Goal: Task Accomplishment & Management: Complete application form

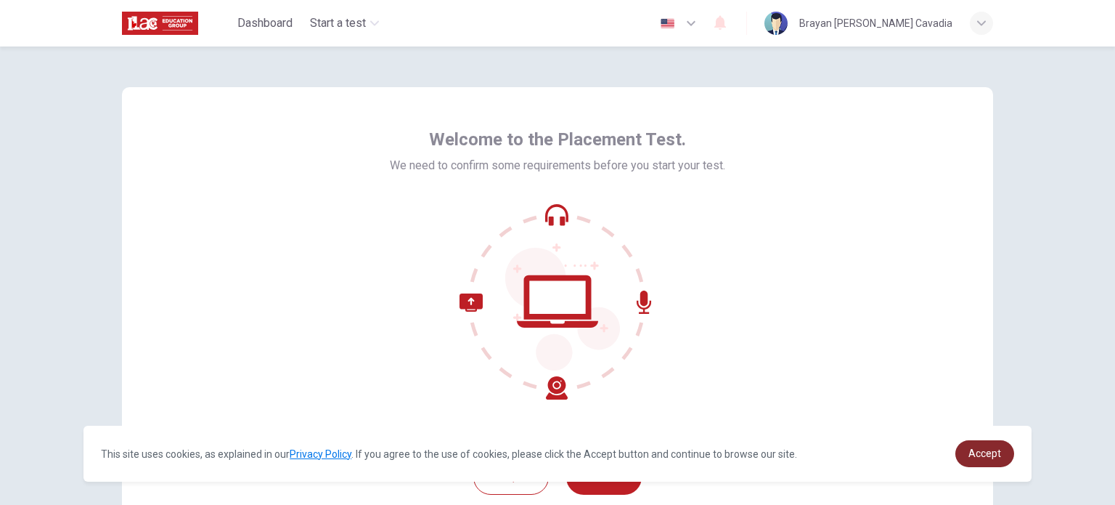
drag, startPoint x: 974, startPoint y: 449, endPoint x: 961, endPoint y: 449, distance: 13.8
click at [968, 449] on link "Accept" at bounding box center [985, 453] width 59 height 27
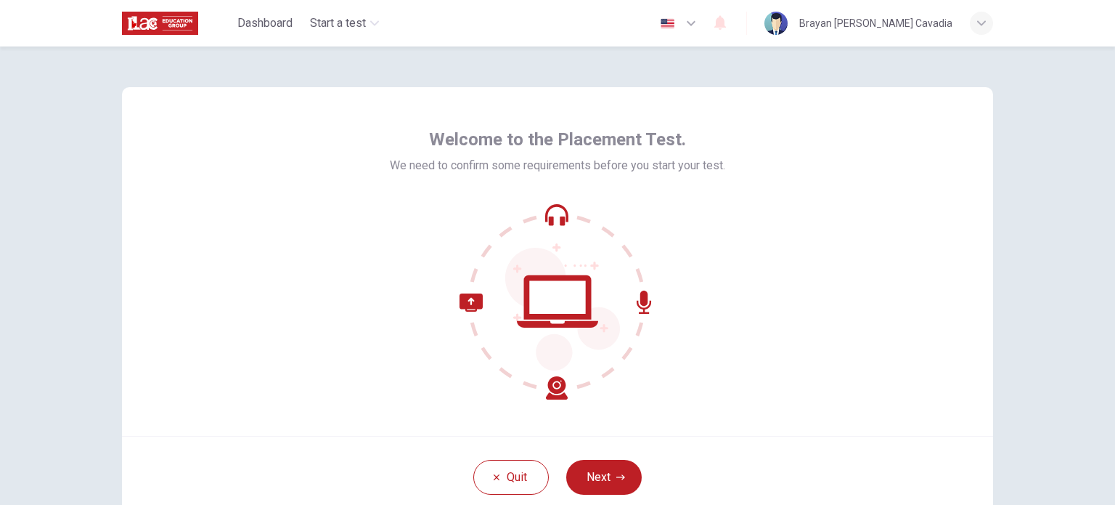
scroll to position [73, 0]
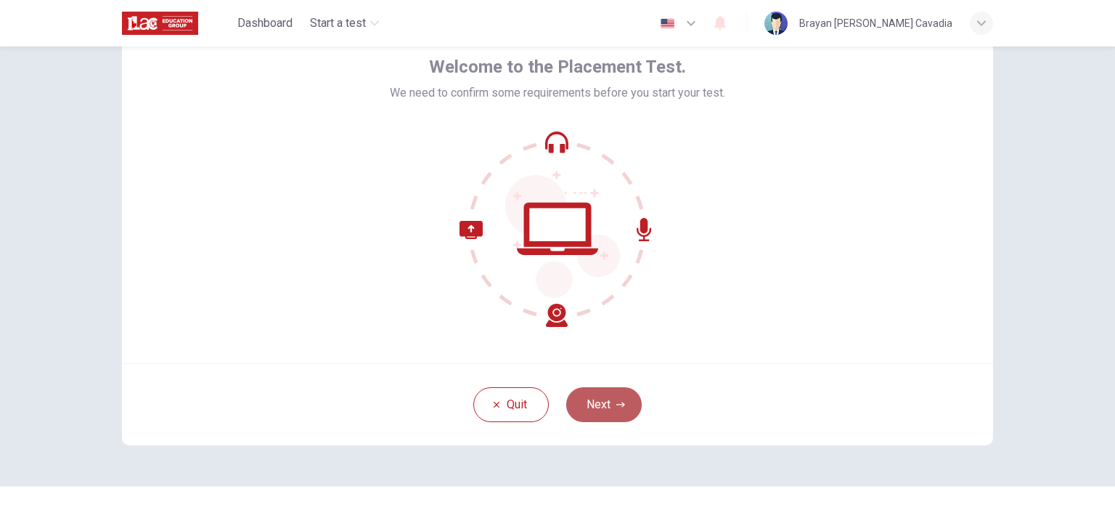
click at [592, 400] on button "Next" at bounding box center [604, 404] width 76 height 35
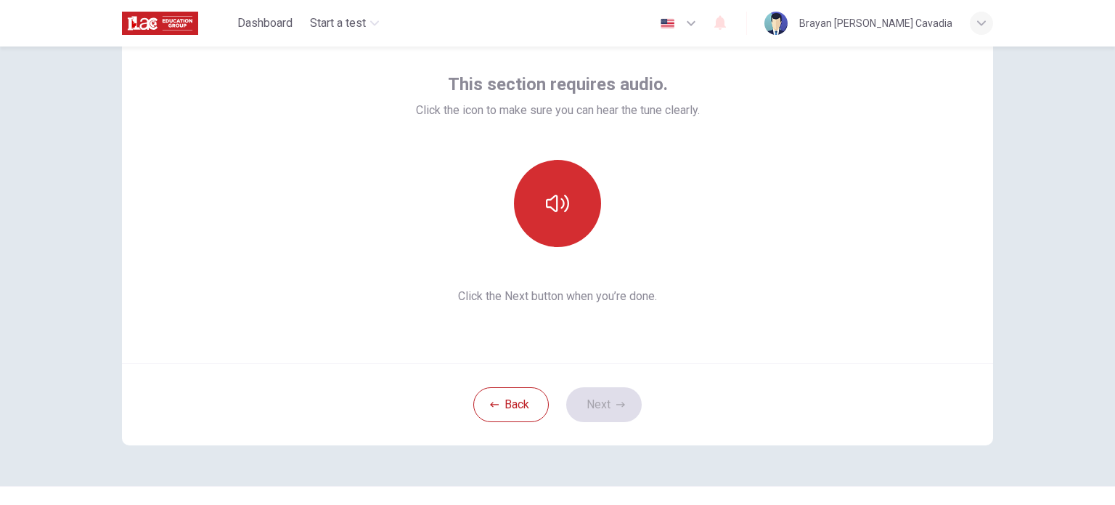
click at [546, 210] on icon "button" at bounding box center [557, 203] width 23 height 23
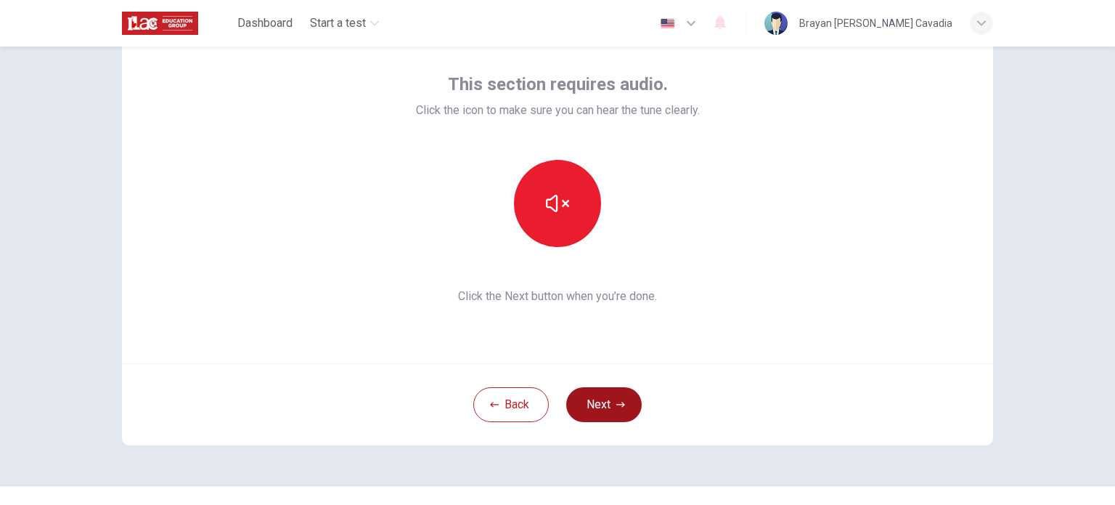
click at [616, 407] on icon "button" at bounding box center [620, 404] width 9 height 9
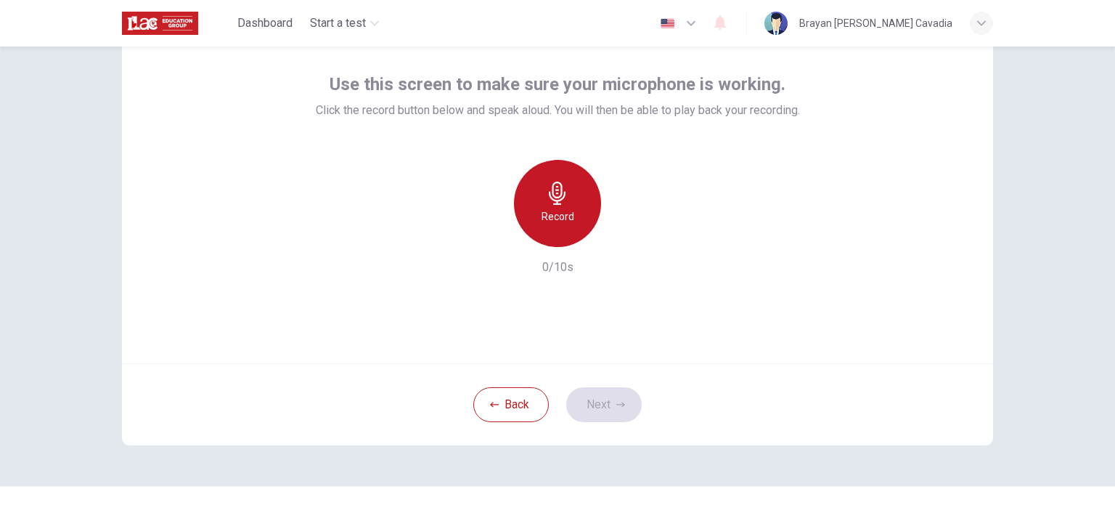
click at [551, 187] on icon "button" at bounding box center [557, 193] width 23 height 23
click at [563, 200] on icon "button" at bounding box center [557, 193] width 23 height 23
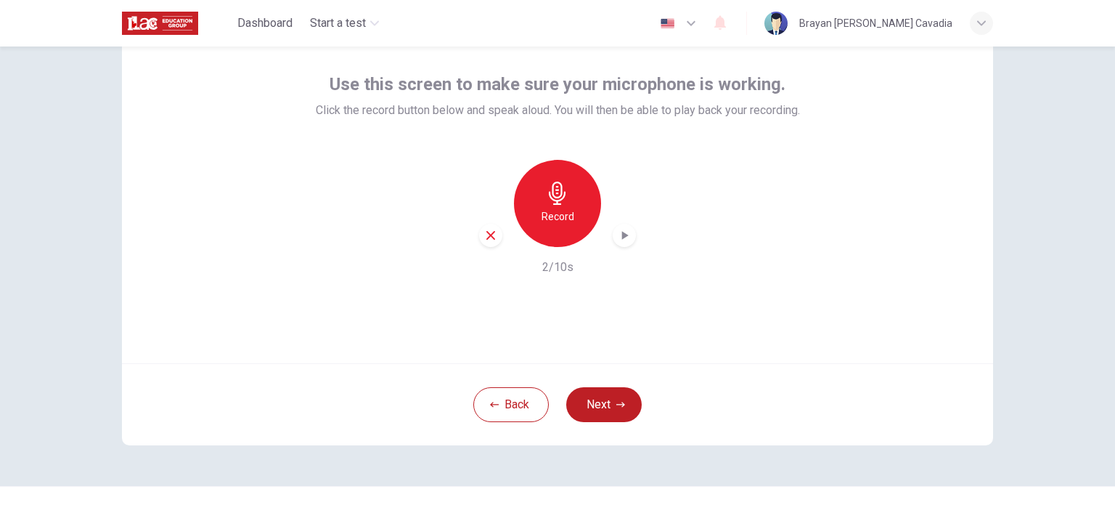
click at [624, 236] on icon "button" at bounding box center [624, 235] width 15 height 15
click at [592, 415] on button "Next" at bounding box center [604, 404] width 76 height 35
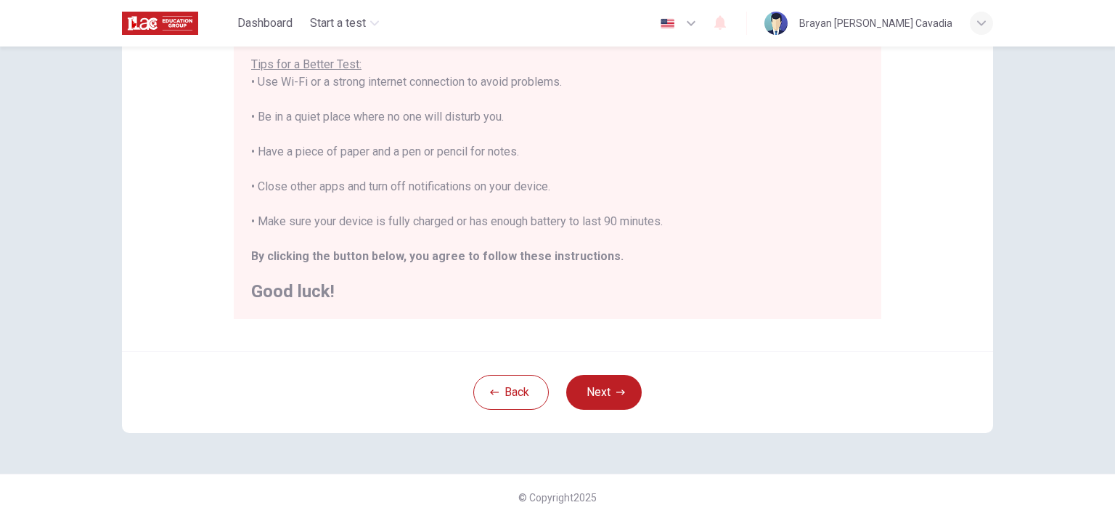
scroll to position [290, 0]
click at [587, 382] on button "Next" at bounding box center [604, 389] width 76 height 35
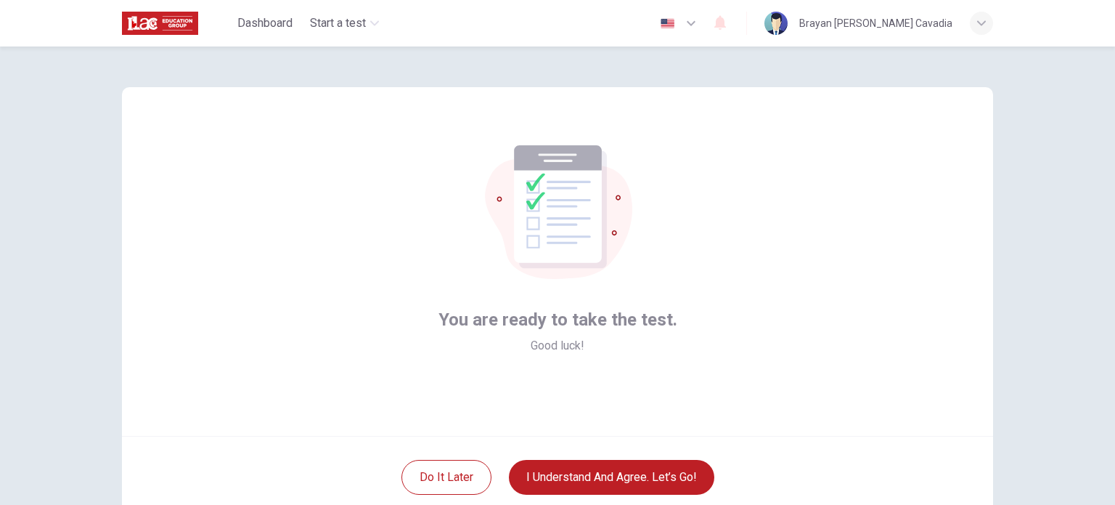
scroll to position [73, 0]
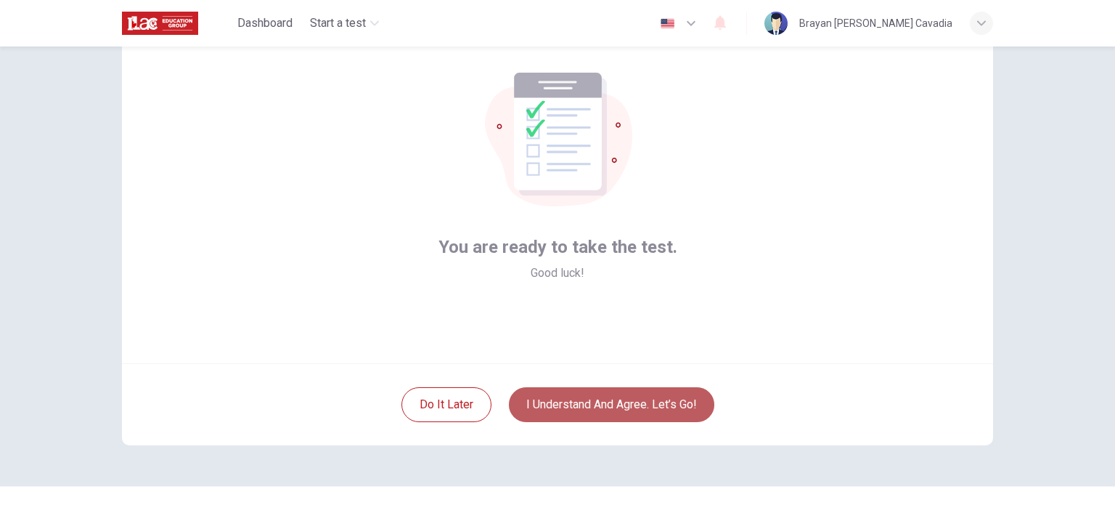
click at [573, 403] on button "I understand and agree. Let’s go!" at bounding box center [611, 404] width 205 height 35
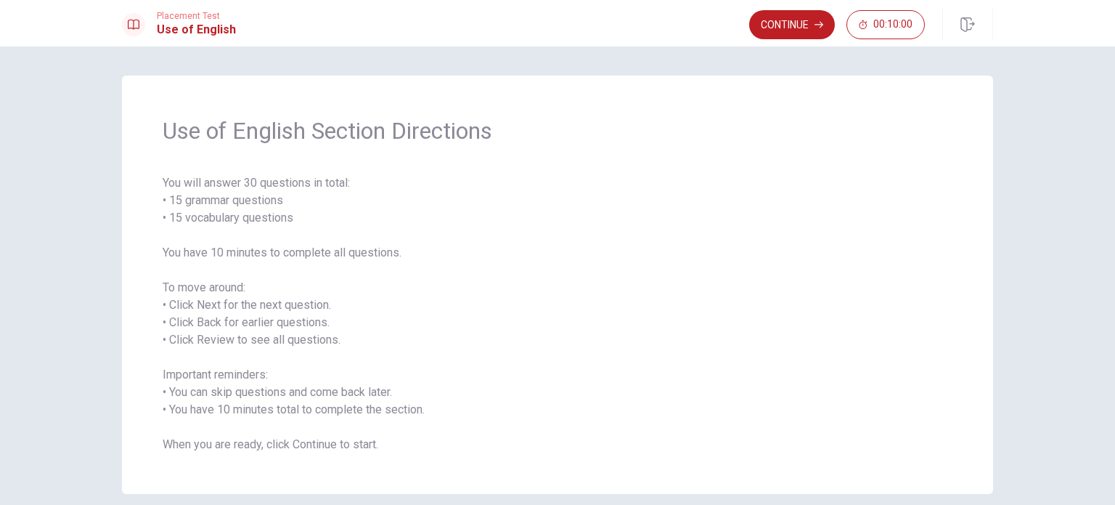
click at [781, 25] on button "Continue" at bounding box center [792, 24] width 86 height 29
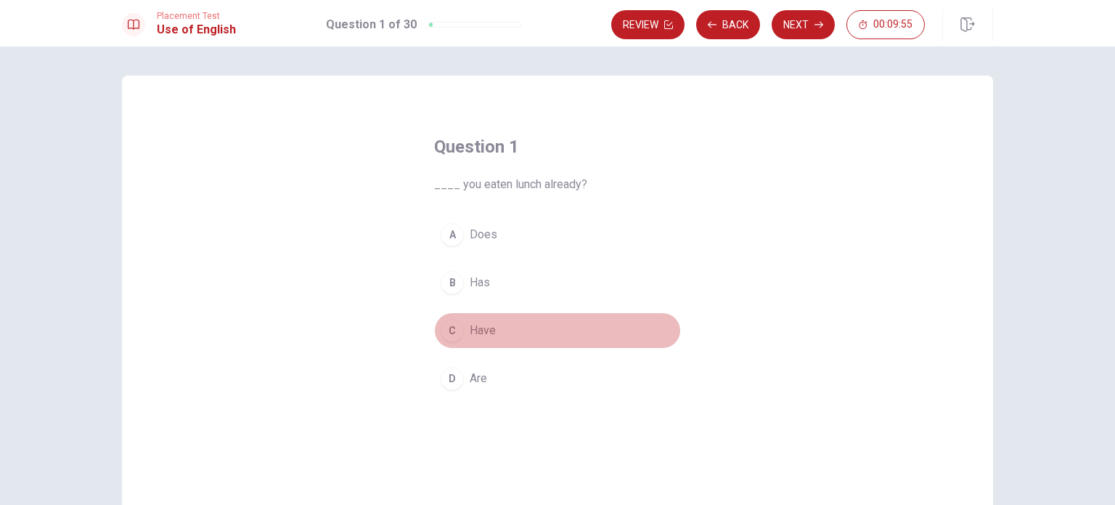
click at [450, 327] on div "C" at bounding box center [452, 330] width 23 height 23
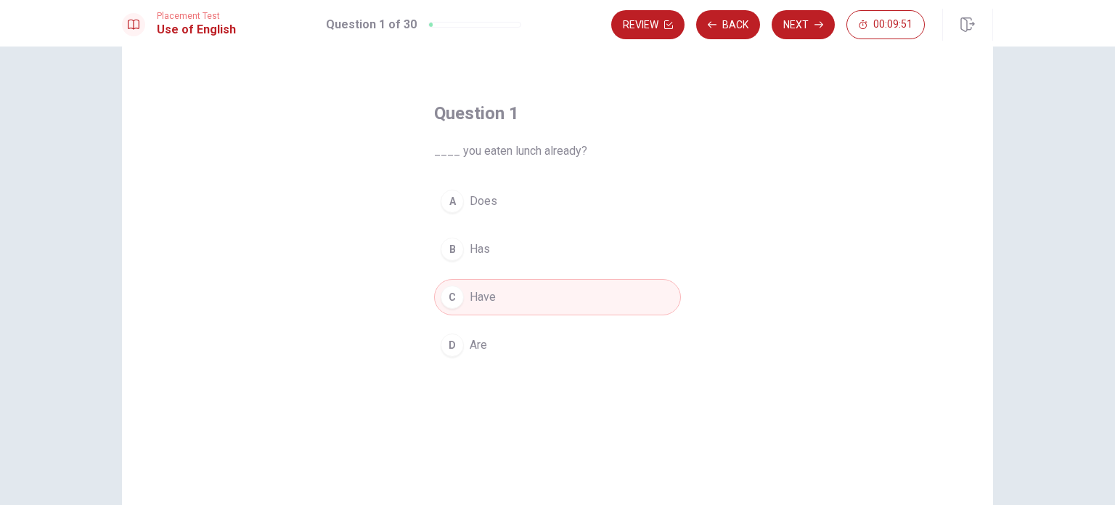
scroll to position [6, 0]
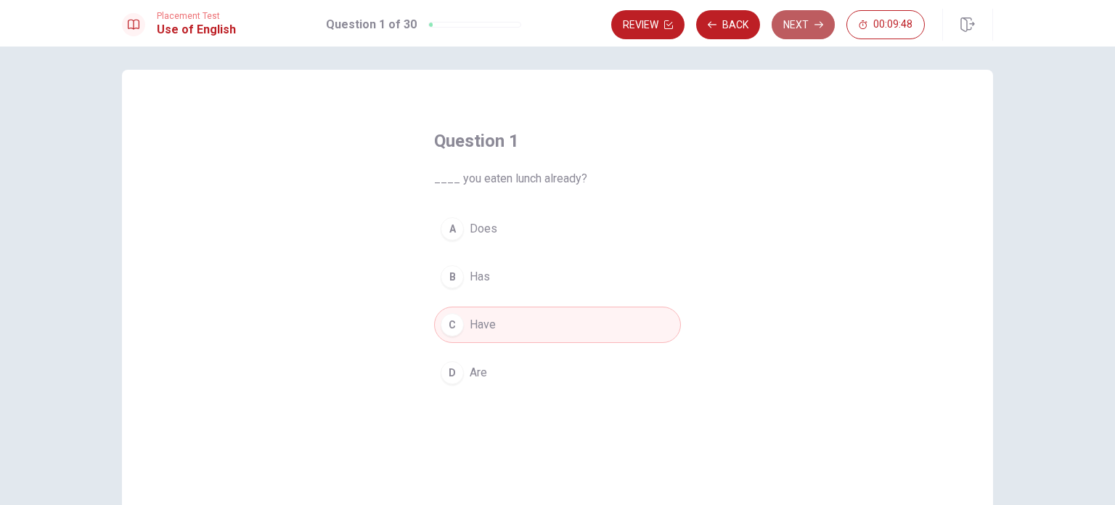
click at [797, 17] on button "Next" at bounding box center [803, 24] width 63 height 29
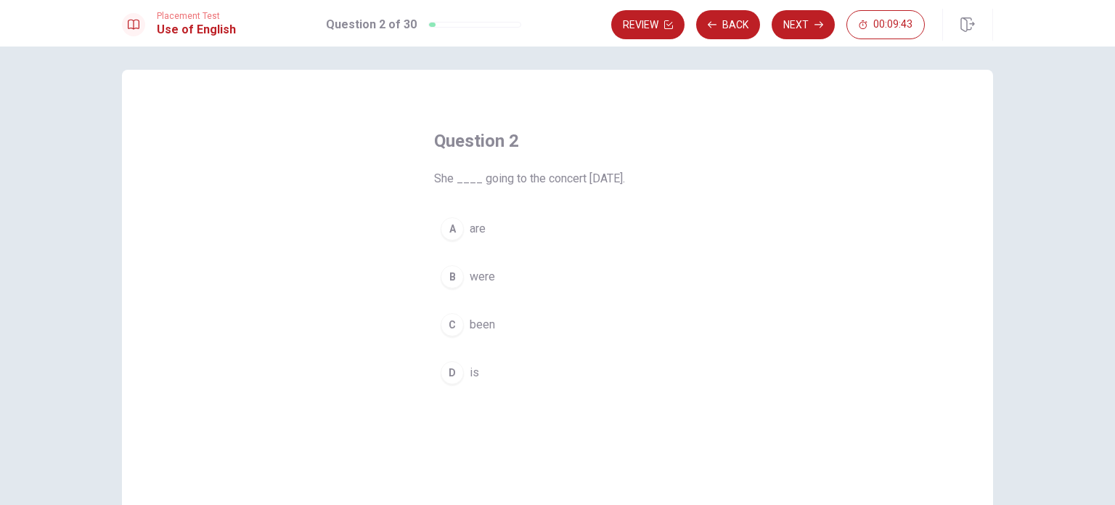
click at [450, 372] on div "D" at bounding box center [452, 372] width 23 height 23
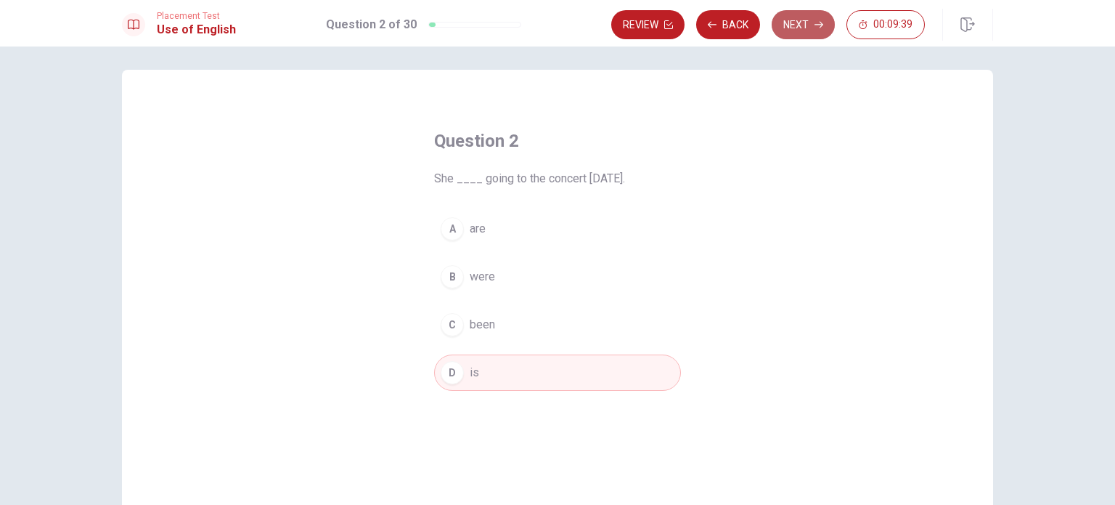
click at [796, 23] on button "Next" at bounding box center [803, 24] width 63 height 29
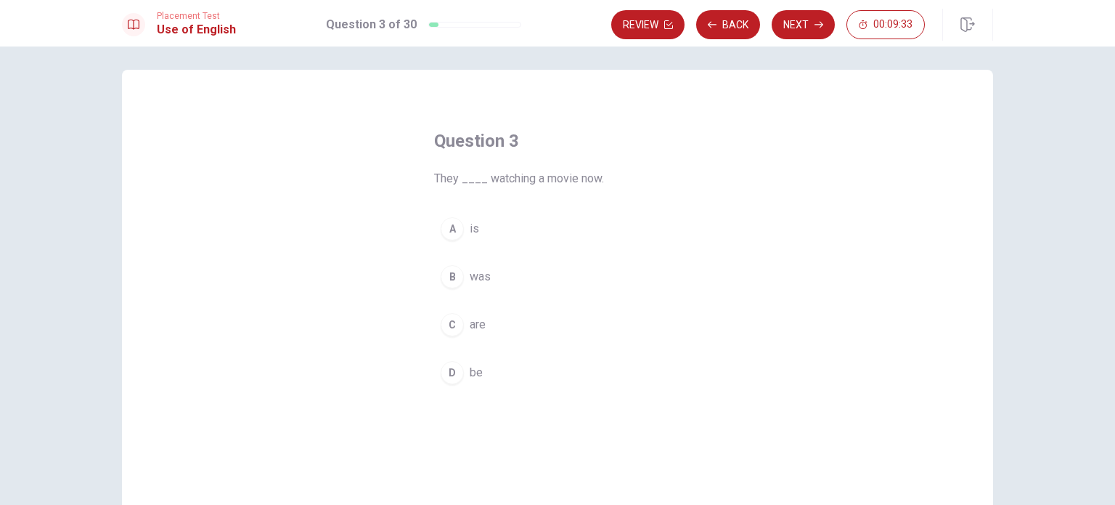
click at [465, 327] on button "C are" at bounding box center [557, 324] width 247 height 36
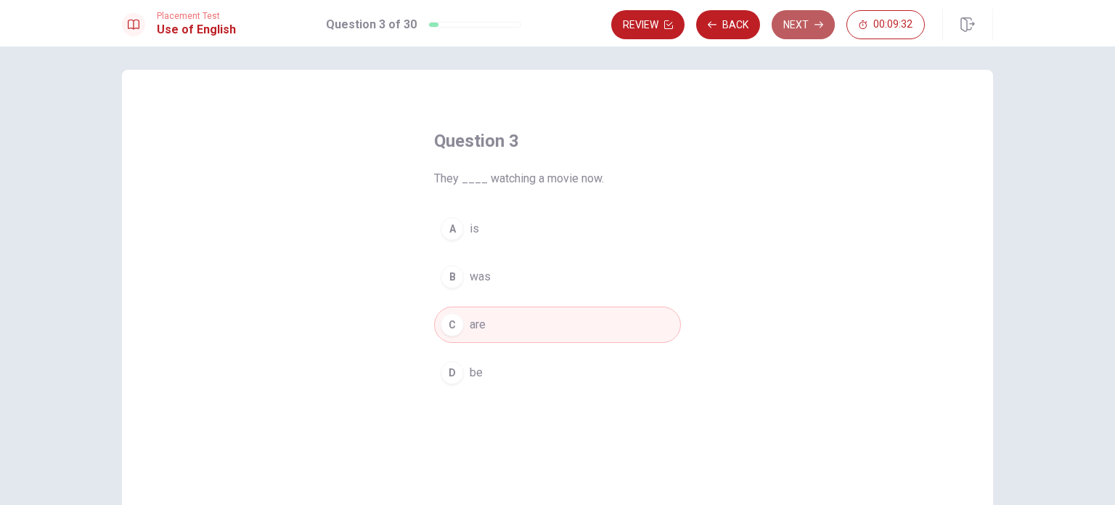
click at [800, 18] on button "Next" at bounding box center [803, 24] width 63 height 29
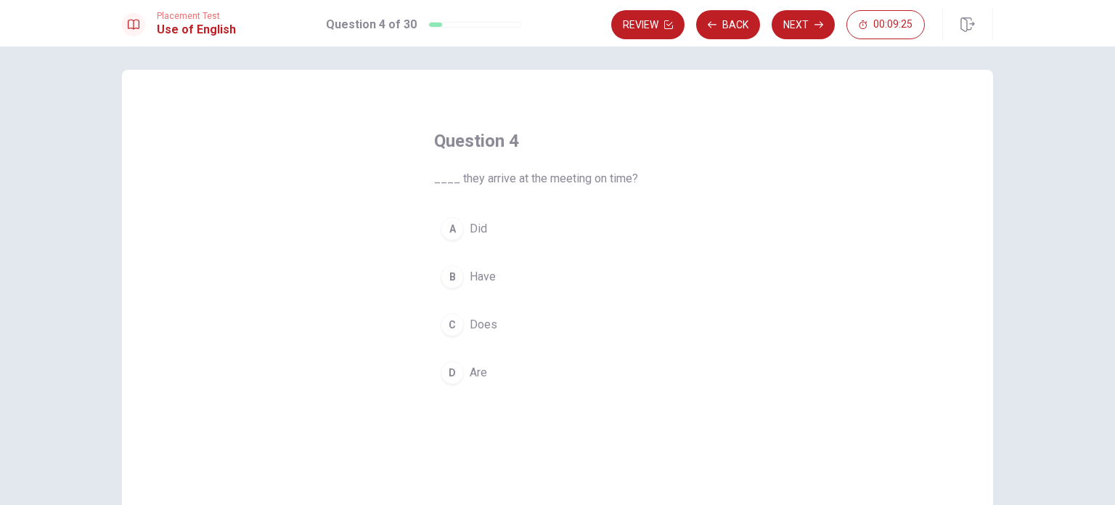
click at [470, 235] on span "Did" at bounding box center [478, 228] width 17 height 17
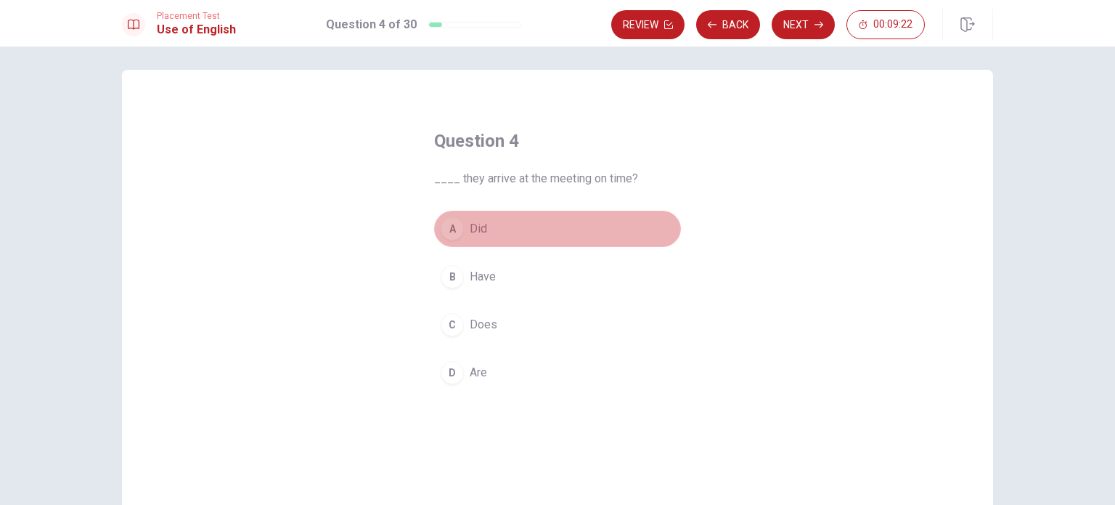
drag, startPoint x: 585, startPoint y: 233, endPoint x: 605, endPoint y: 230, distance: 20.5
click at [605, 230] on button "A Did" at bounding box center [557, 229] width 247 height 36
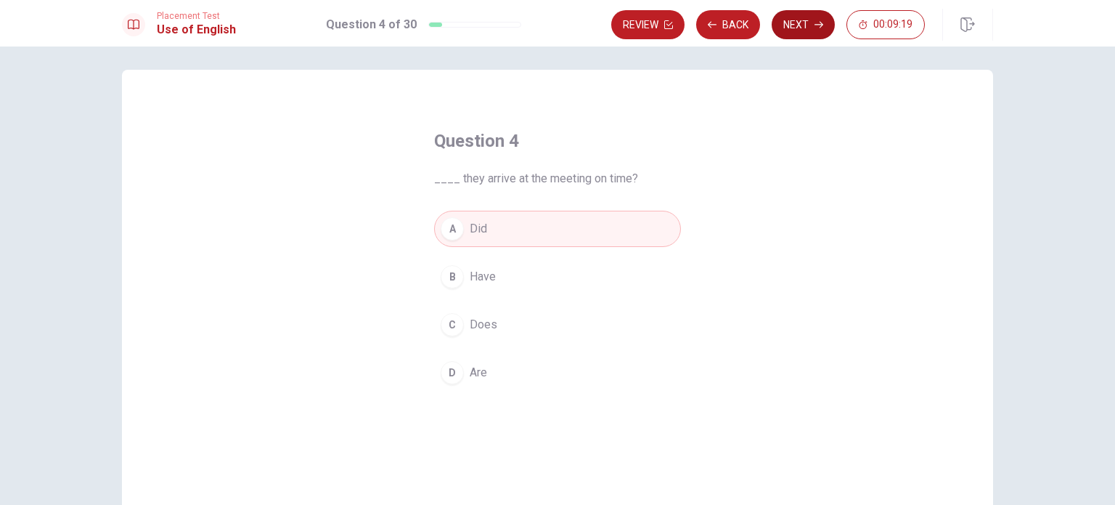
click at [810, 21] on button "Next" at bounding box center [803, 24] width 63 height 29
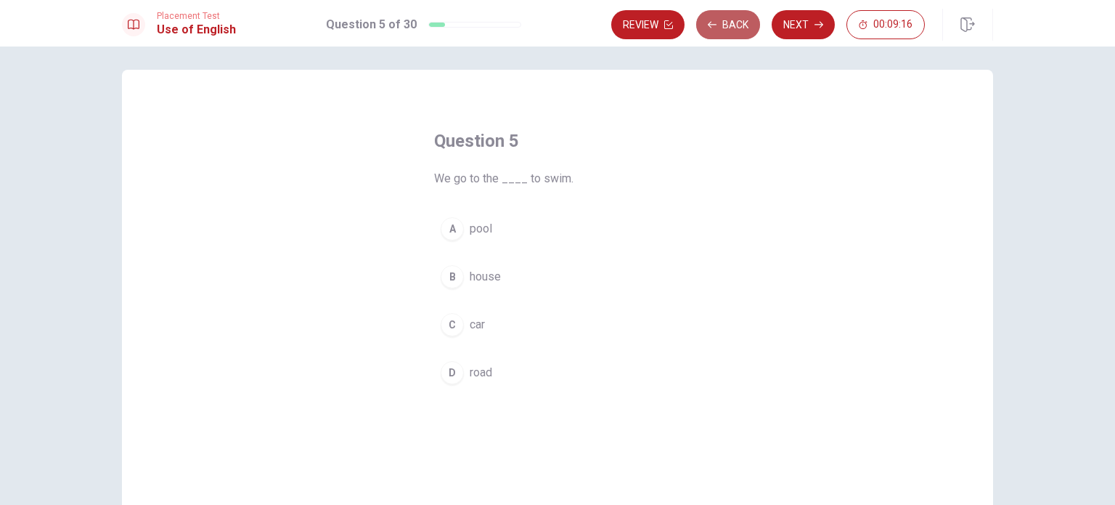
click at [736, 27] on button "Back" at bounding box center [728, 24] width 64 height 29
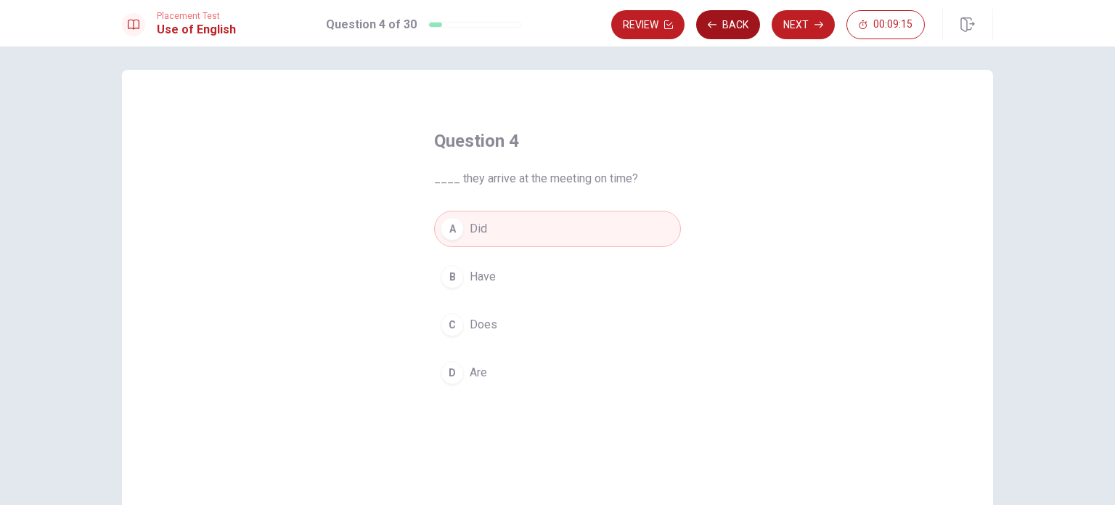
click at [736, 27] on button "Back" at bounding box center [728, 24] width 64 height 29
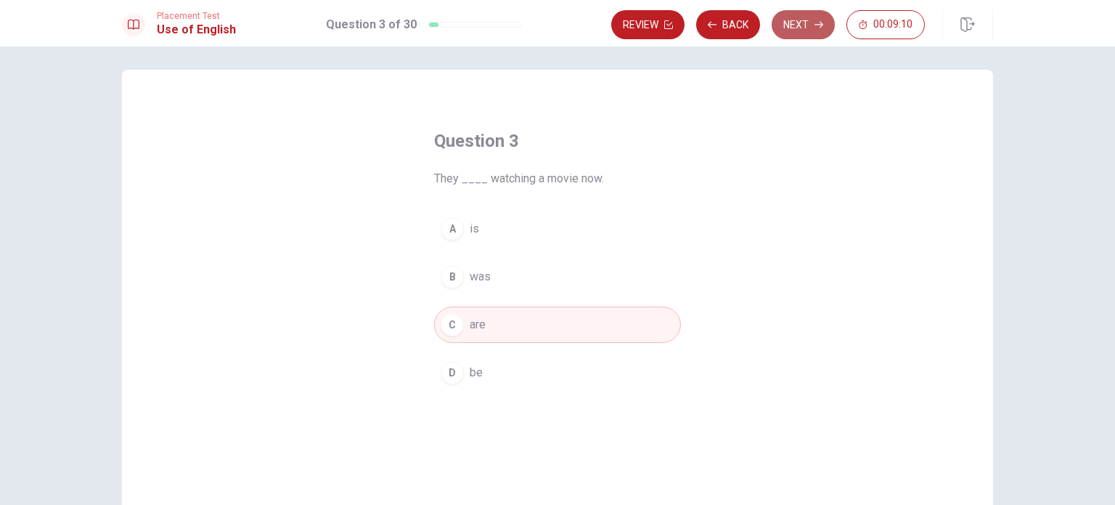
click at [807, 23] on button "Next" at bounding box center [803, 24] width 63 height 29
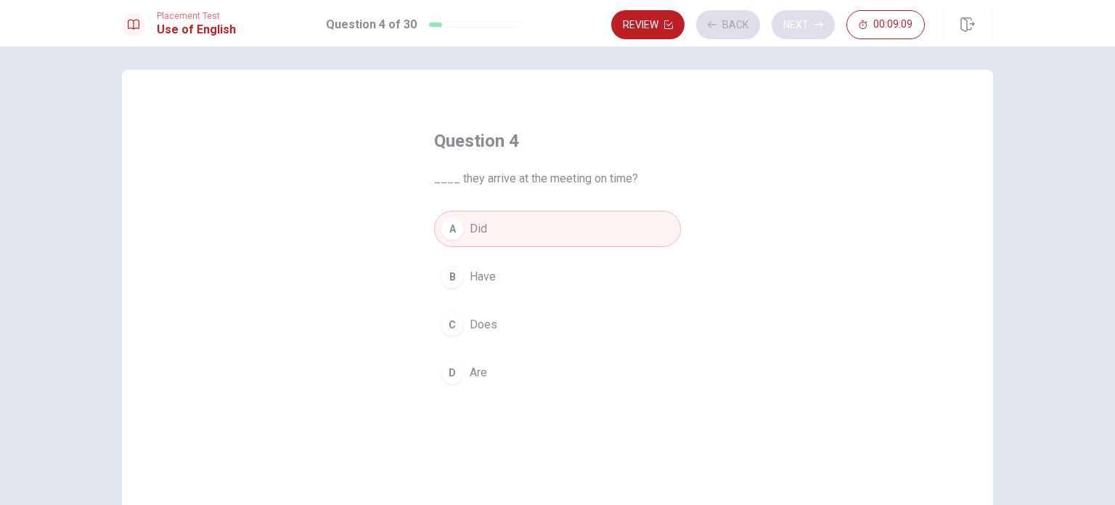
click at [807, 23] on div "Review Back Next 00:09:09" at bounding box center [768, 24] width 314 height 29
click at [807, 23] on button "Next" at bounding box center [803, 24] width 63 height 29
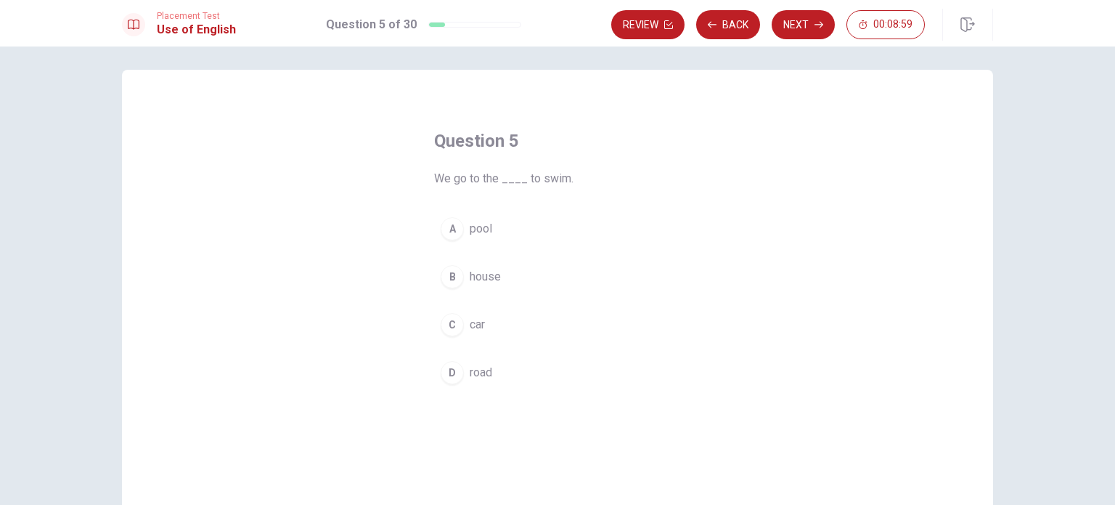
click at [487, 232] on span "pool" at bounding box center [481, 228] width 23 height 17
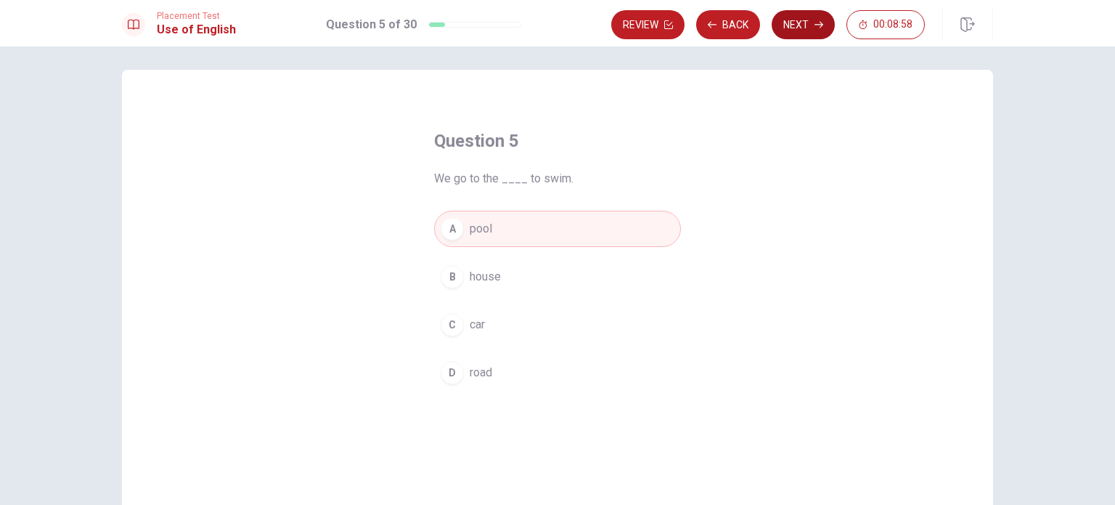
click at [805, 20] on button "Next" at bounding box center [803, 24] width 63 height 29
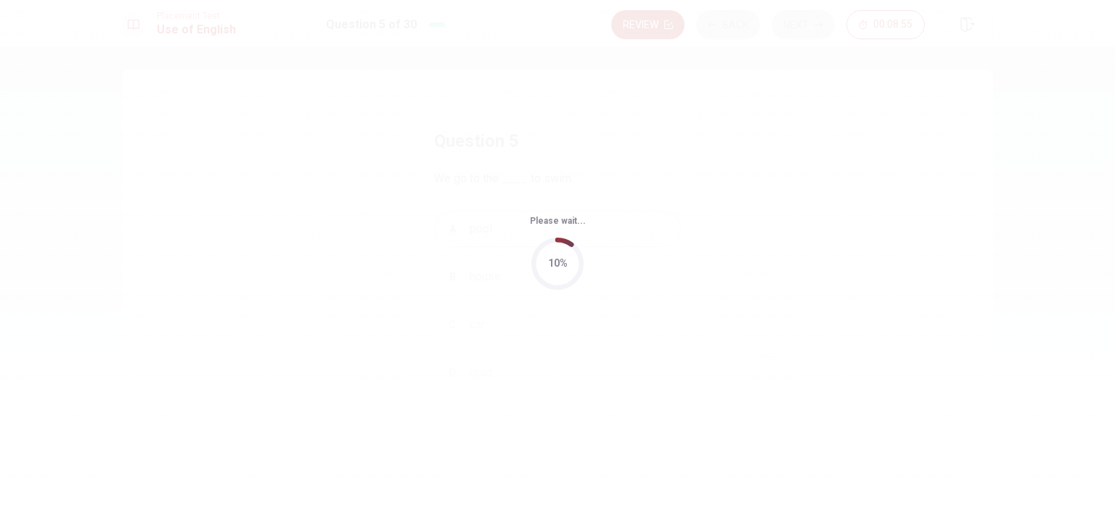
scroll to position [0, 0]
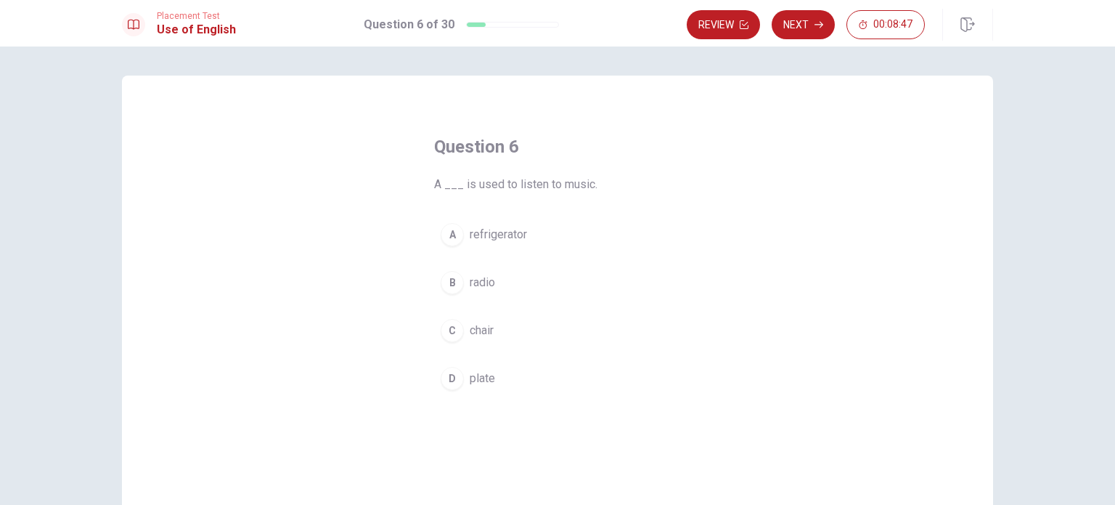
click at [510, 285] on button "B radio" at bounding box center [557, 282] width 247 height 36
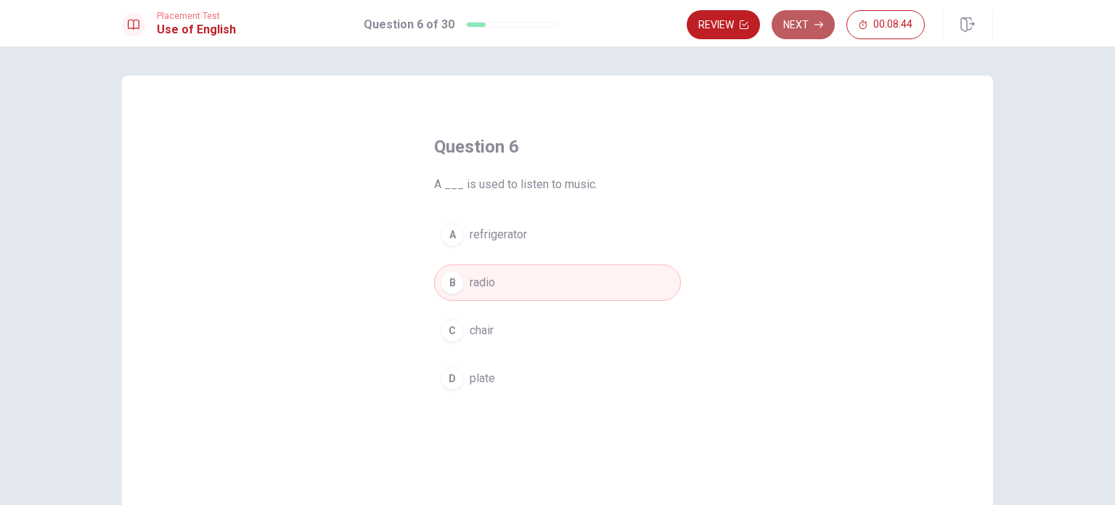
click at [799, 27] on button "Next" at bounding box center [803, 24] width 63 height 29
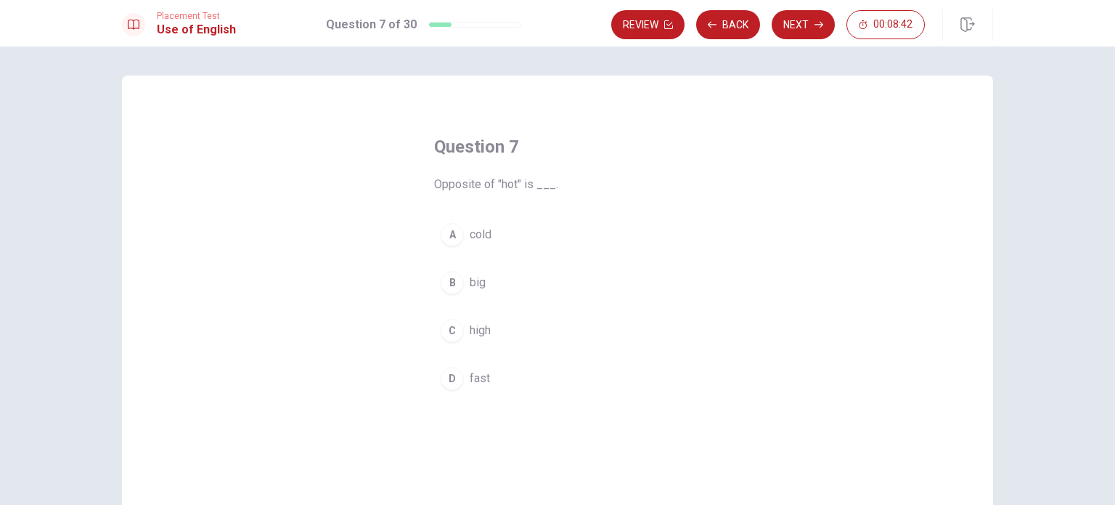
click at [498, 232] on button "A cold" at bounding box center [557, 234] width 247 height 36
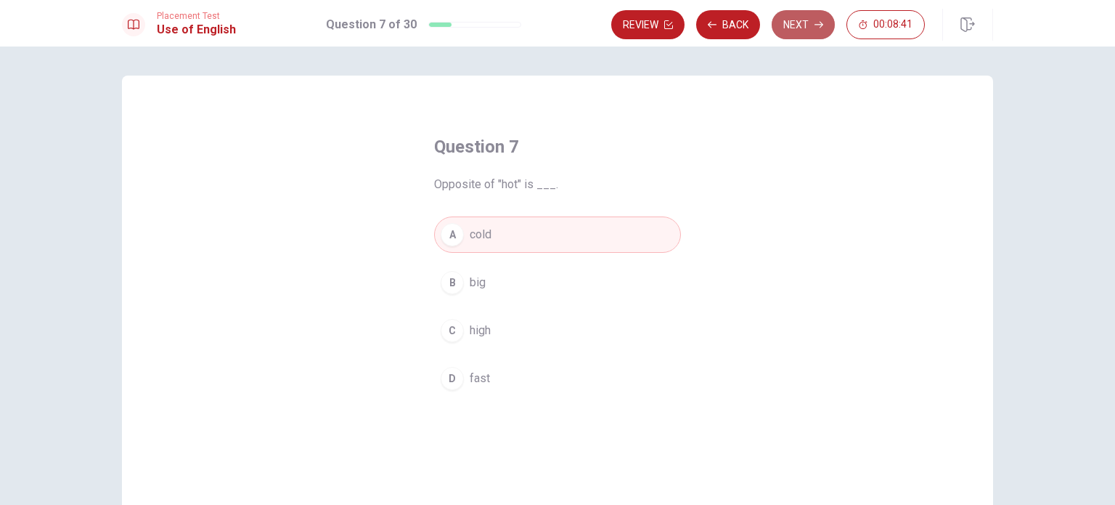
click at [811, 17] on button "Next" at bounding box center [803, 24] width 63 height 29
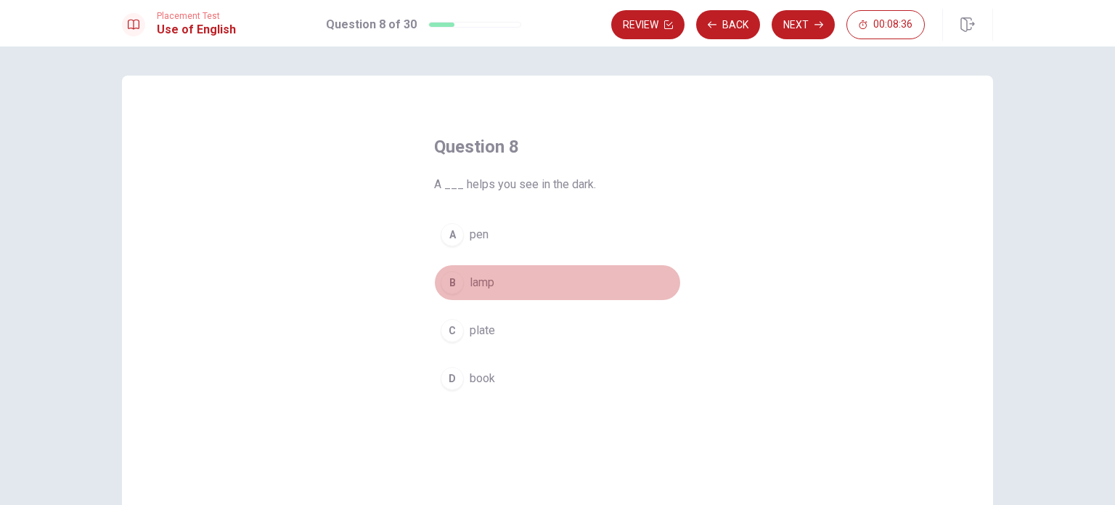
click at [500, 280] on button "B lamp" at bounding box center [557, 282] width 247 height 36
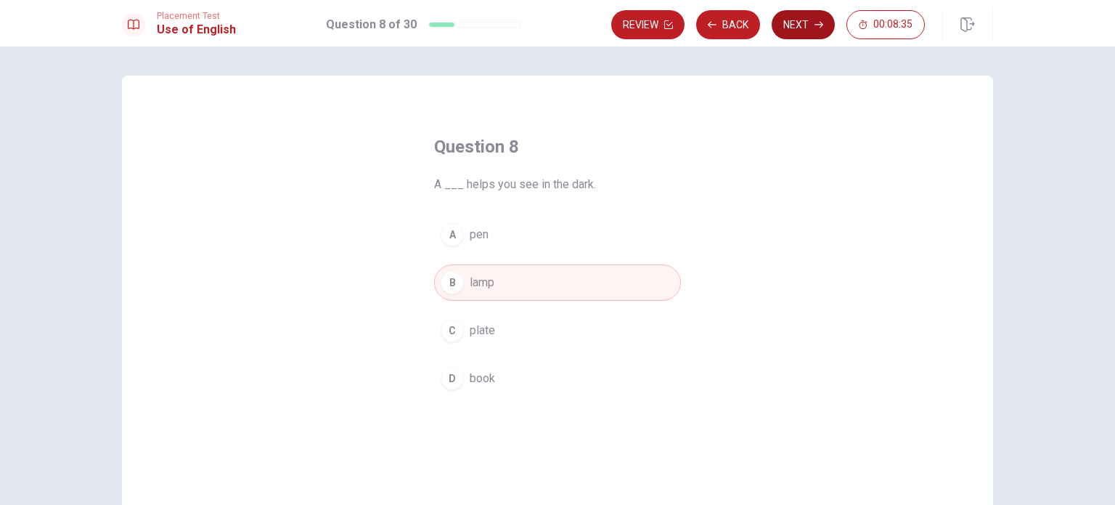
click at [791, 21] on button "Next" at bounding box center [803, 24] width 63 height 29
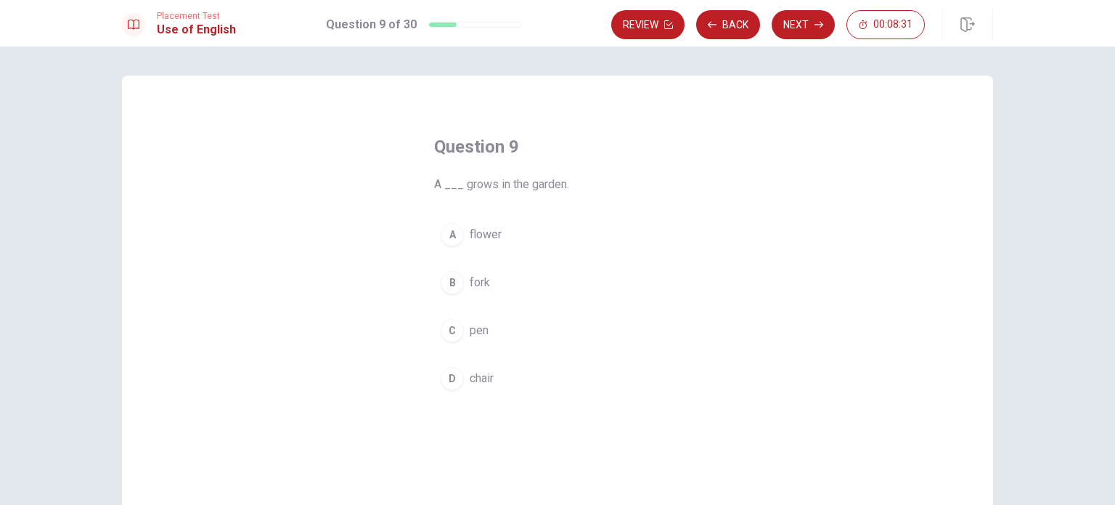
click at [513, 235] on button "A flower" at bounding box center [557, 234] width 247 height 36
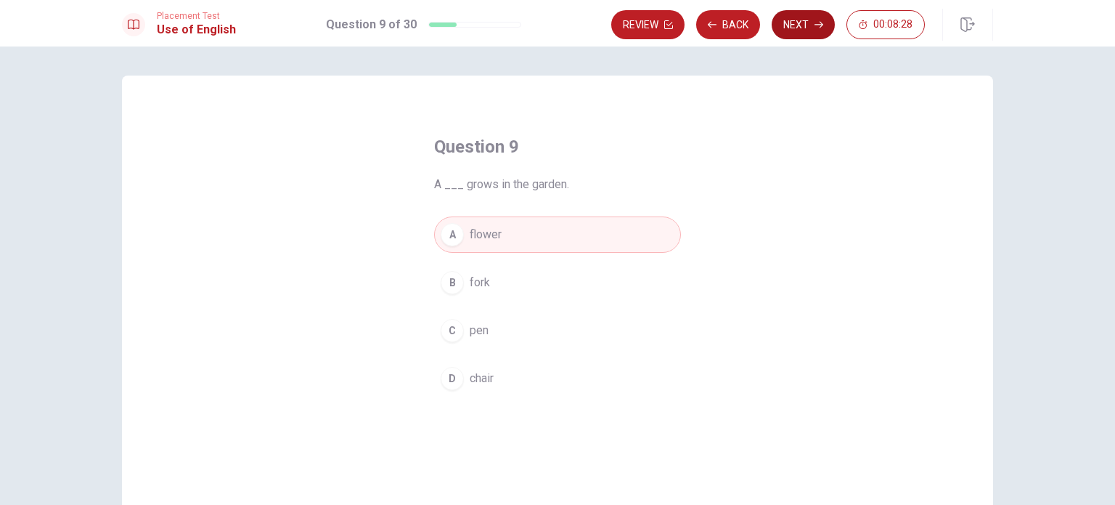
click at [787, 23] on button "Next" at bounding box center [803, 24] width 63 height 29
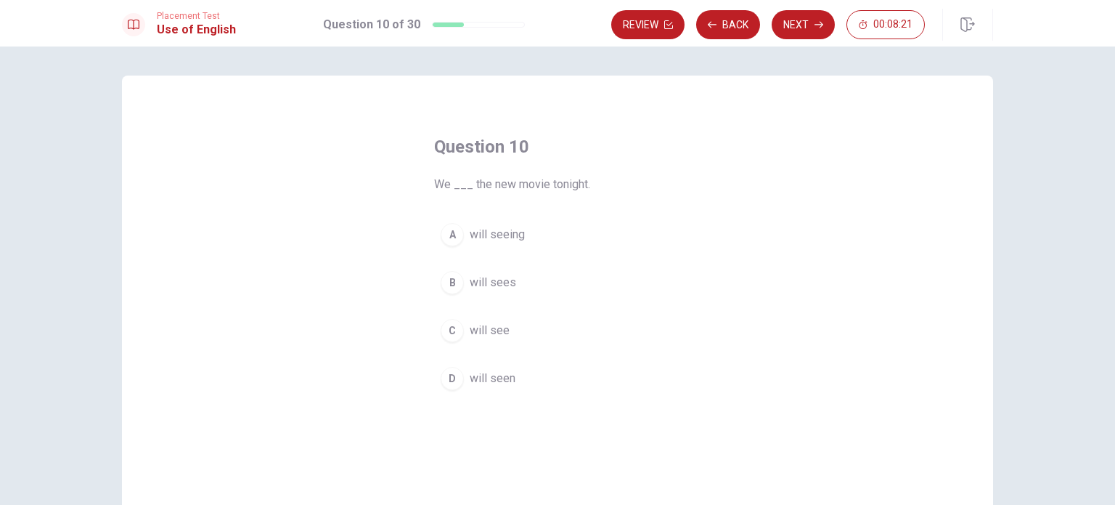
click at [504, 325] on span "will see" at bounding box center [490, 330] width 40 height 17
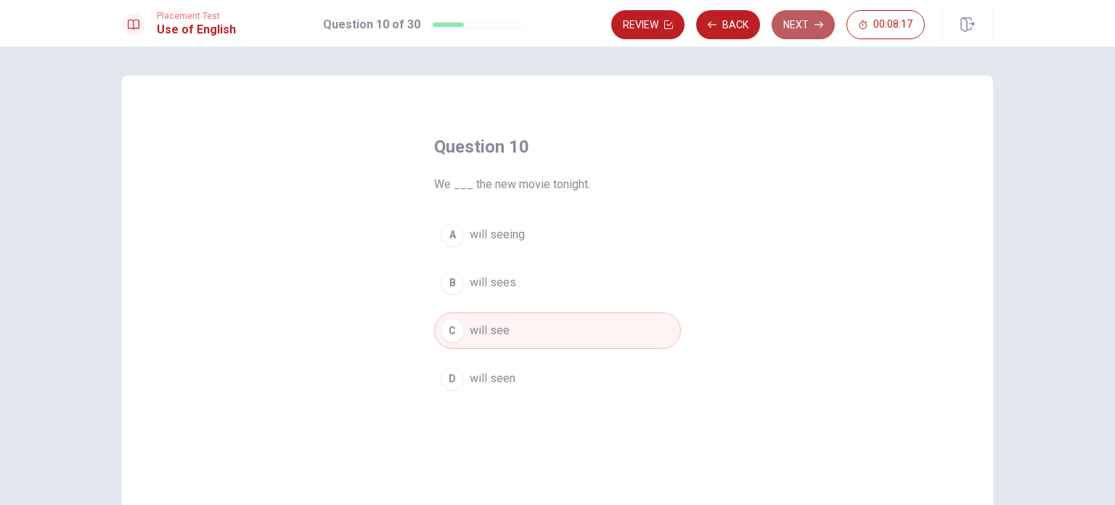
click at [808, 29] on button "Next" at bounding box center [803, 24] width 63 height 29
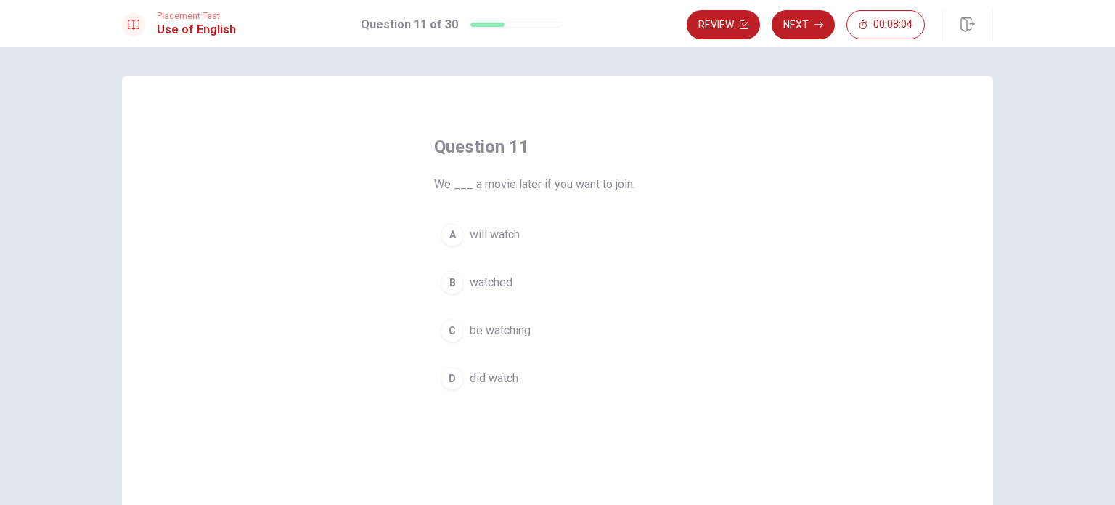
click at [500, 229] on span "will watch" at bounding box center [495, 234] width 50 height 17
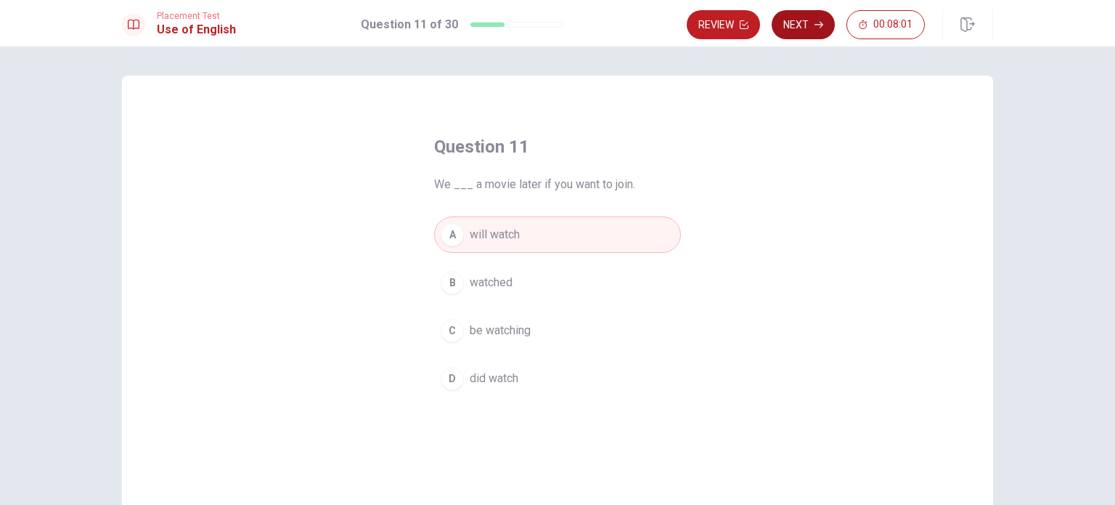
click at [797, 26] on button "Next" at bounding box center [803, 24] width 63 height 29
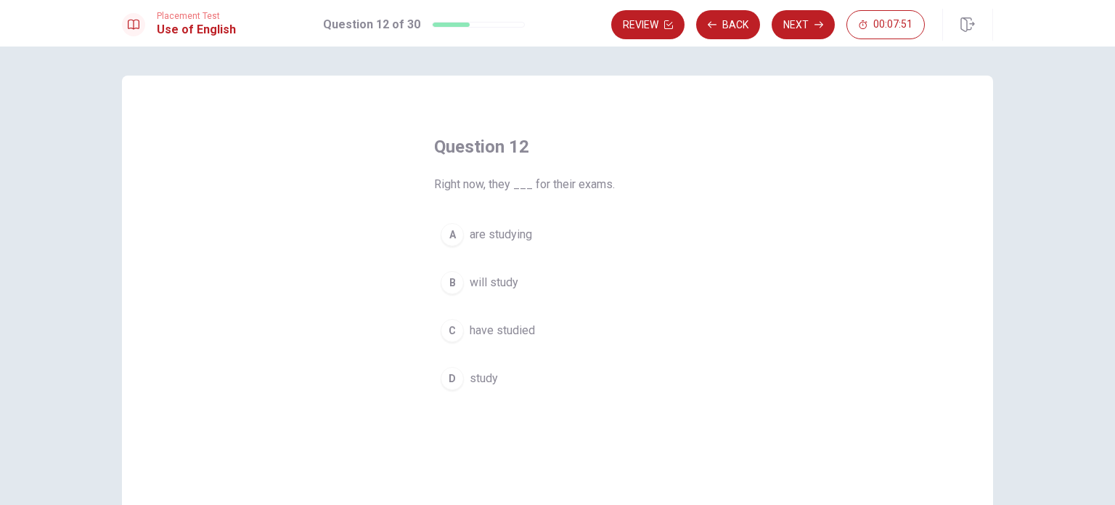
click at [516, 235] on span "are studying" at bounding box center [501, 234] width 62 height 17
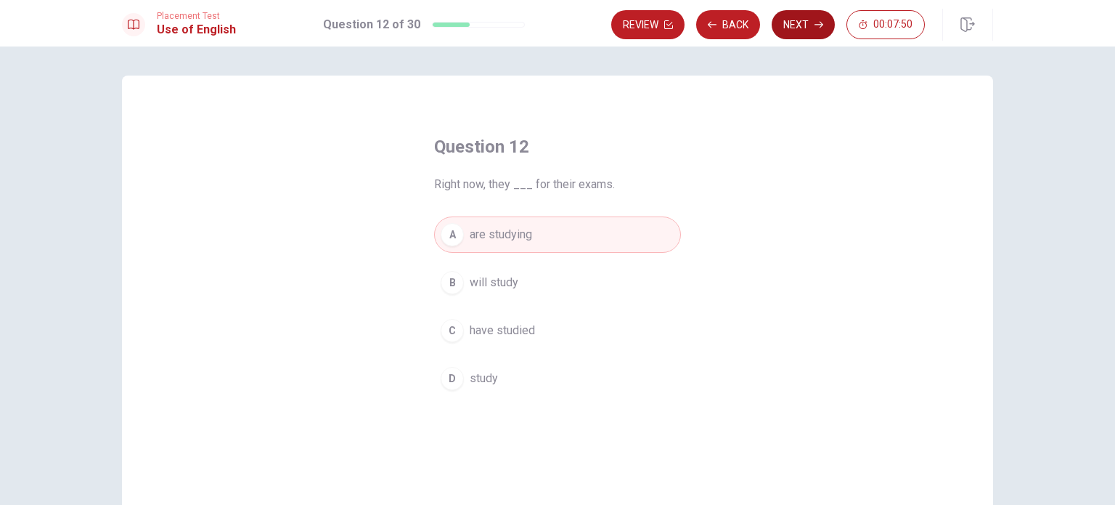
click at [805, 20] on button "Next" at bounding box center [803, 24] width 63 height 29
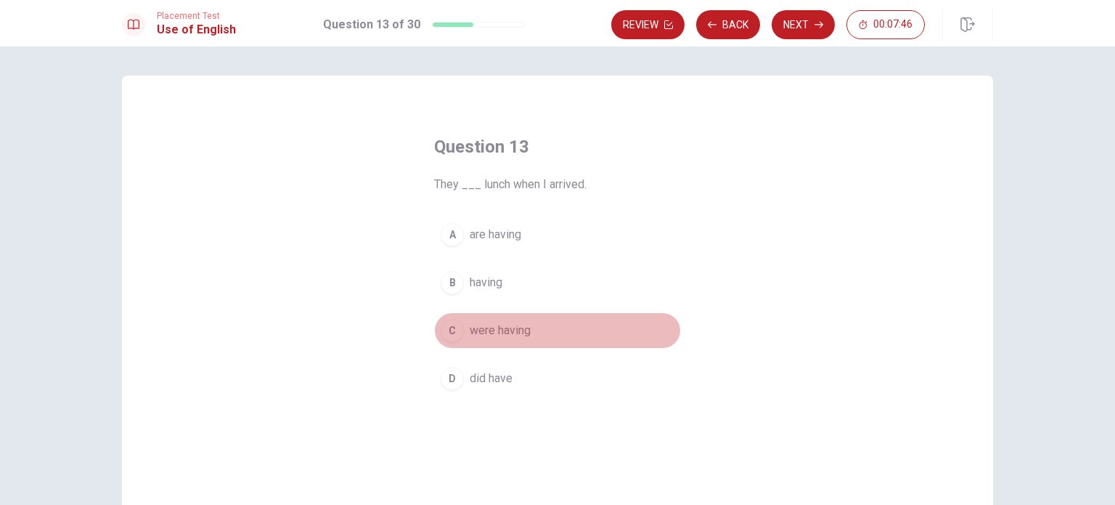
click at [516, 334] on span "were having" at bounding box center [500, 330] width 61 height 17
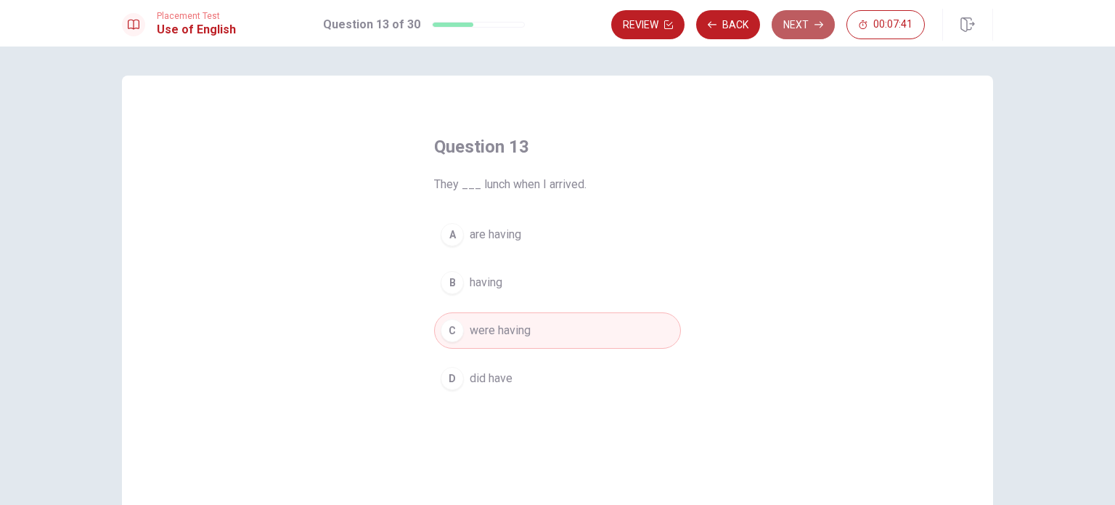
click at [798, 30] on button "Next" at bounding box center [803, 24] width 63 height 29
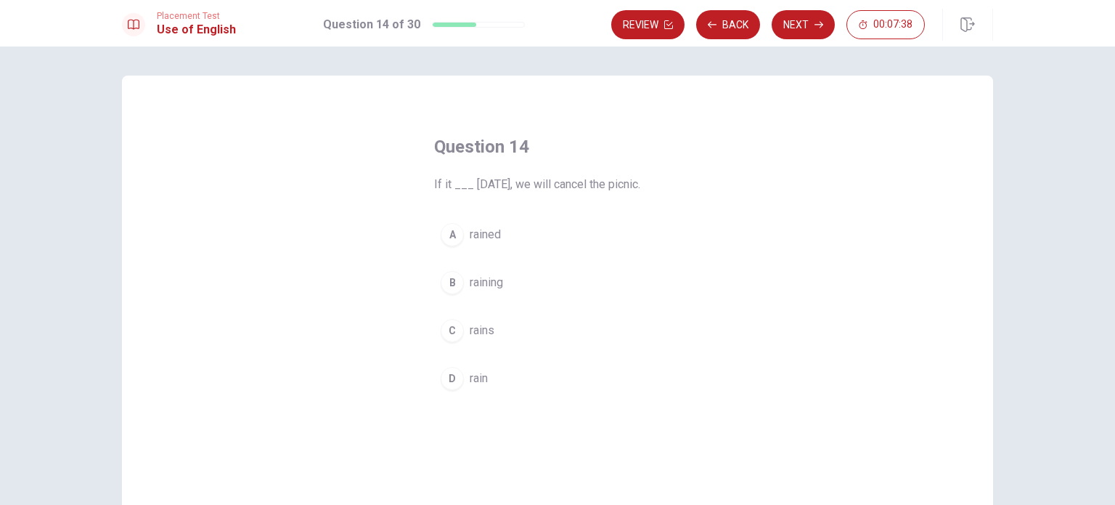
click at [489, 325] on span "rains" at bounding box center [482, 330] width 25 height 17
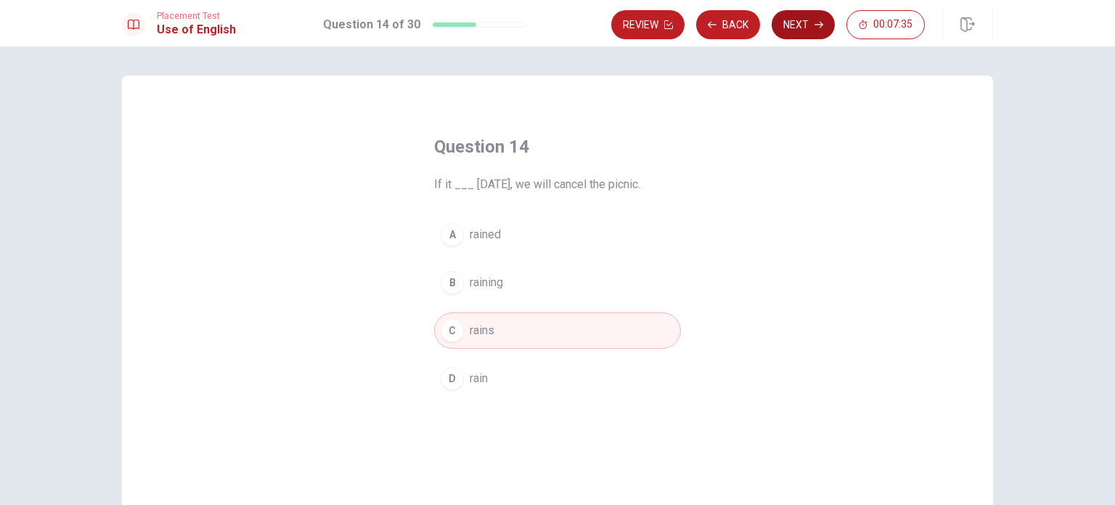
click at [805, 25] on button "Next" at bounding box center [803, 24] width 63 height 29
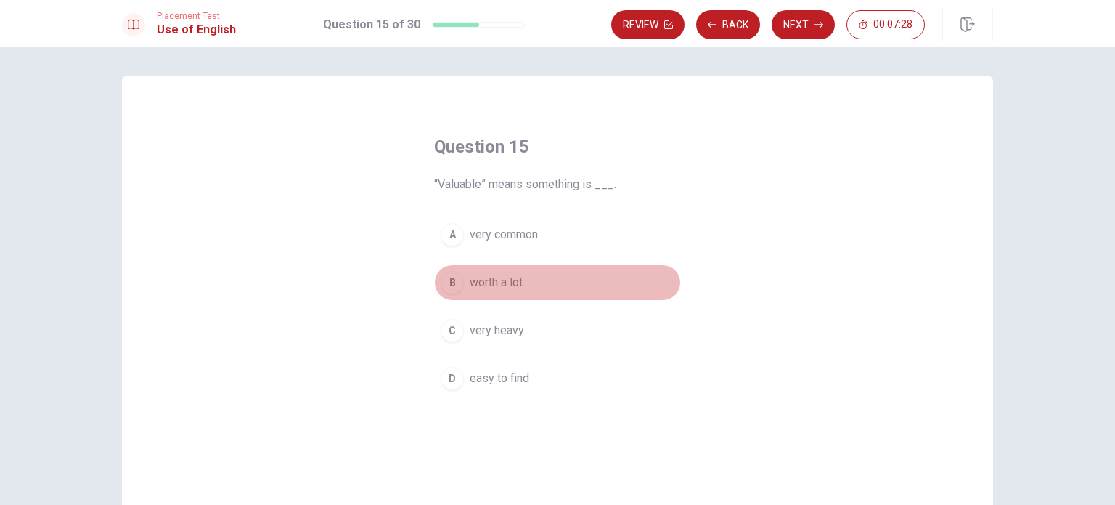
click at [531, 282] on button "B worth a lot" at bounding box center [557, 282] width 247 height 36
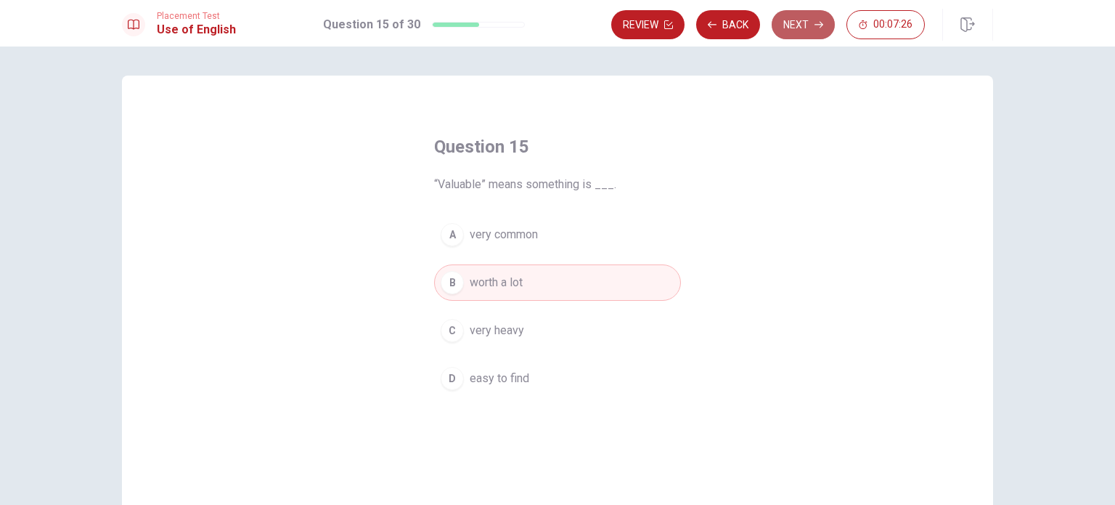
click at [799, 28] on button "Next" at bounding box center [803, 24] width 63 height 29
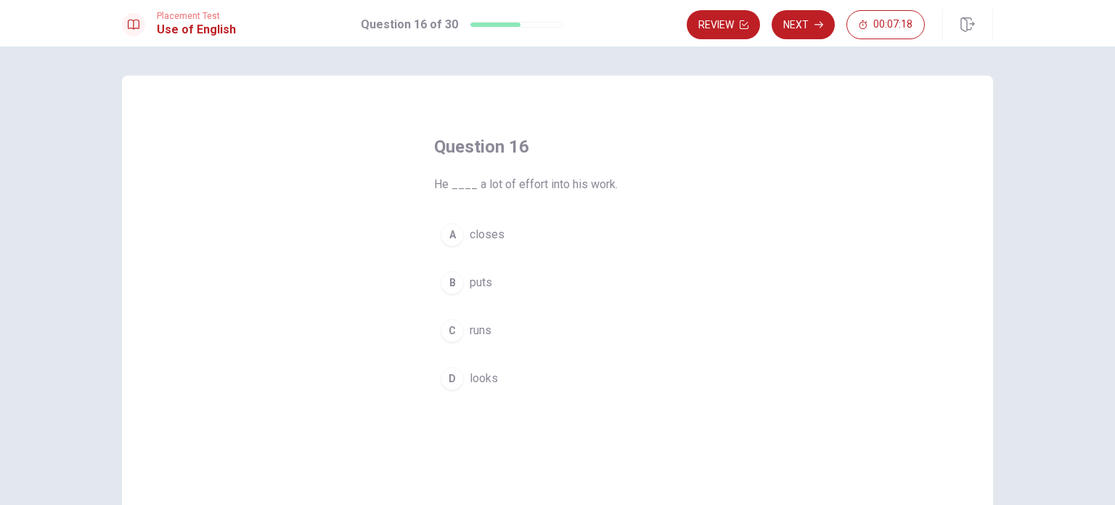
click at [489, 272] on button "B puts" at bounding box center [557, 282] width 247 height 36
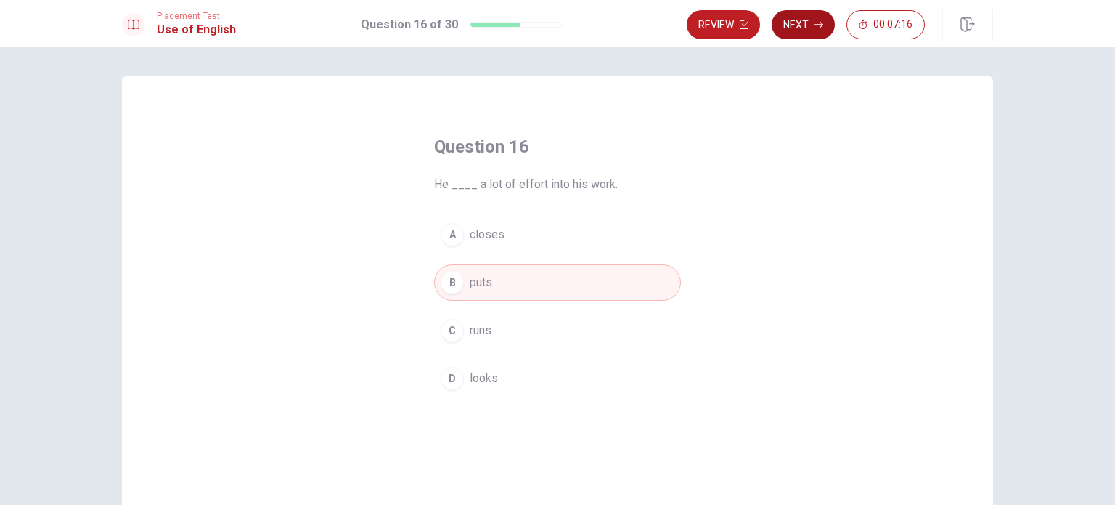
click at [805, 17] on button "Next" at bounding box center [803, 24] width 63 height 29
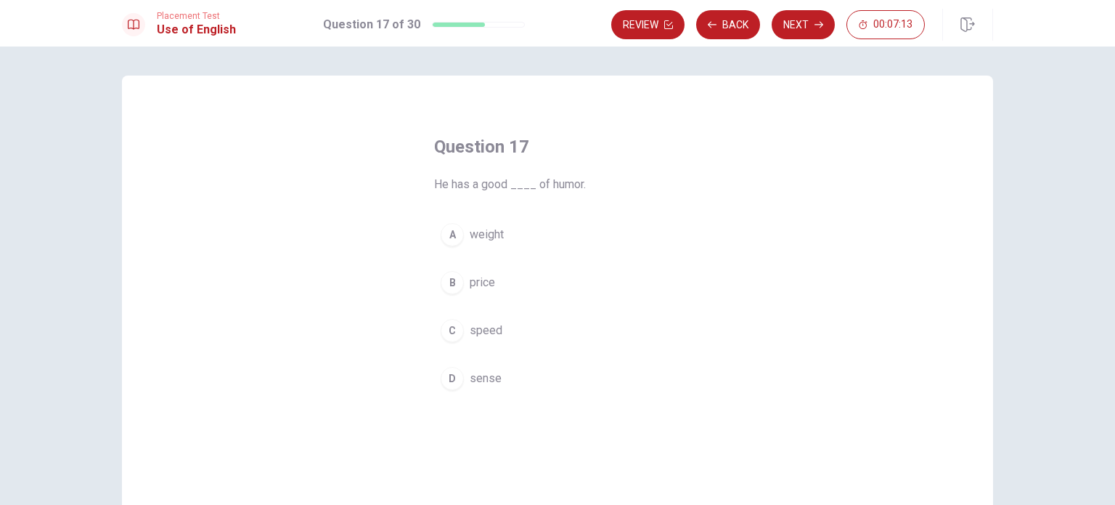
click at [504, 366] on button "D sense" at bounding box center [557, 378] width 247 height 36
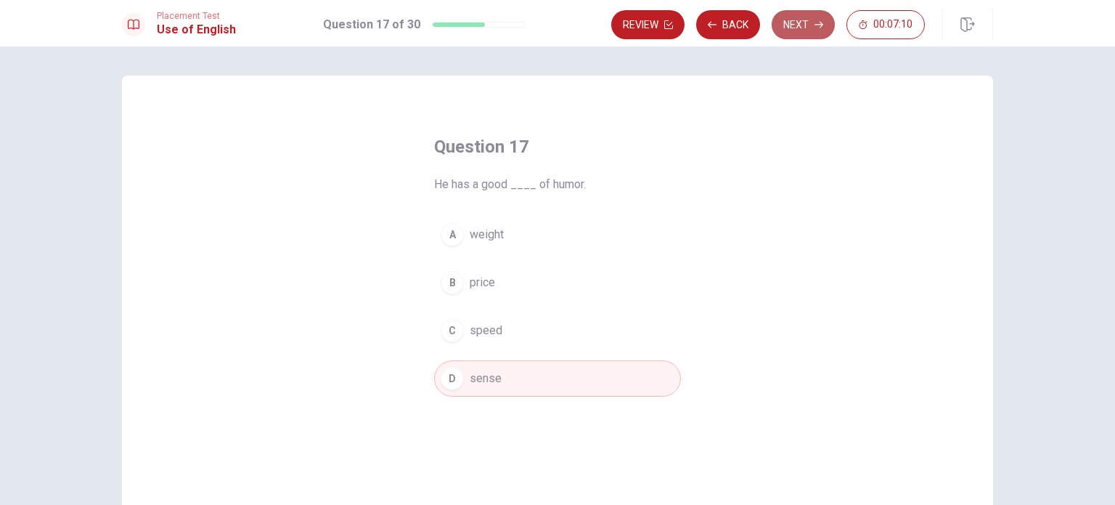
click at [799, 29] on button "Next" at bounding box center [803, 24] width 63 height 29
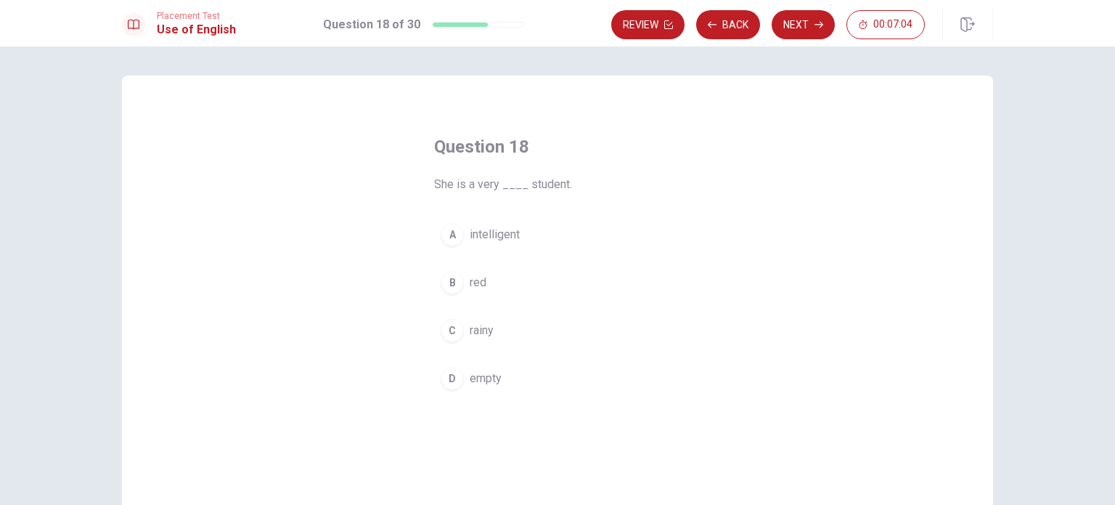
click at [524, 235] on button "A intelligent" at bounding box center [557, 234] width 247 height 36
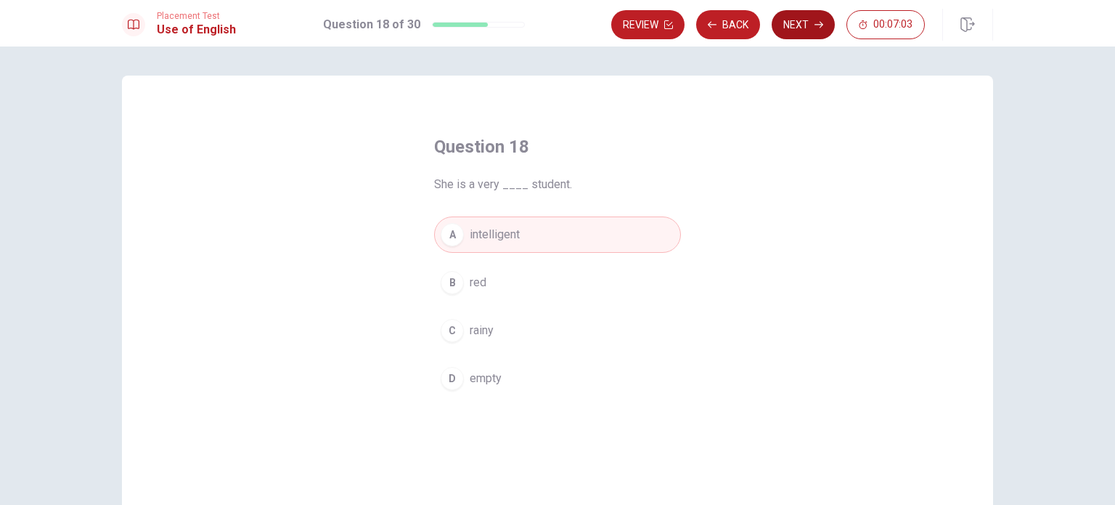
click at [803, 27] on button "Next" at bounding box center [803, 24] width 63 height 29
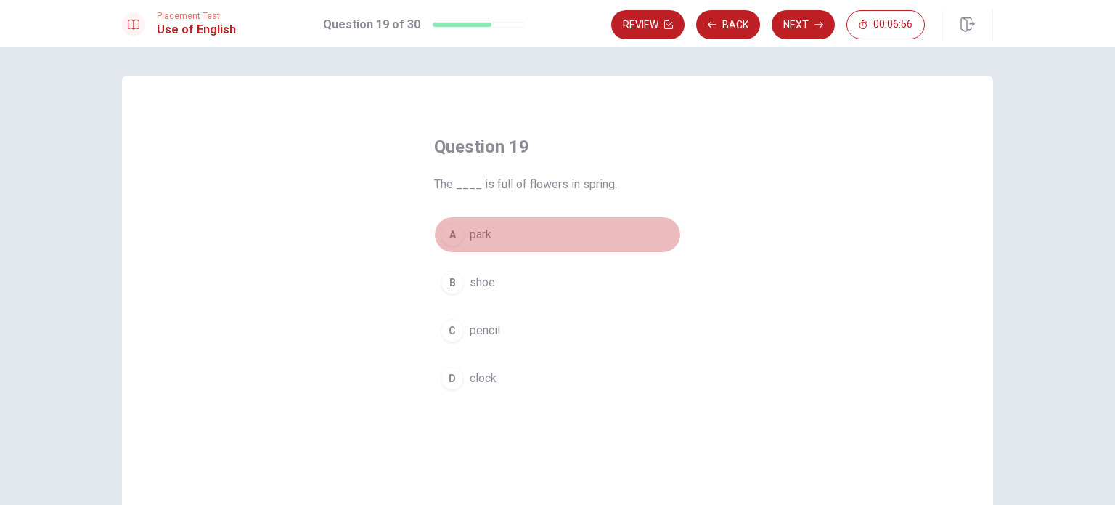
click at [505, 233] on button "A park" at bounding box center [557, 234] width 247 height 36
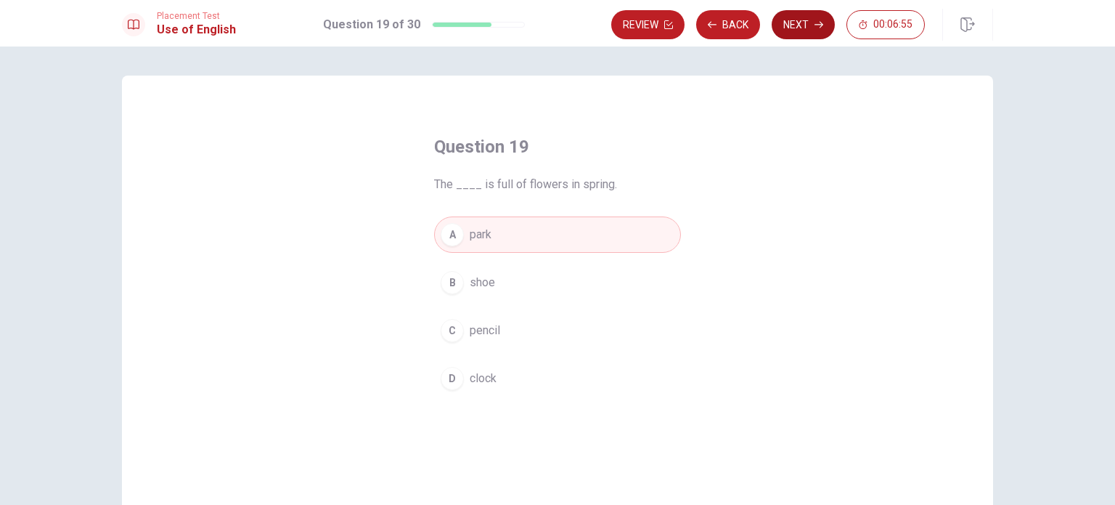
click at [799, 27] on button "Next" at bounding box center [803, 24] width 63 height 29
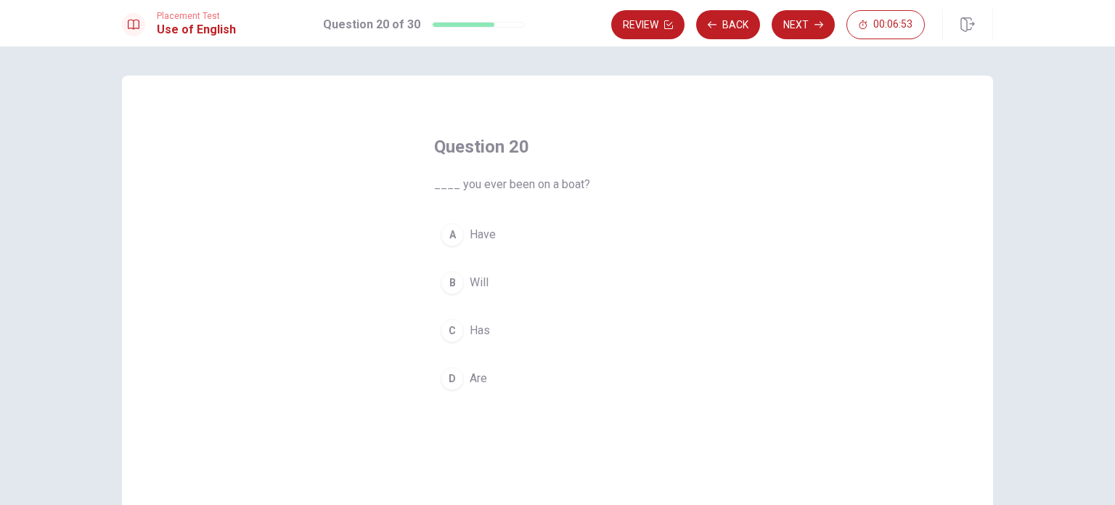
click at [522, 232] on button "A Have" at bounding box center [557, 234] width 247 height 36
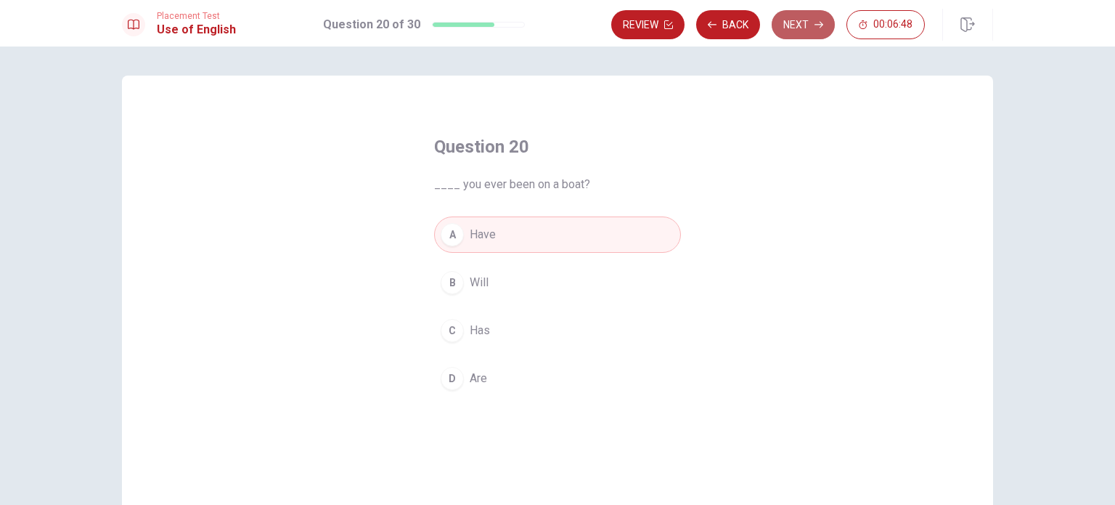
click at [816, 30] on button "Next" at bounding box center [803, 24] width 63 height 29
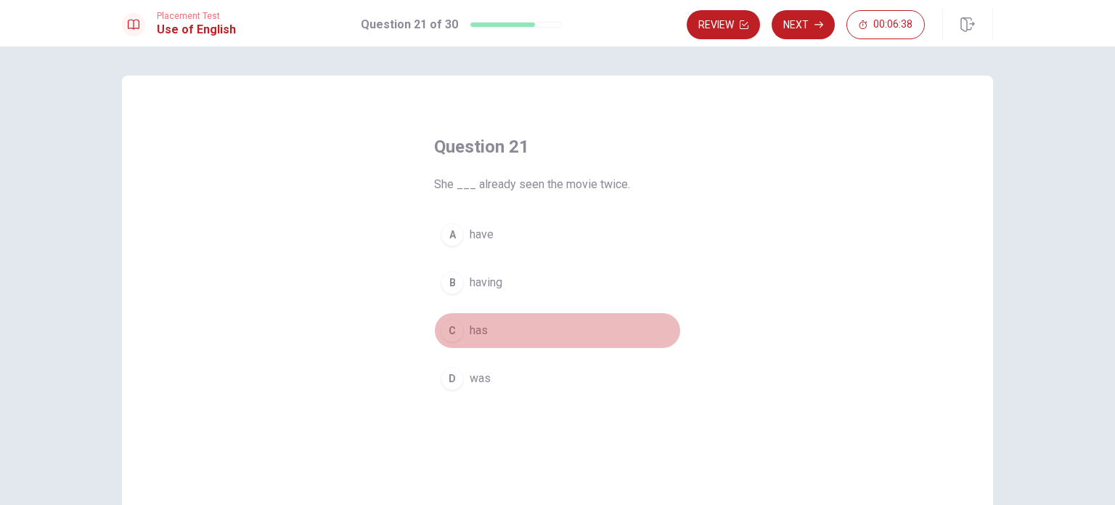
click at [494, 326] on button "C has" at bounding box center [557, 330] width 247 height 36
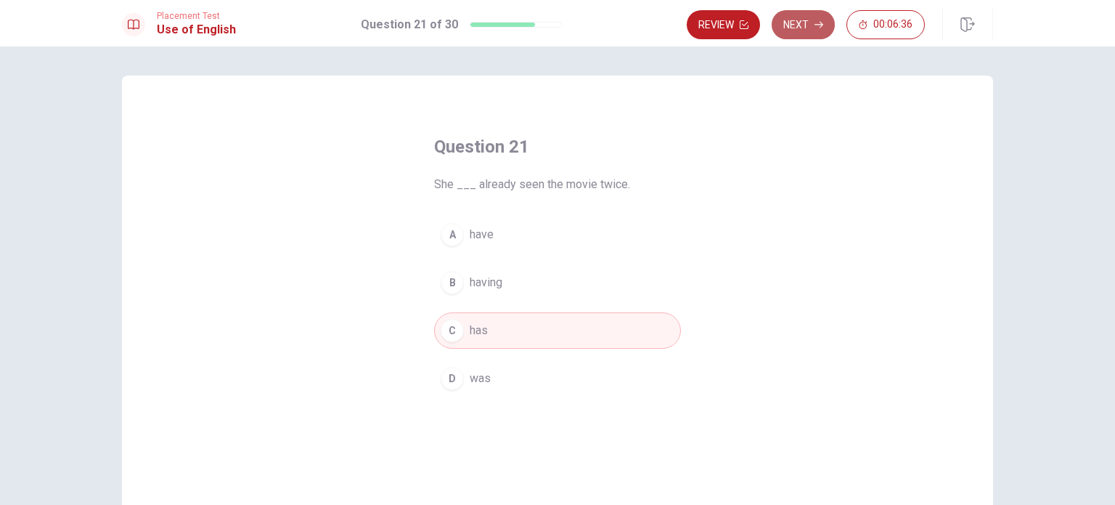
click at [815, 23] on icon "button" at bounding box center [819, 24] width 9 height 9
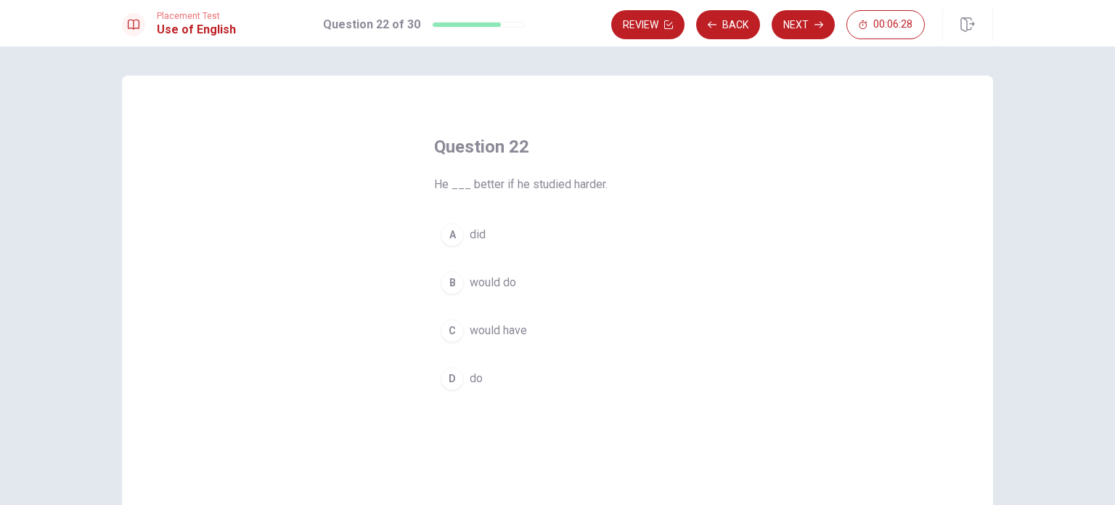
click at [511, 282] on span "would do" at bounding box center [493, 282] width 46 height 17
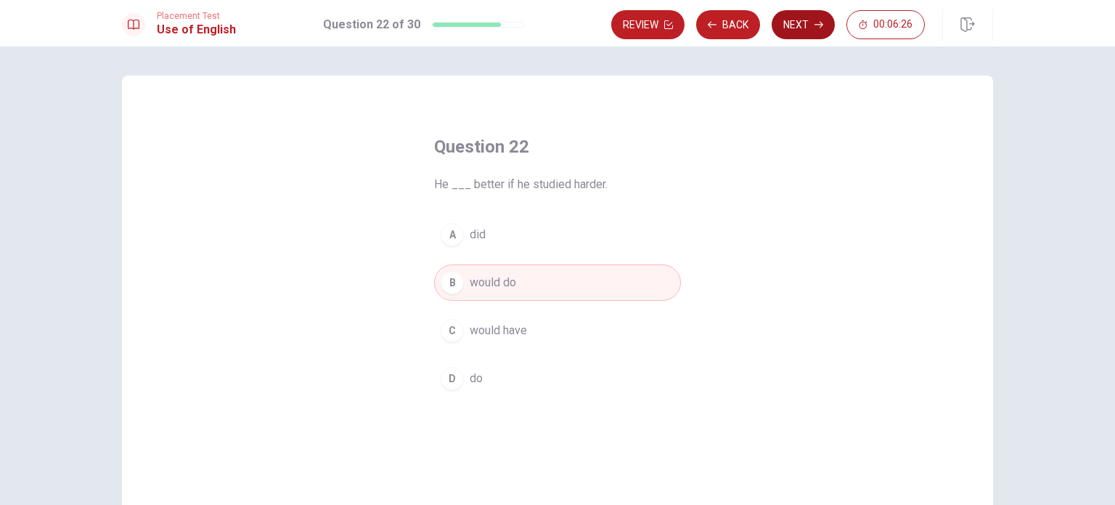
click at [790, 28] on button "Next" at bounding box center [803, 24] width 63 height 29
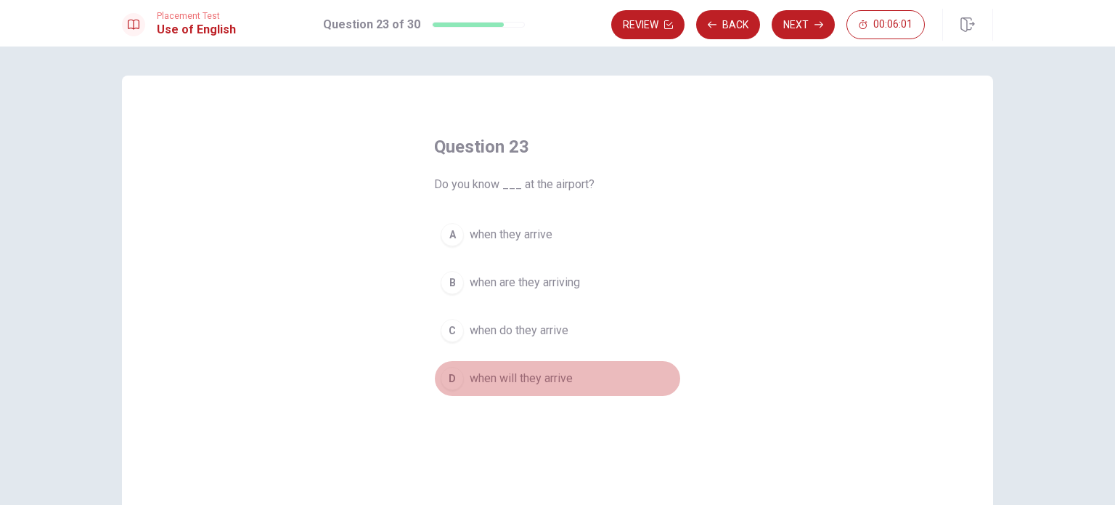
click at [546, 378] on span "when will they arrive" at bounding box center [521, 378] width 103 height 17
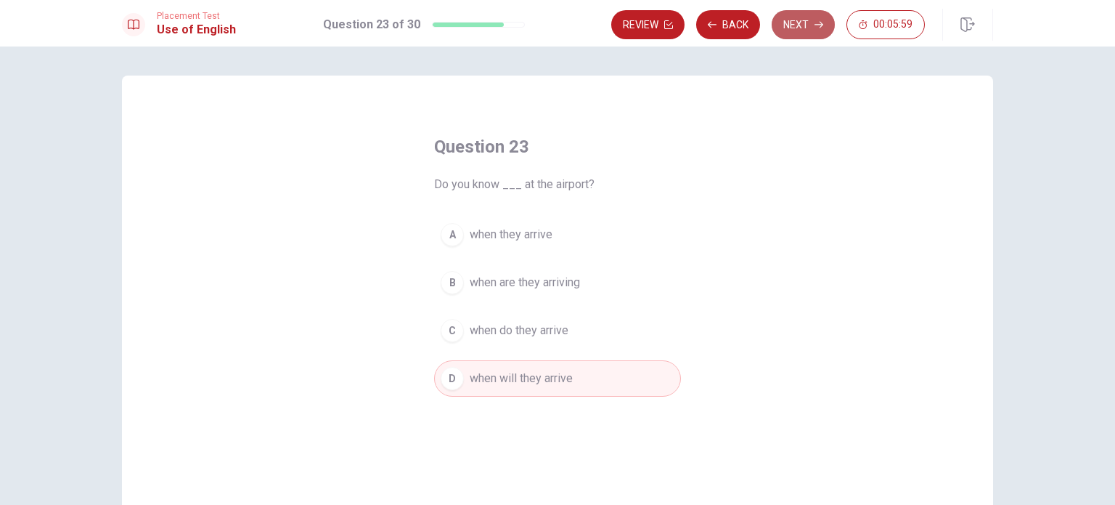
click at [796, 29] on button "Next" at bounding box center [803, 24] width 63 height 29
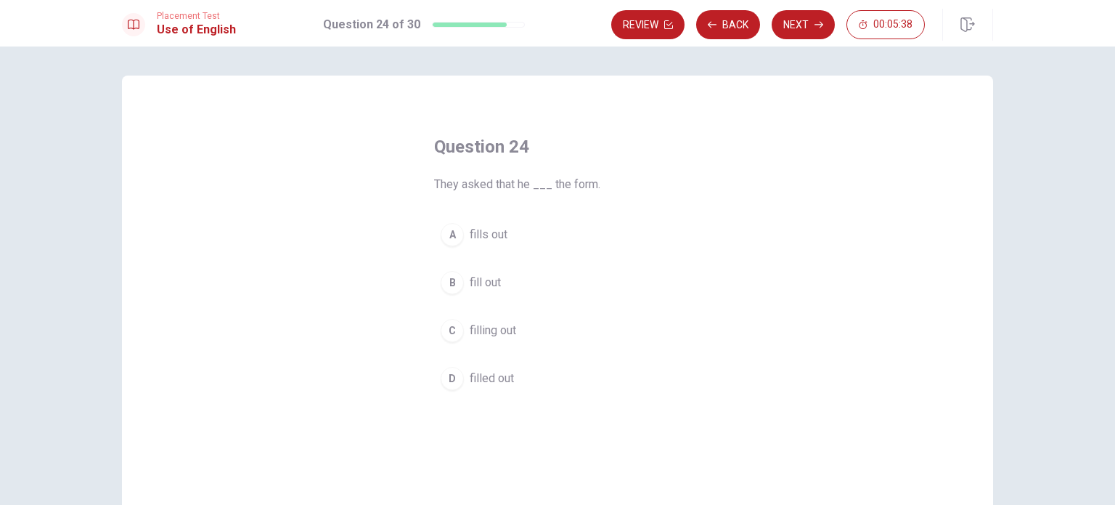
click at [502, 237] on span "fills out" at bounding box center [489, 234] width 38 height 17
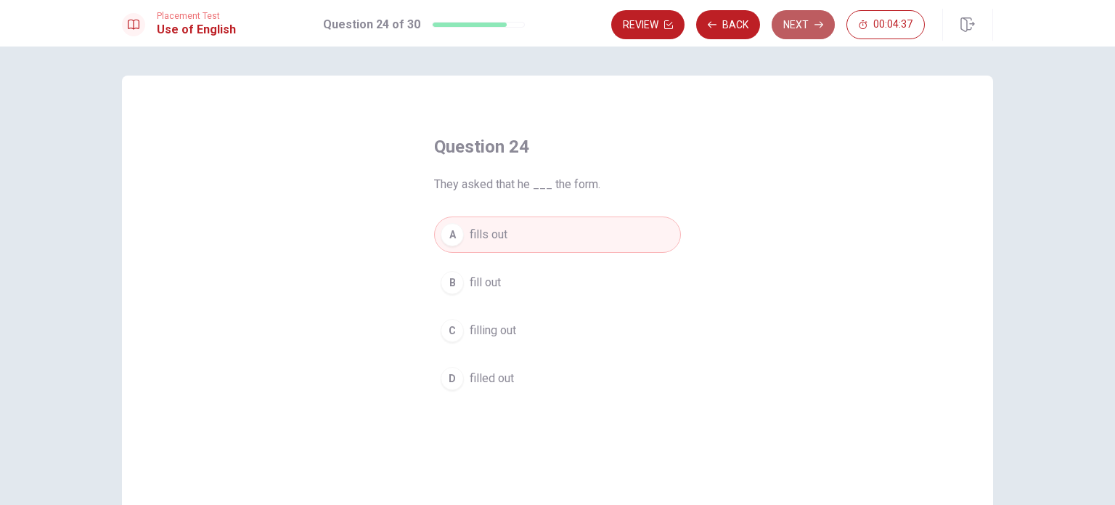
click at [805, 20] on button "Next" at bounding box center [803, 24] width 63 height 29
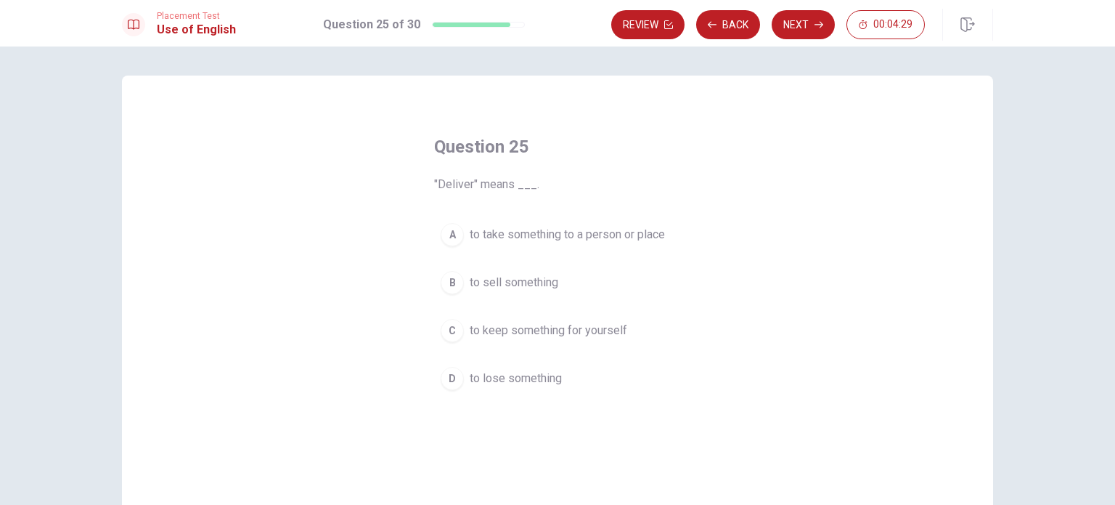
click at [538, 237] on span "to take something to a person or place" at bounding box center [567, 234] width 195 height 17
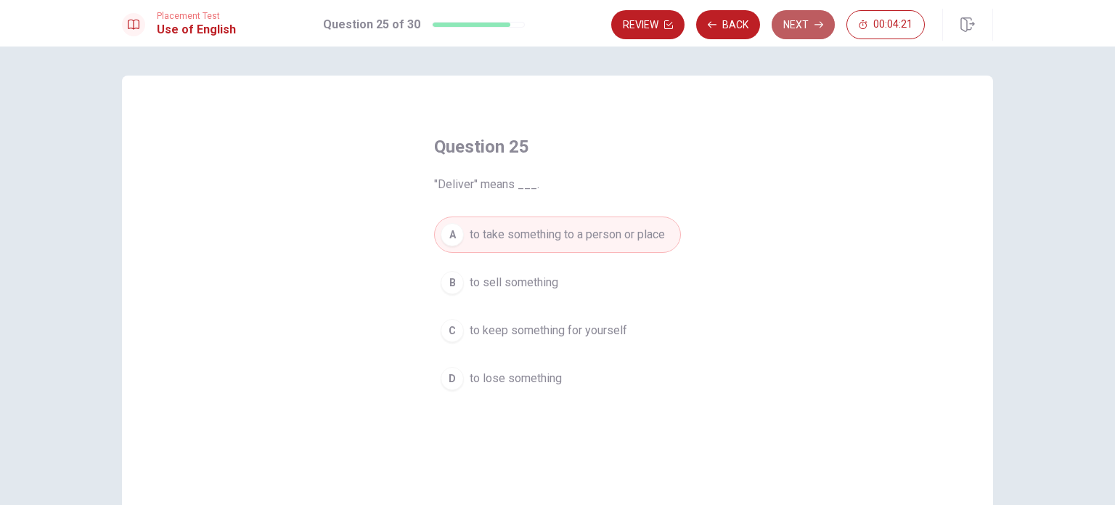
click at [805, 29] on button "Next" at bounding box center [803, 24] width 63 height 29
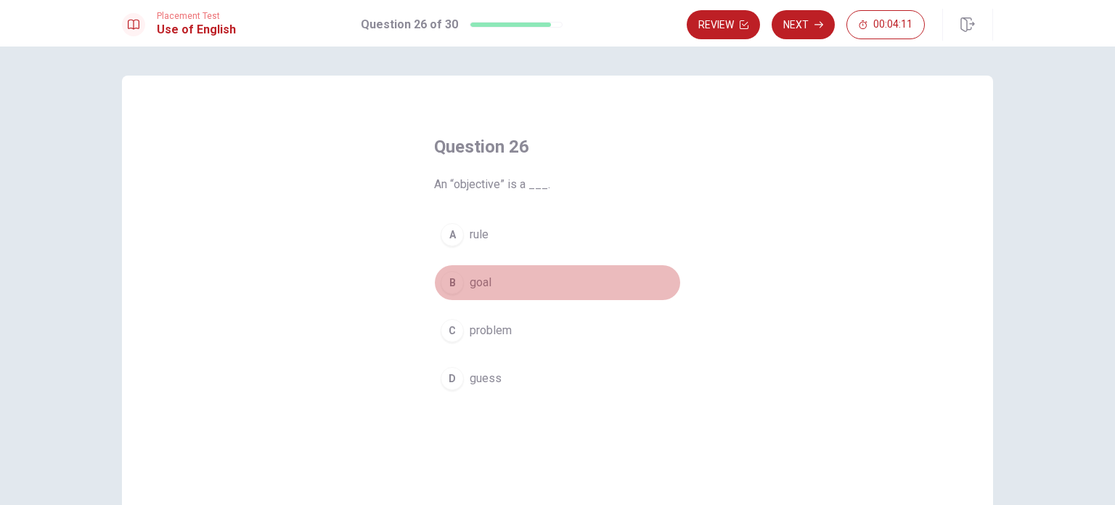
click at [504, 290] on button "B goal" at bounding box center [557, 282] width 247 height 36
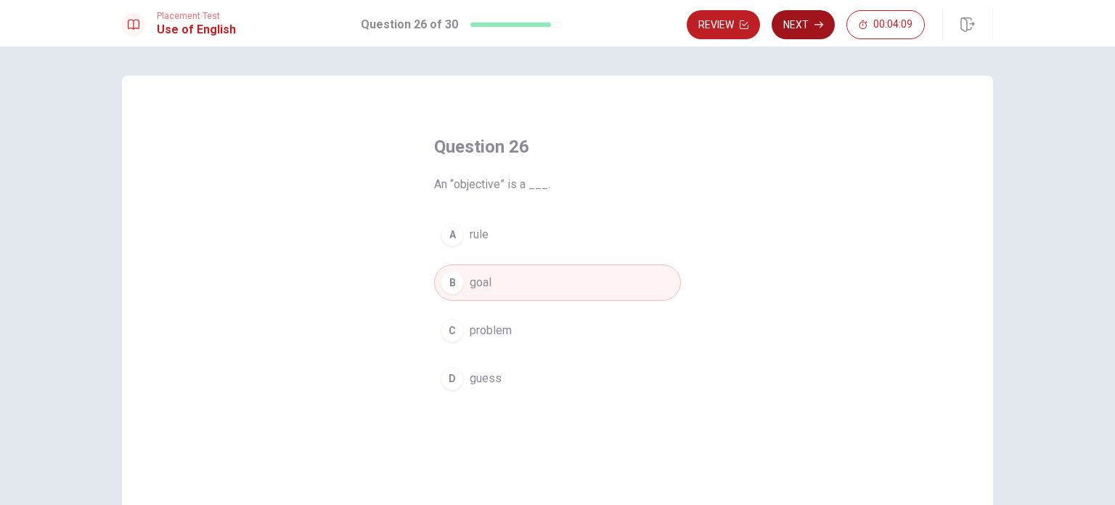
click at [797, 25] on button "Next" at bounding box center [803, 24] width 63 height 29
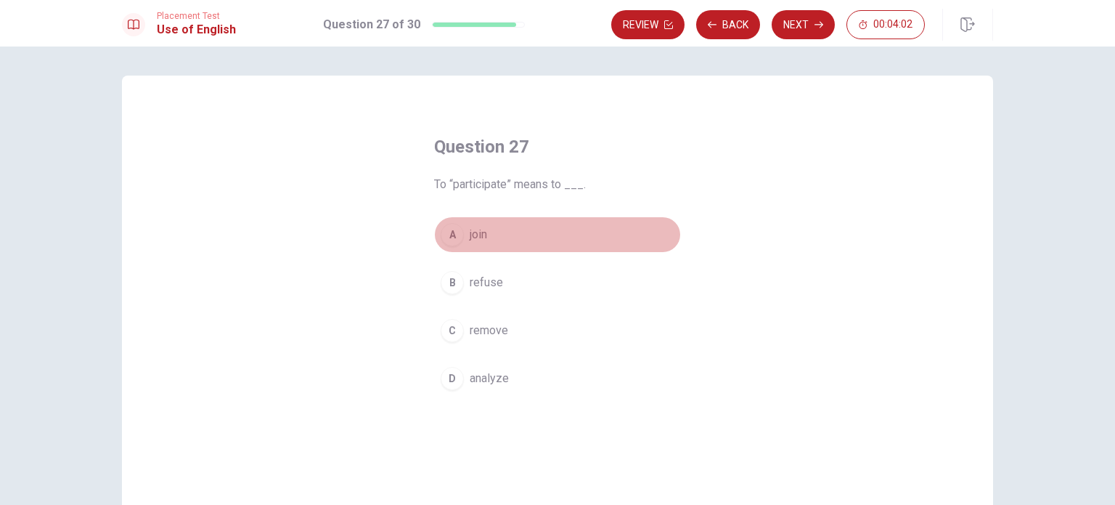
click at [524, 236] on button "A join" at bounding box center [557, 234] width 247 height 36
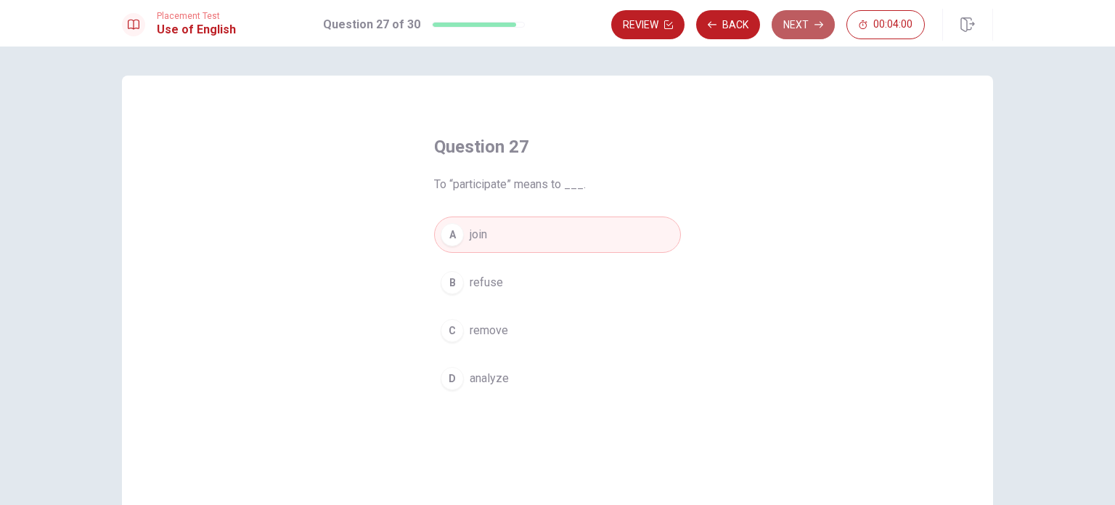
click at [794, 22] on button "Next" at bounding box center [803, 24] width 63 height 29
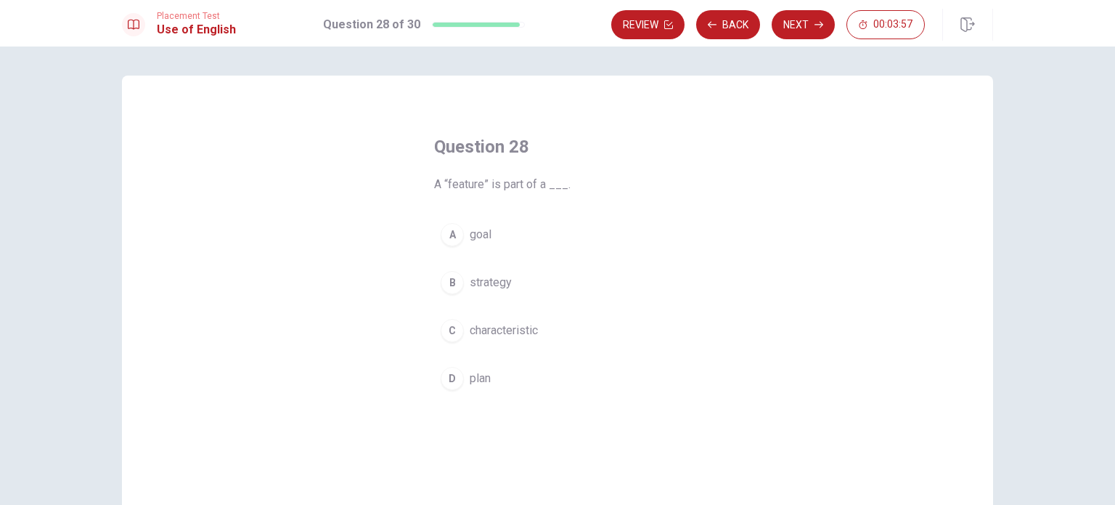
click at [550, 324] on button "C characteristic" at bounding box center [557, 330] width 247 height 36
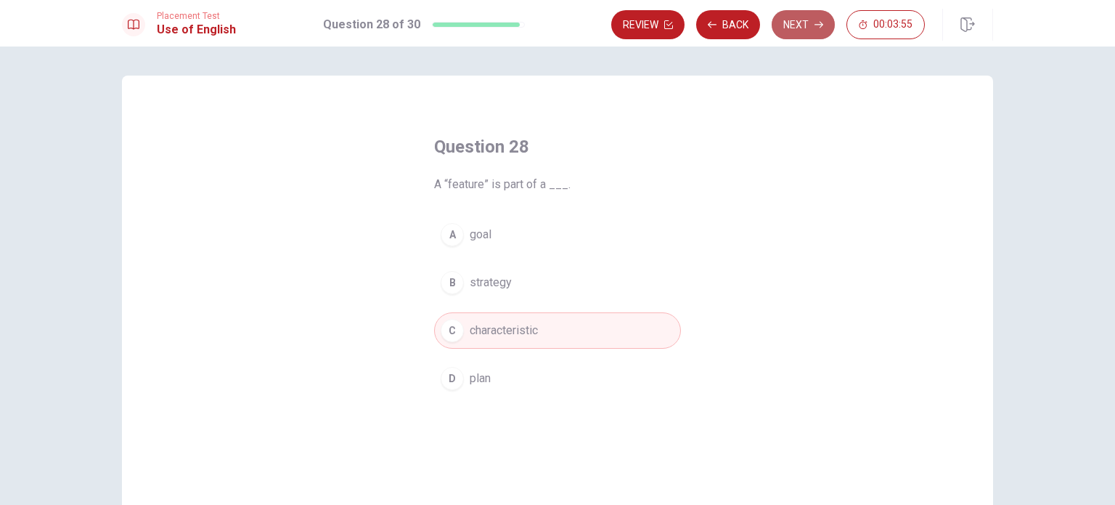
click at [784, 23] on button "Next" at bounding box center [803, 24] width 63 height 29
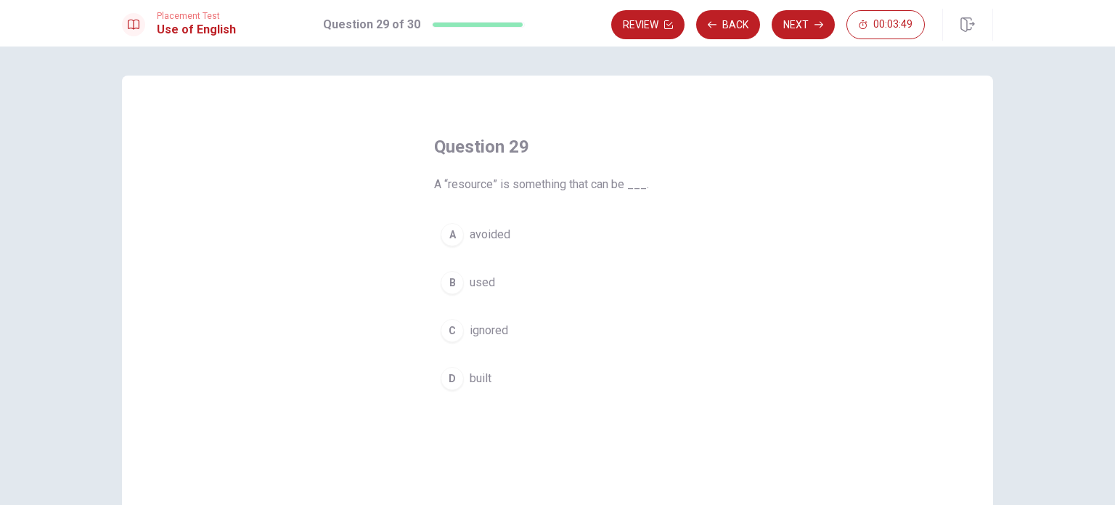
click at [515, 282] on button "B used" at bounding box center [557, 282] width 247 height 36
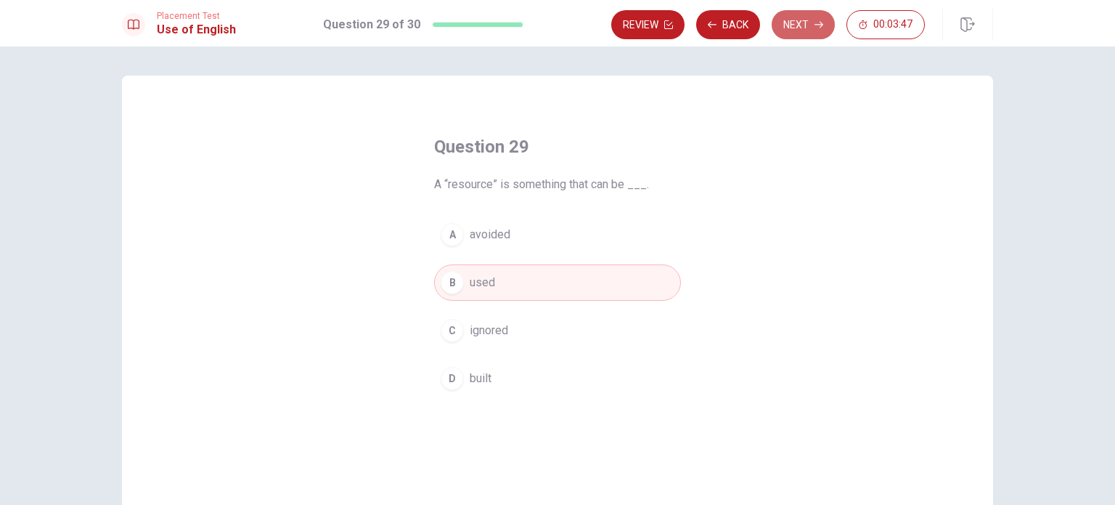
drag, startPoint x: 802, startPoint y: 24, endPoint x: 801, endPoint y: 31, distance: 7.4
click at [803, 25] on button "Next" at bounding box center [803, 24] width 63 height 29
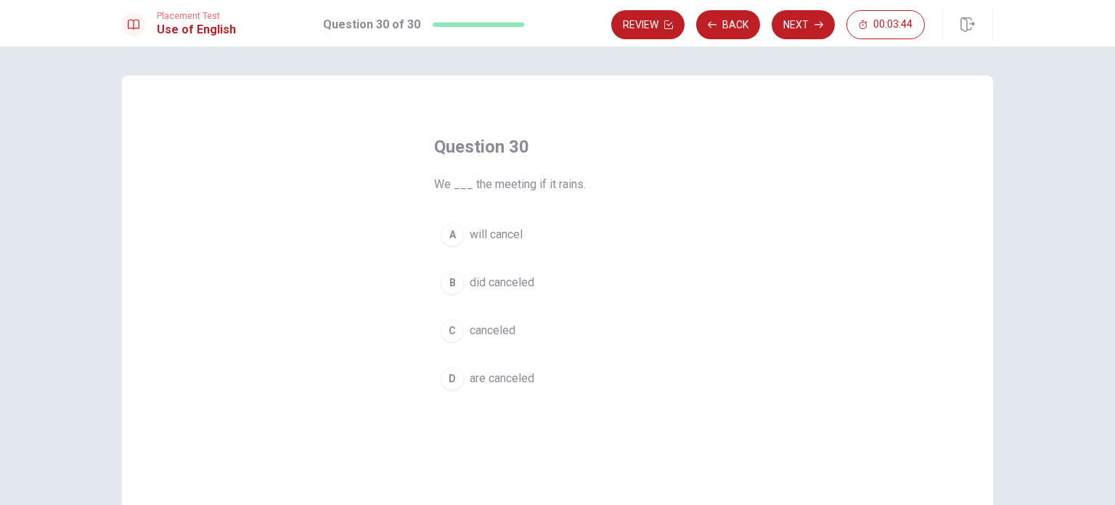
click at [523, 236] on button "A will cancel" at bounding box center [557, 234] width 247 height 36
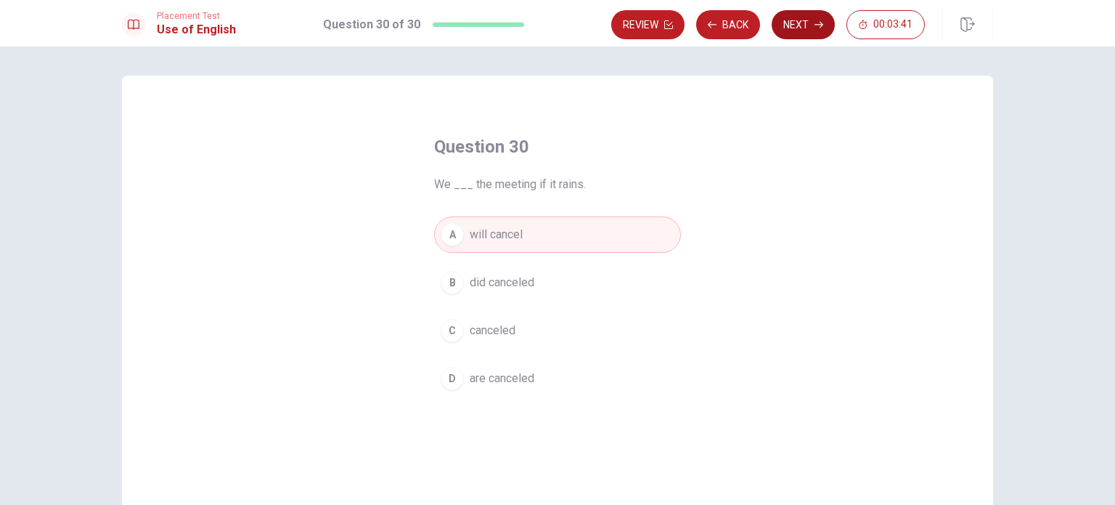
click at [794, 26] on button "Next" at bounding box center [803, 24] width 63 height 29
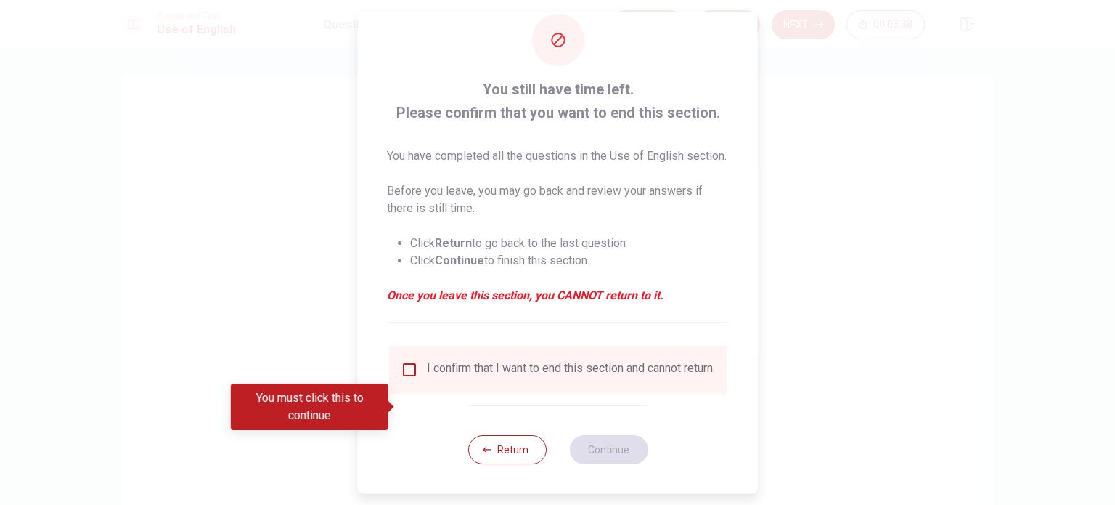
scroll to position [54, 0]
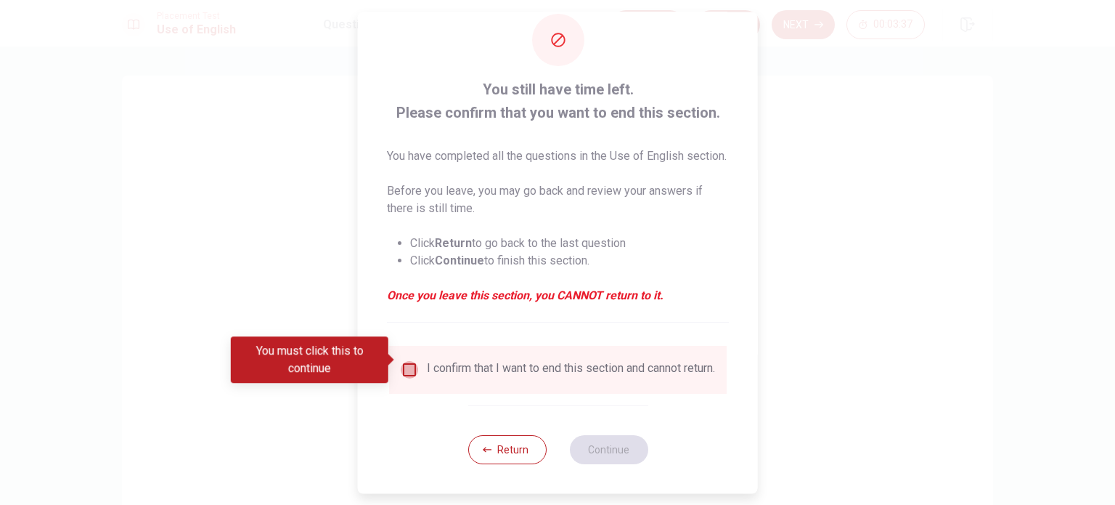
click at [410, 361] on input "You must click this to continue" at bounding box center [409, 369] width 17 height 17
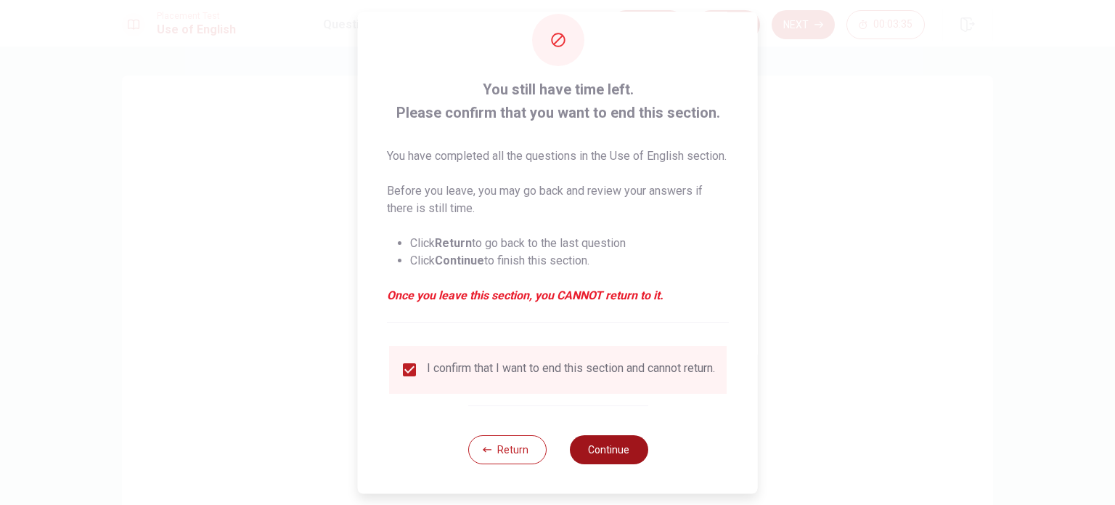
click at [596, 444] on button "Continue" at bounding box center [608, 449] width 78 height 29
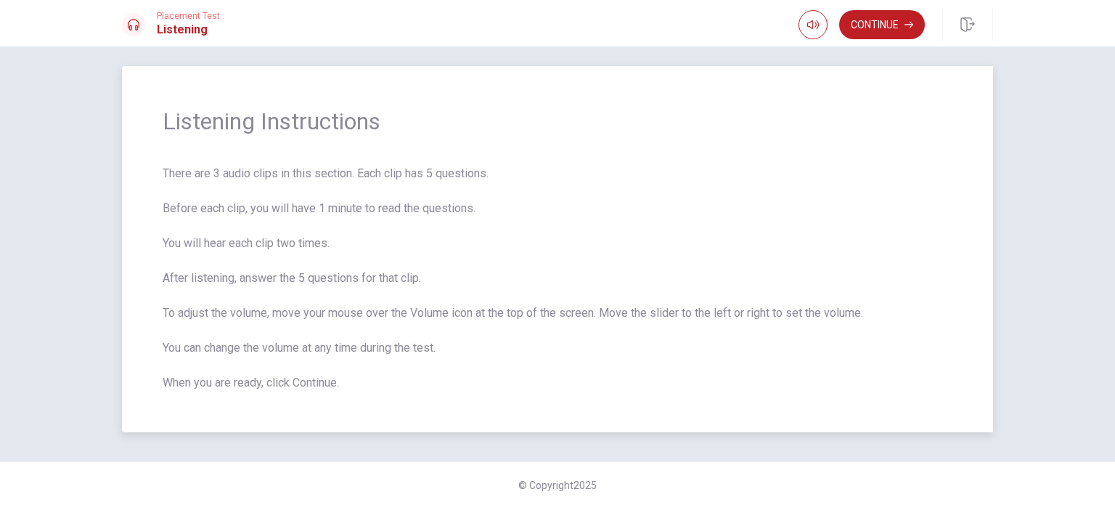
scroll to position [12, 0]
click at [902, 14] on button "Continue" at bounding box center [882, 24] width 86 height 29
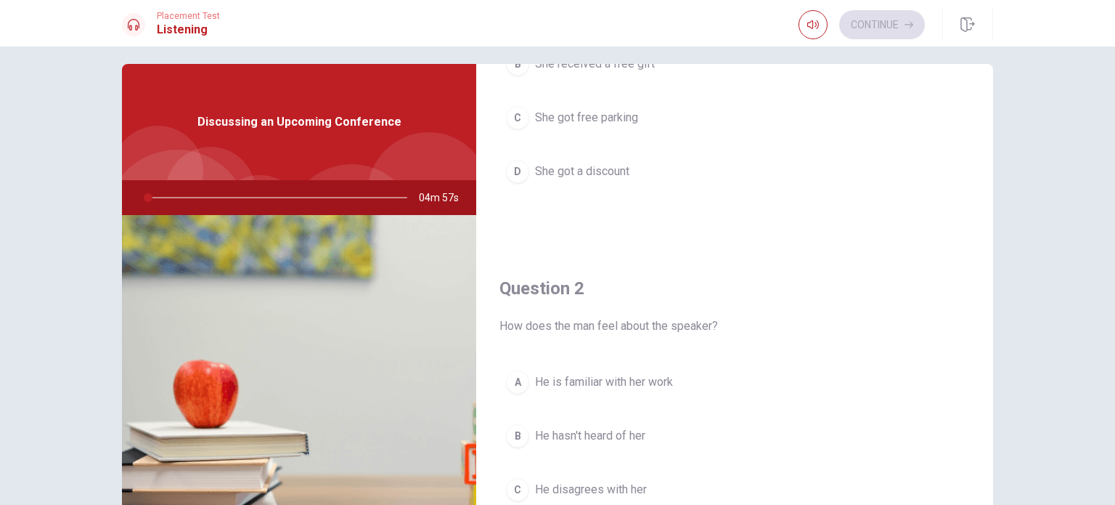
scroll to position [0, 0]
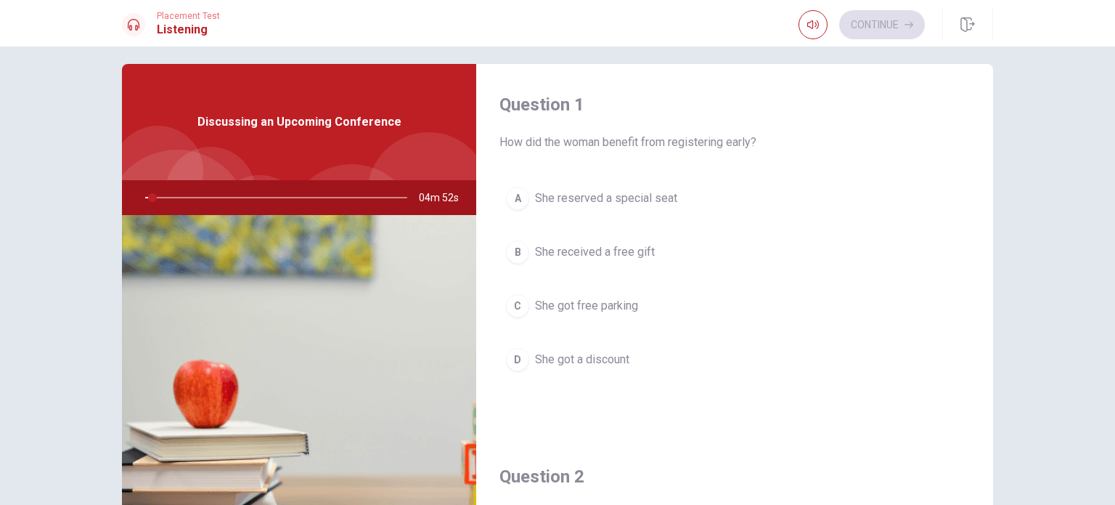
drag, startPoint x: 148, startPoint y: 192, endPoint x: 137, endPoint y: 195, distance: 12.0
click at [137, 195] on div at bounding box center [273, 197] width 291 height 35
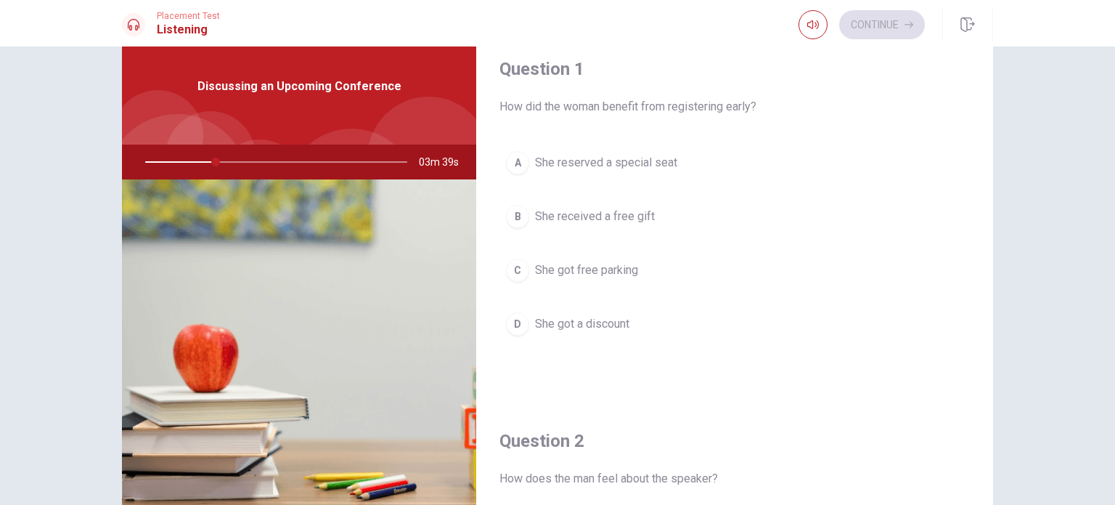
scroll to position [73, 0]
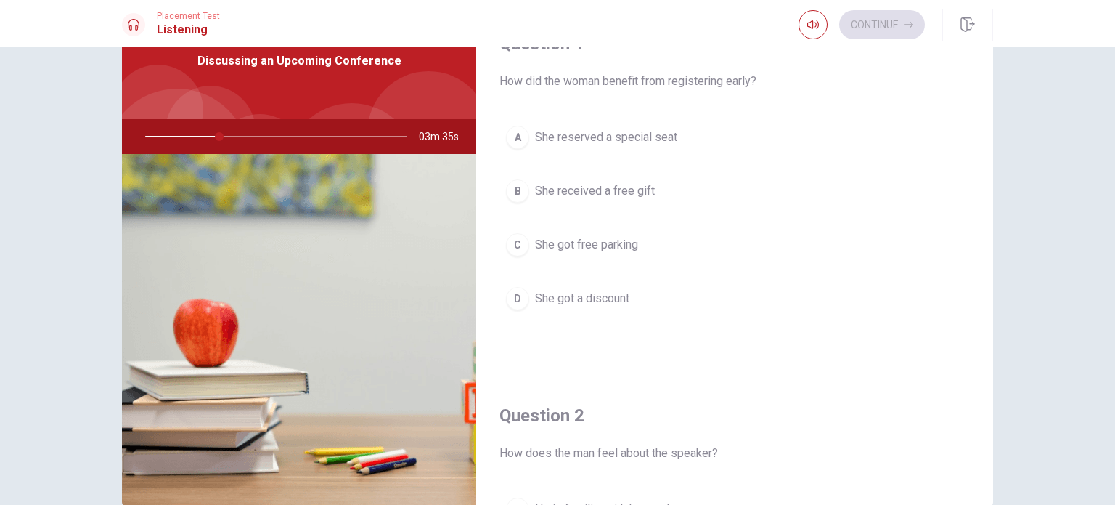
click at [670, 225] on div "A She reserved a special seat B She received a free gift C She got free parking…" at bounding box center [735, 232] width 471 height 227
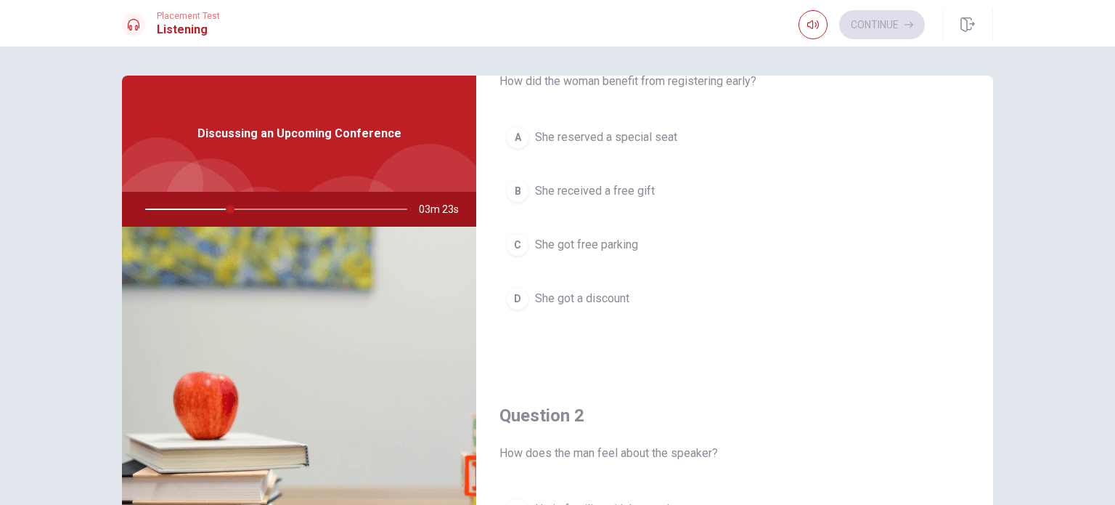
scroll to position [0, 0]
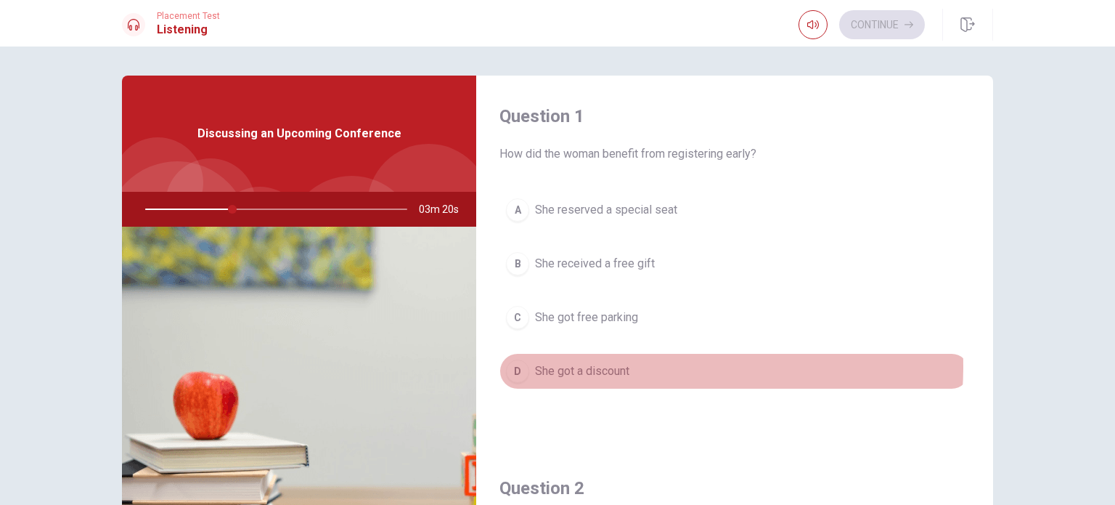
click at [608, 365] on span "She got a discount" at bounding box center [582, 370] width 94 height 17
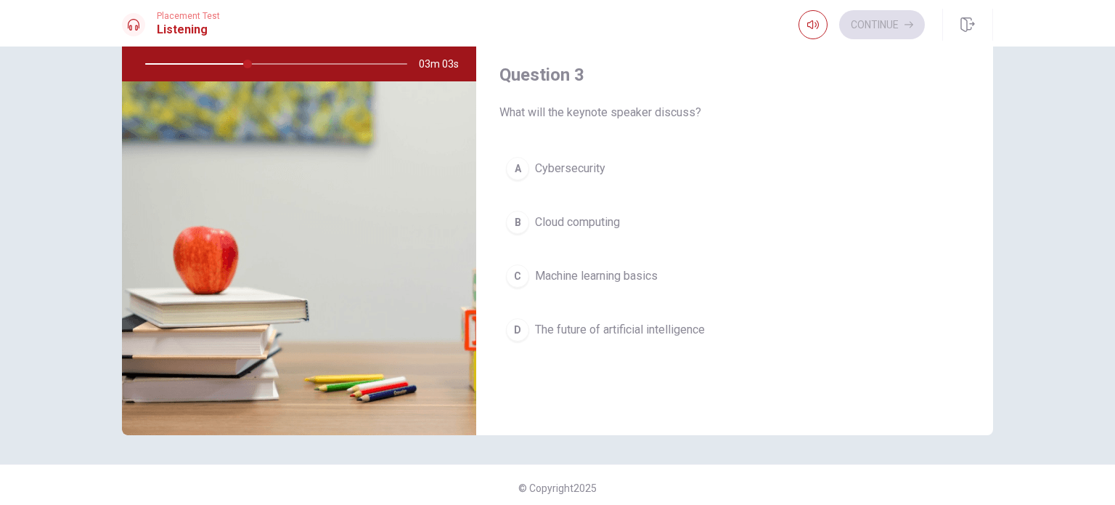
scroll to position [622, 0]
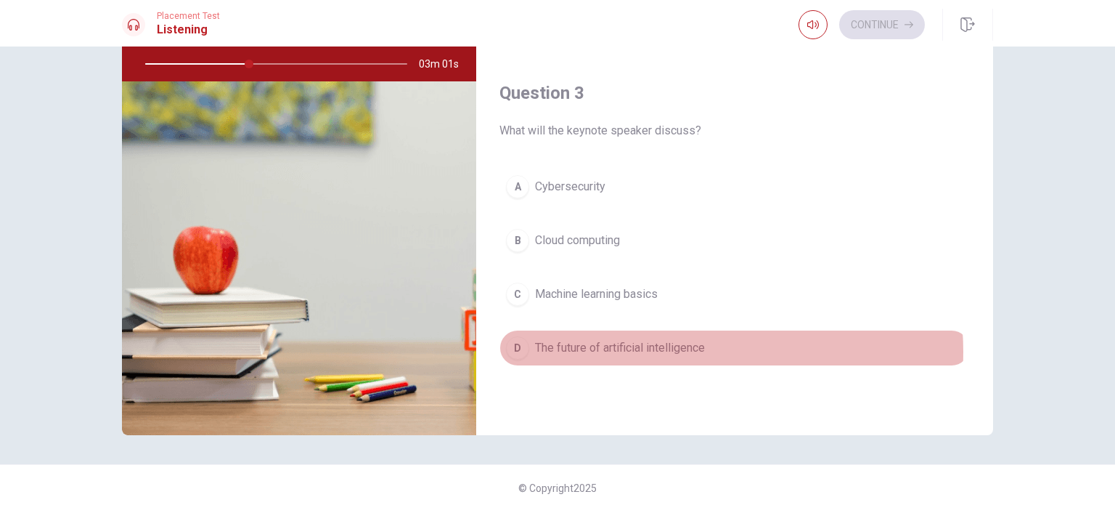
click at [665, 348] on span "The future of artificial intelligence" at bounding box center [620, 347] width 170 height 17
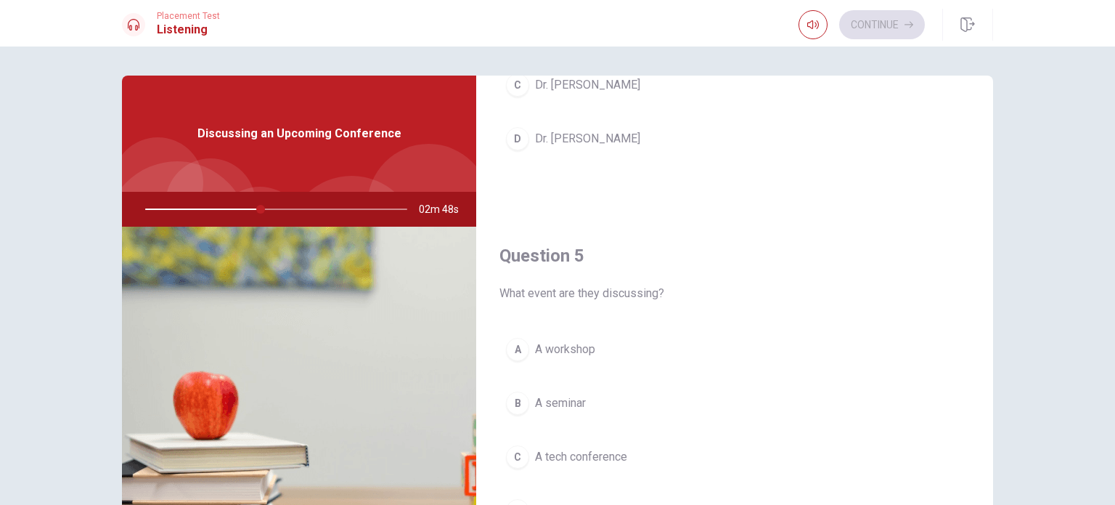
scroll to position [145, 0]
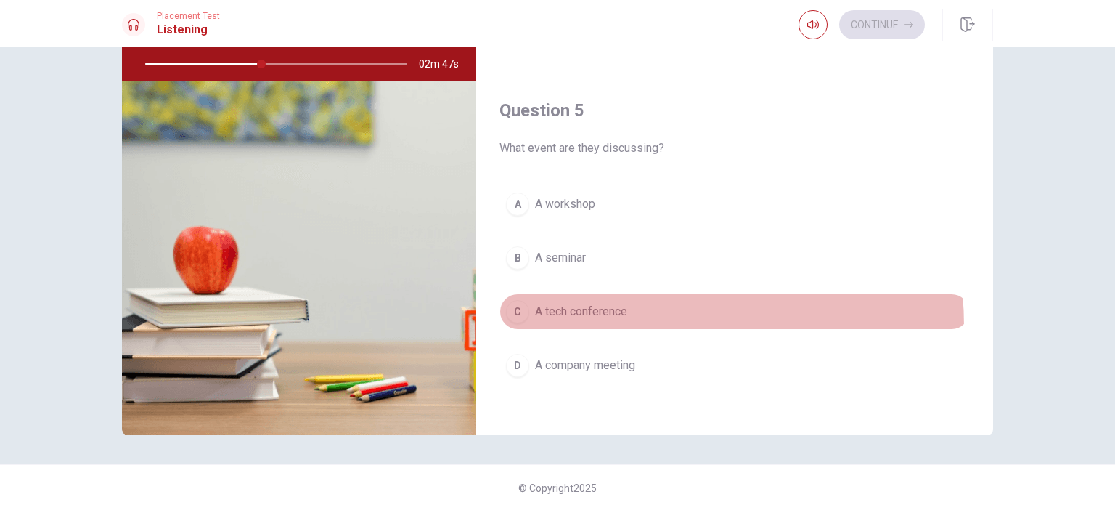
click at [616, 320] on button "C A tech conference" at bounding box center [735, 311] width 471 height 36
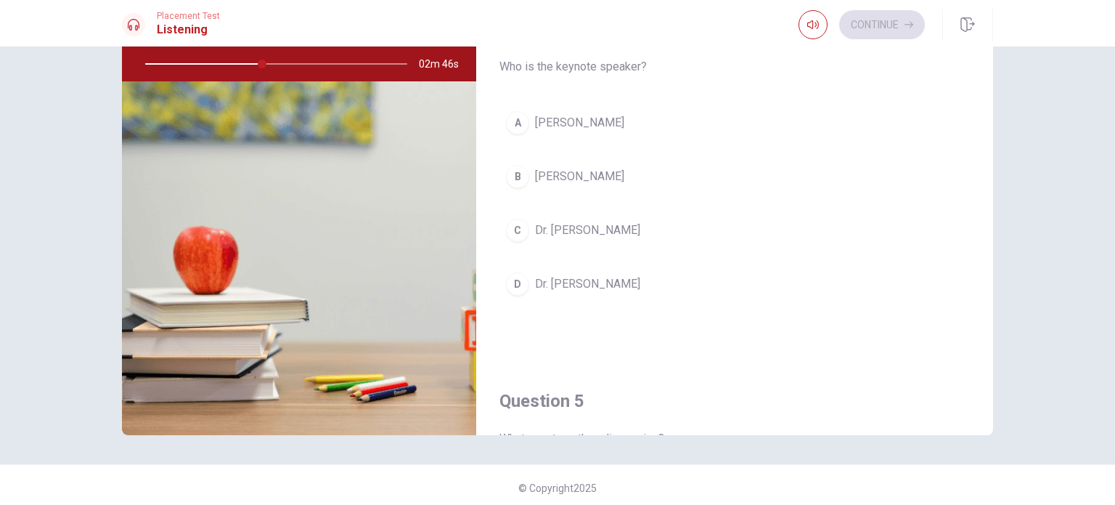
scroll to position [985, 0]
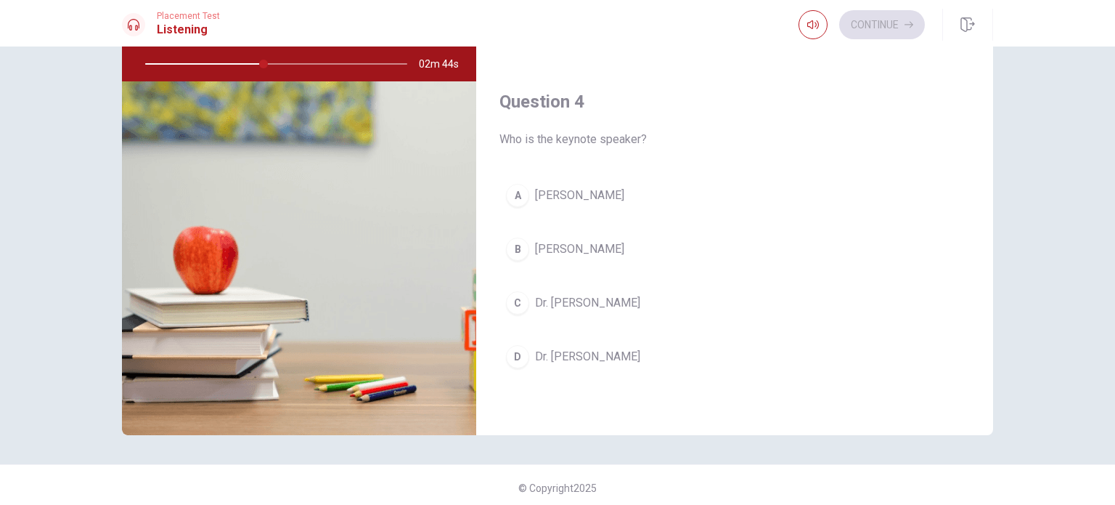
click at [620, 197] on button "A [PERSON_NAME]" at bounding box center [735, 195] width 471 height 36
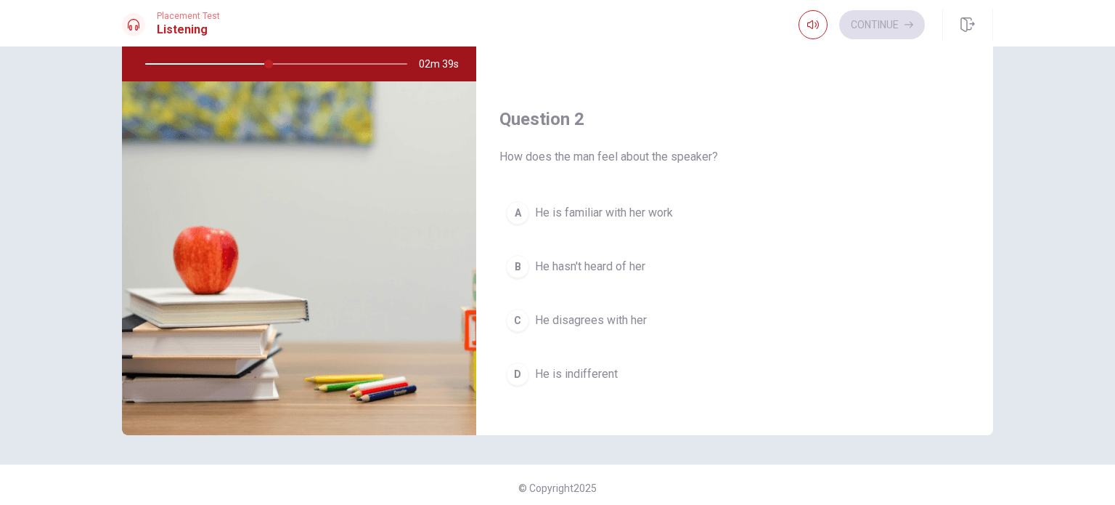
scroll to position [258, 0]
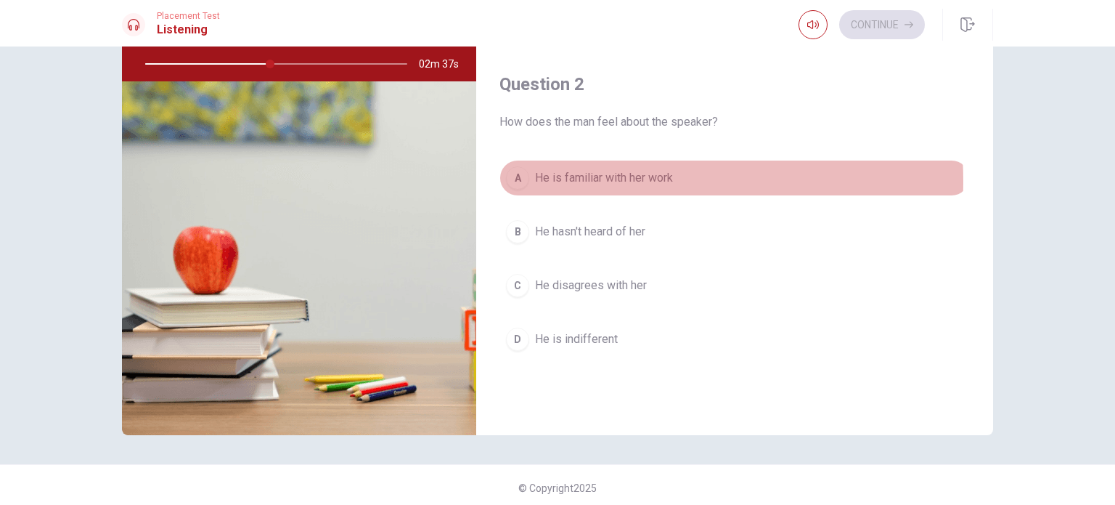
click at [584, 179] on span "He is familiar with her work" at bounding box center [604, 177] width 138 height 17
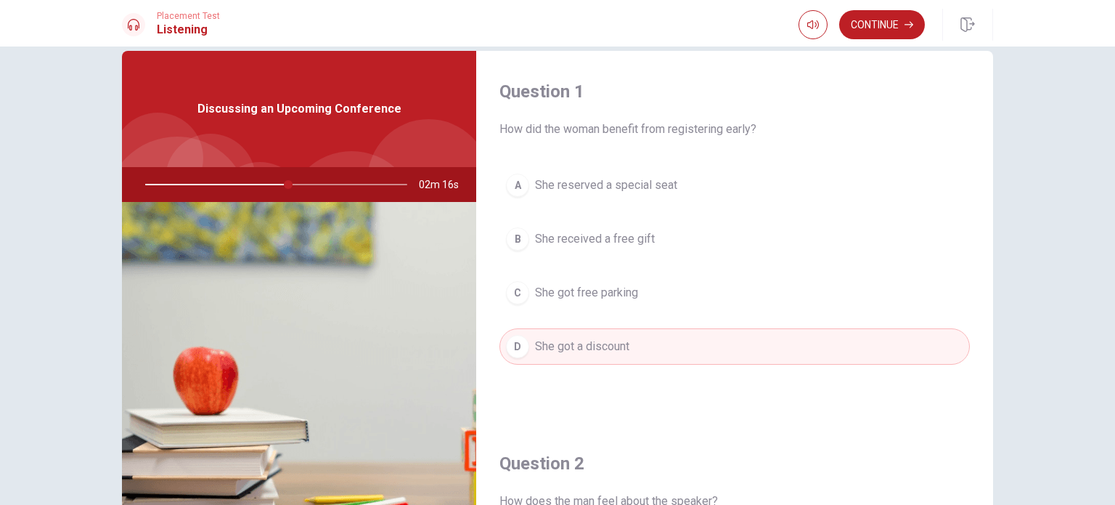
scroll to position [0, 0]
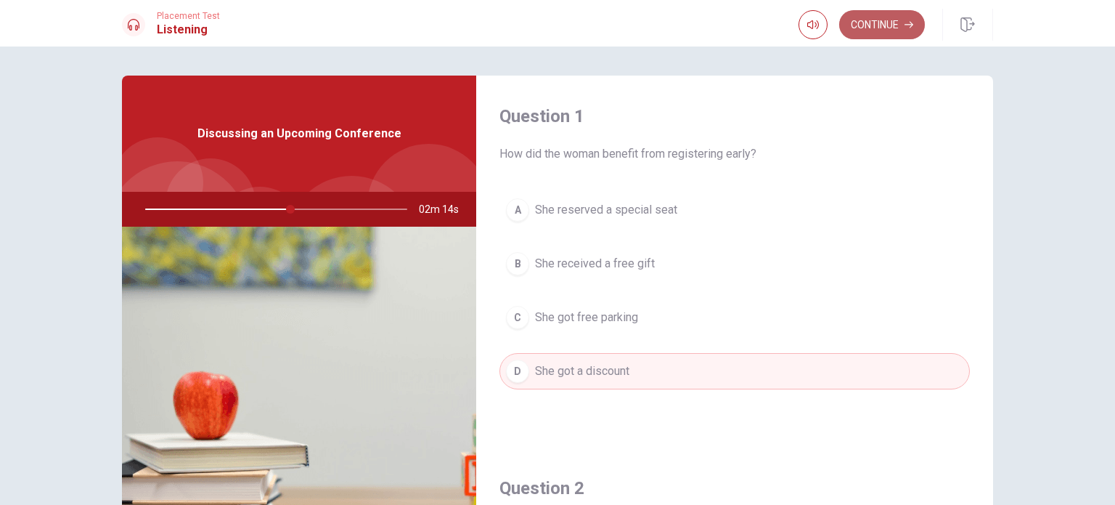
click at [895, 18] on button "Continue" at bounding box center [882, 24] width 86 height 29
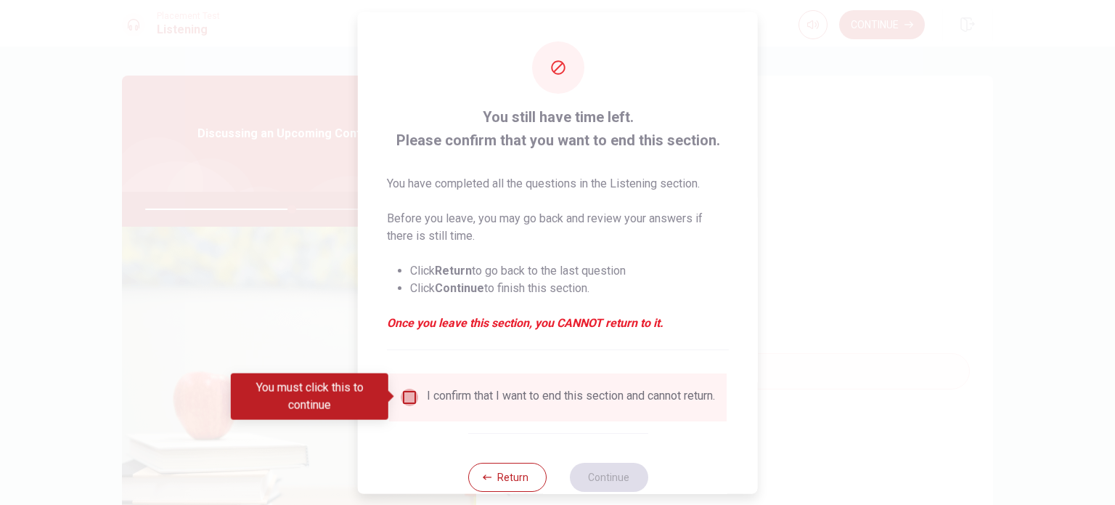
click at [406, 401] on input "You must click this to continue" at bounding box center [409, 396] width 17 height 17
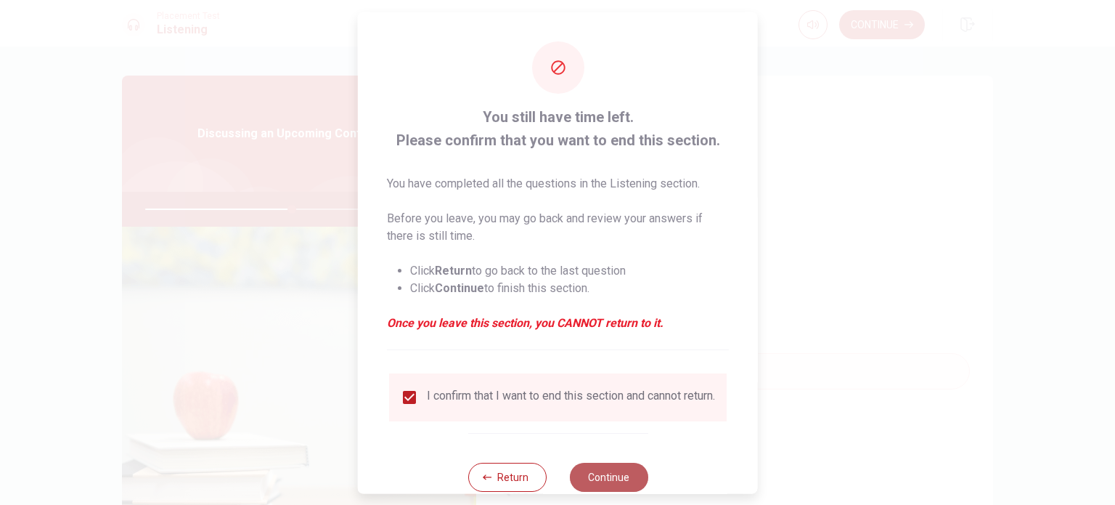
drag, startPoint x: 597, startPoint y: 477, endPoint x: 599, endPoint y: 467, distance: 10.4
click at [598, 477] on button "Continue" at bounding box center [608, 476] width 78 height 29
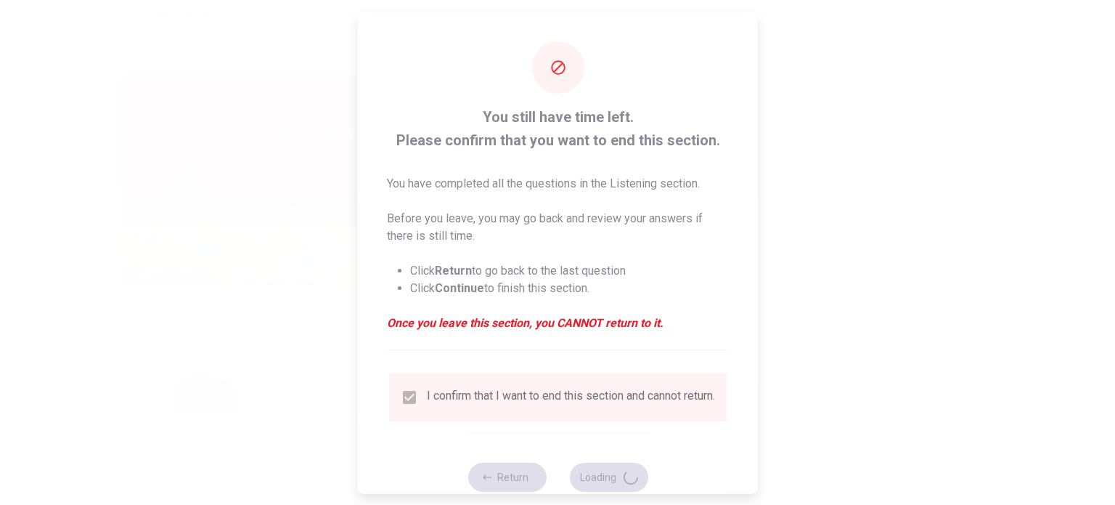
type input "57"
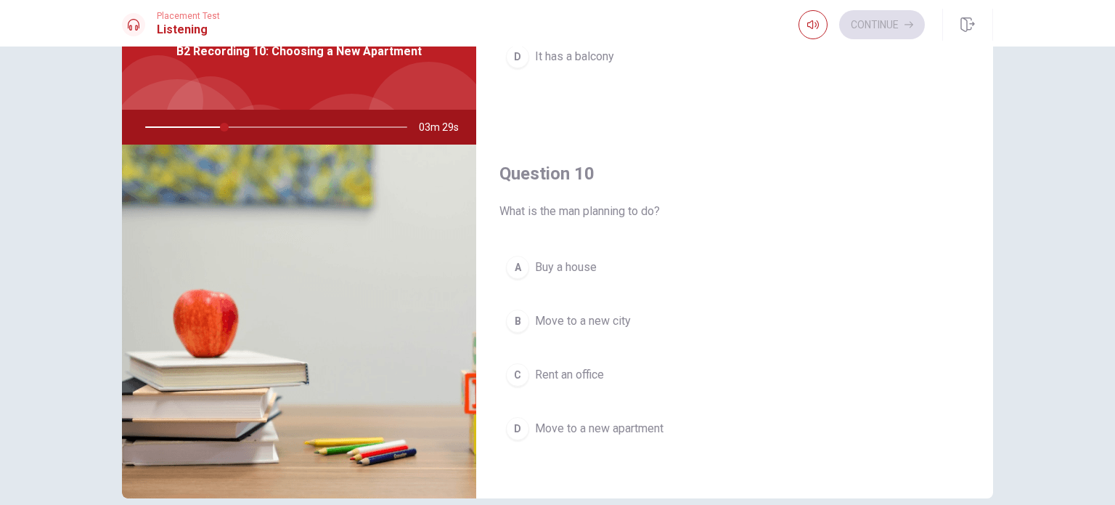
scroll to position [151, 0]
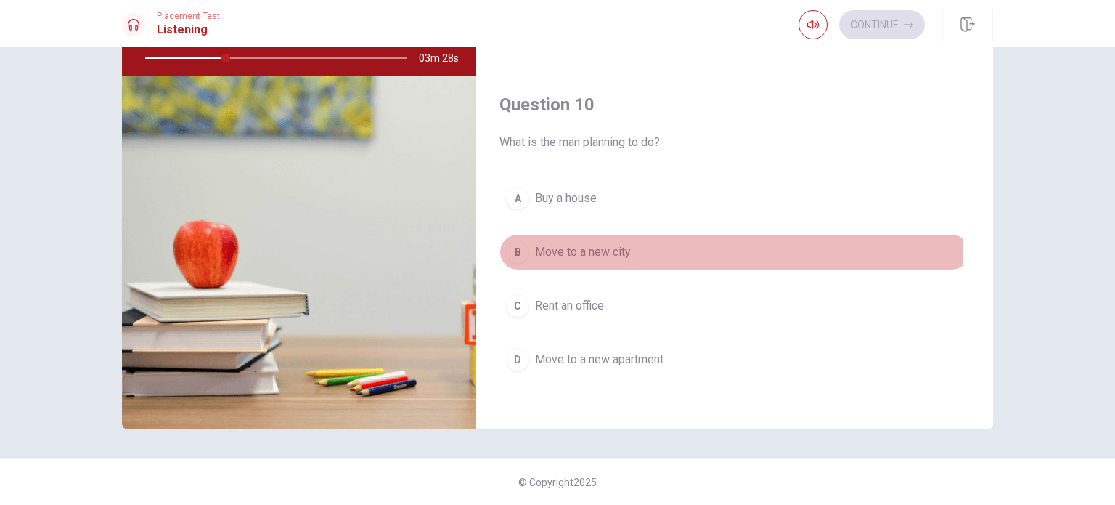
click at [606, 252] on span "Move to a new city" at bounding box center [583, 251] width 96 height 17
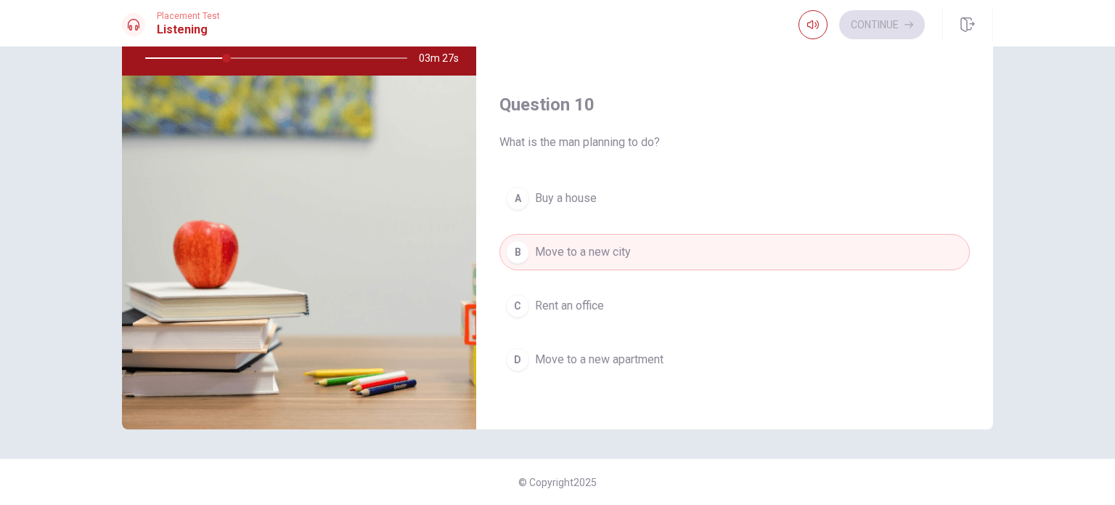
click at [614, 357] on span "Move to a new apartment" at bounding box center [599, 359] width 129 height 17
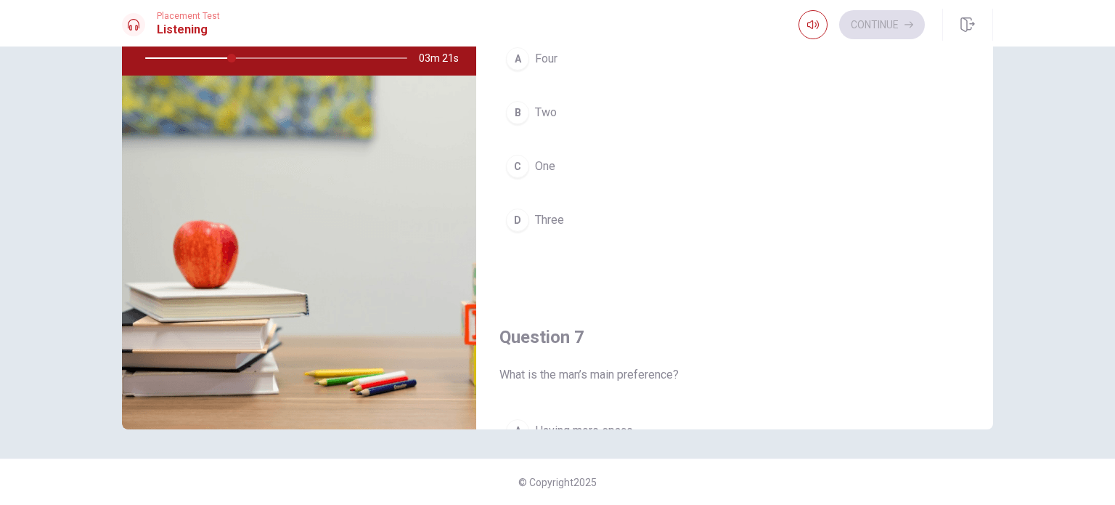
scroll to position [78, 0]
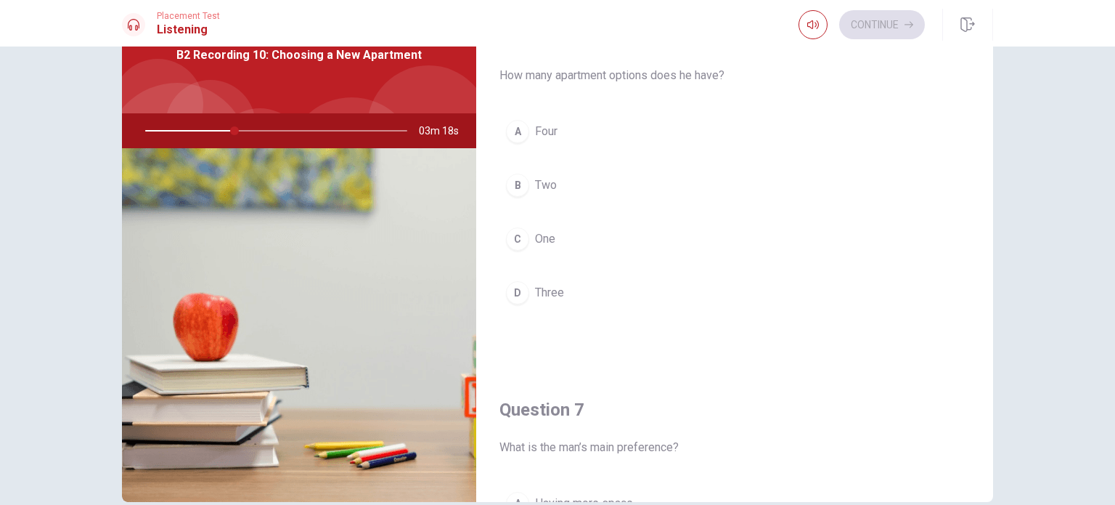
click at [601, 180] on button "B Two" at bounding box center [735, 185] width 471 height 36
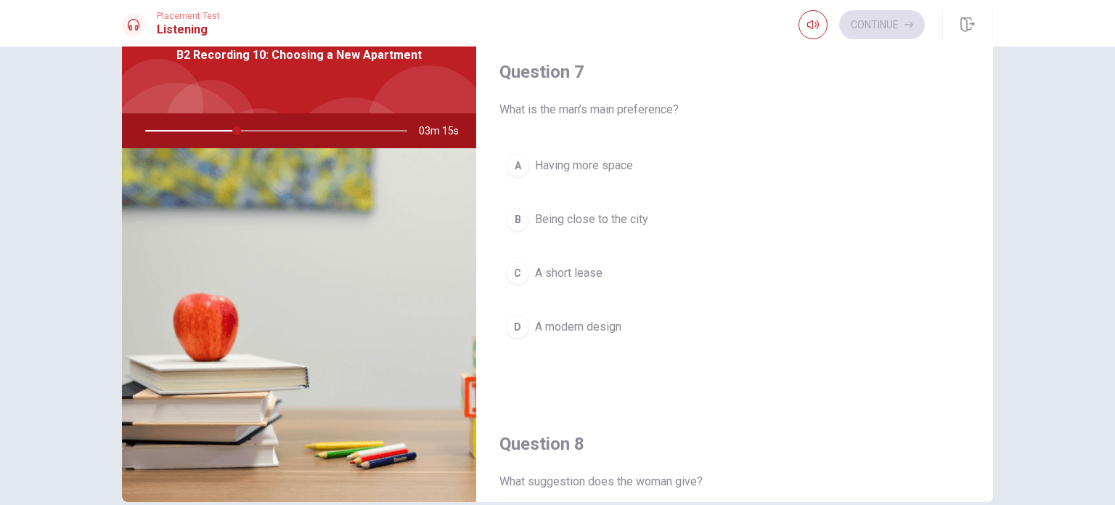
scroll to position [363, 0]
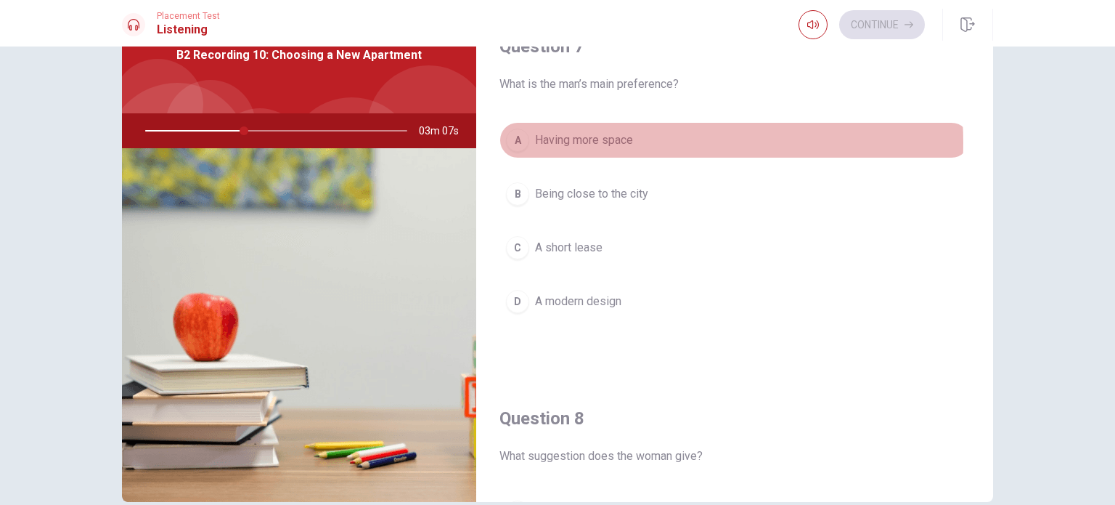
click at [625, 141] on span "Having more space" at bounding box center [584, 139] width 98 height 17
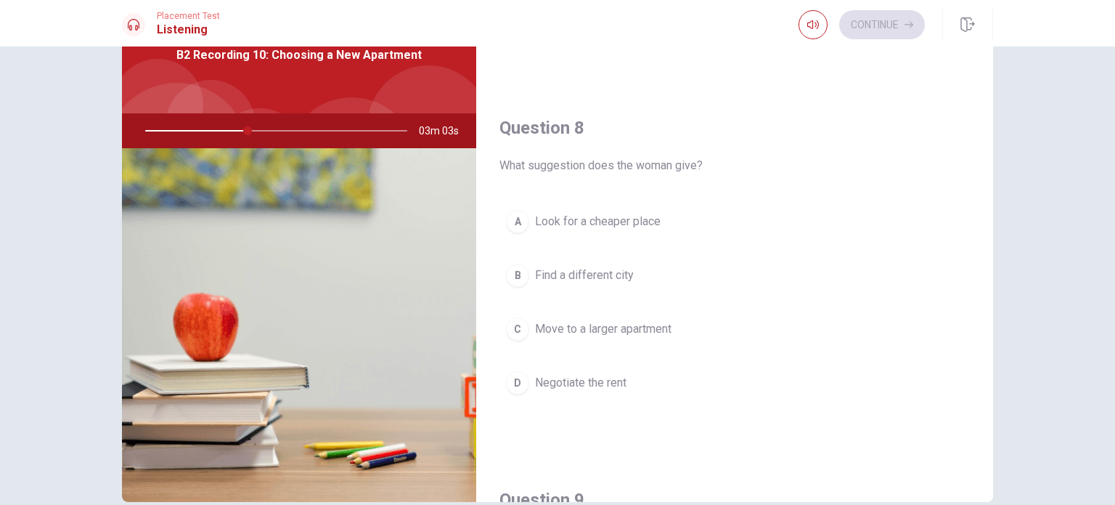
scroll to position [726, 0]
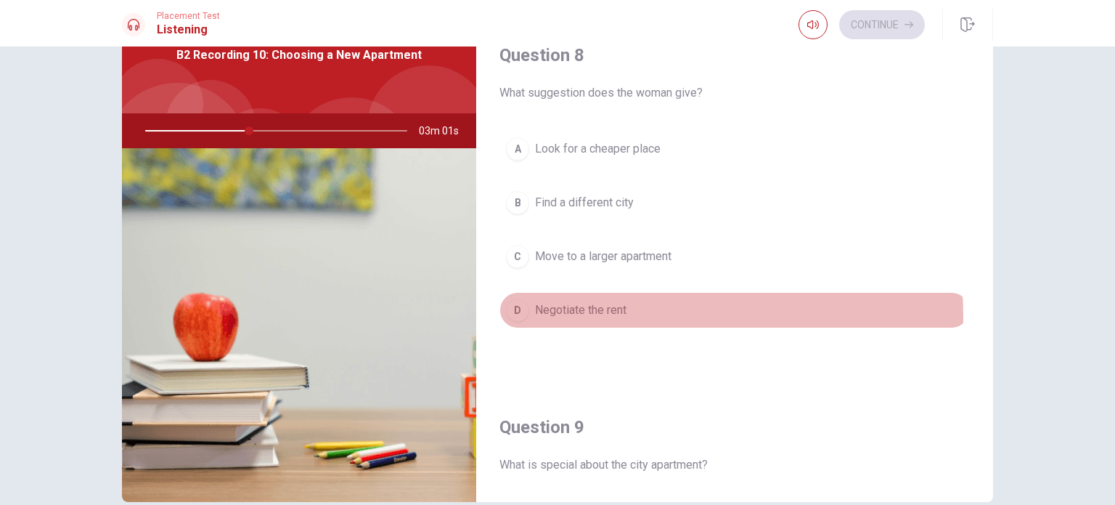
click at [627, 312] on button "D Negotiate the rent" at bounding box center [735, 310] width 471 height 36
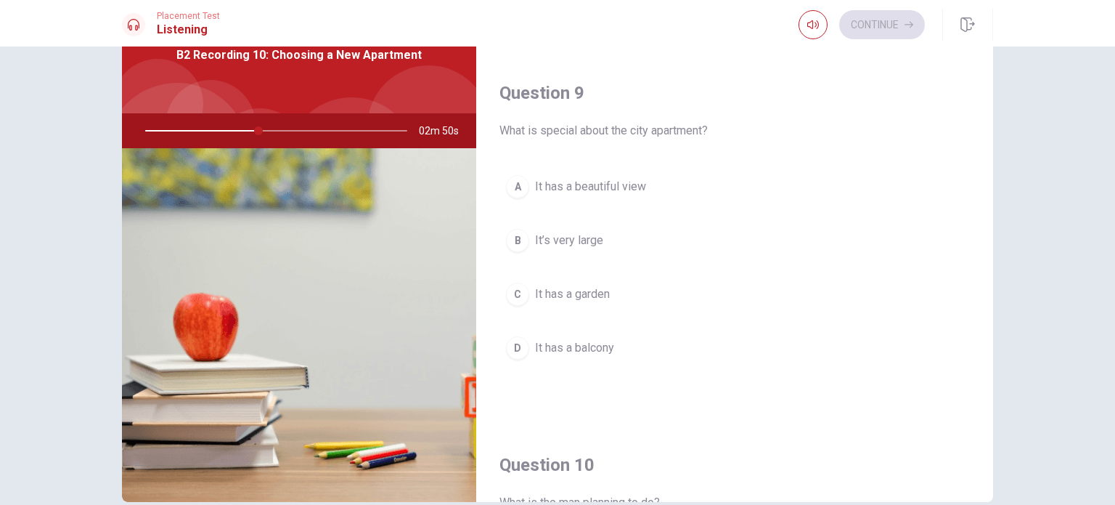
scroll to position [1057, 0]
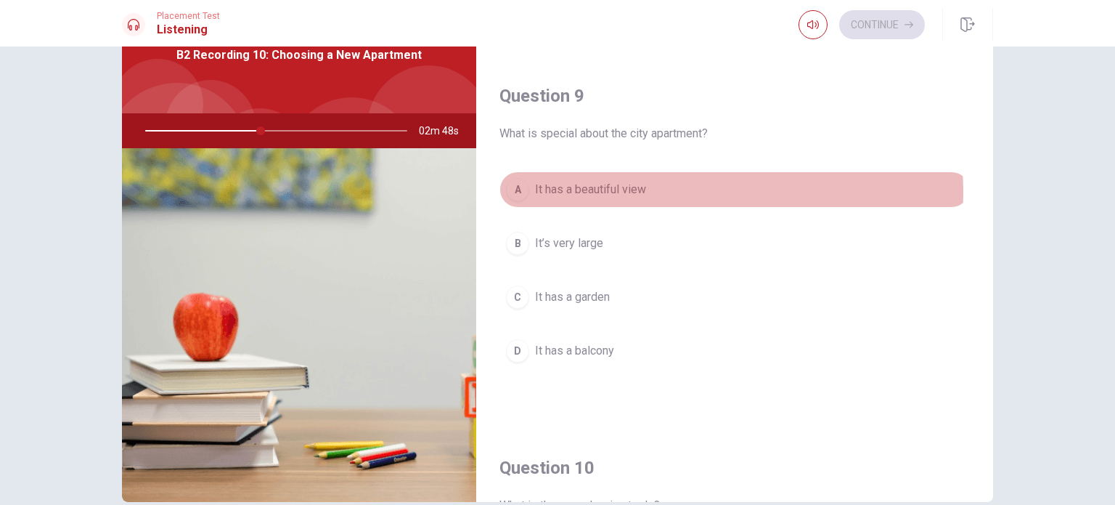
click at [643, 188] on span "It has a beautiful view" at bounding box center [590, 189] width 111 height 17
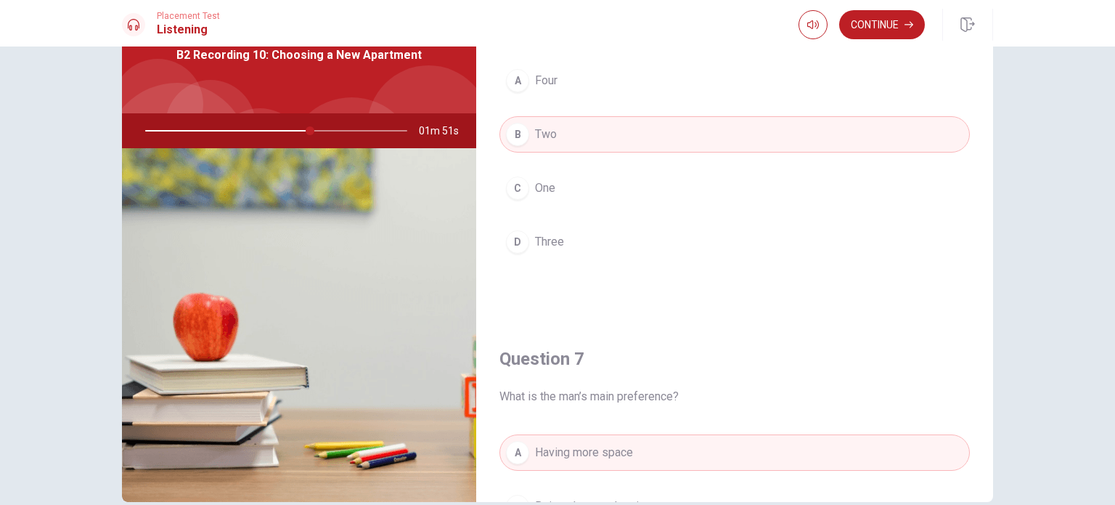
scroll to position [0, 0]
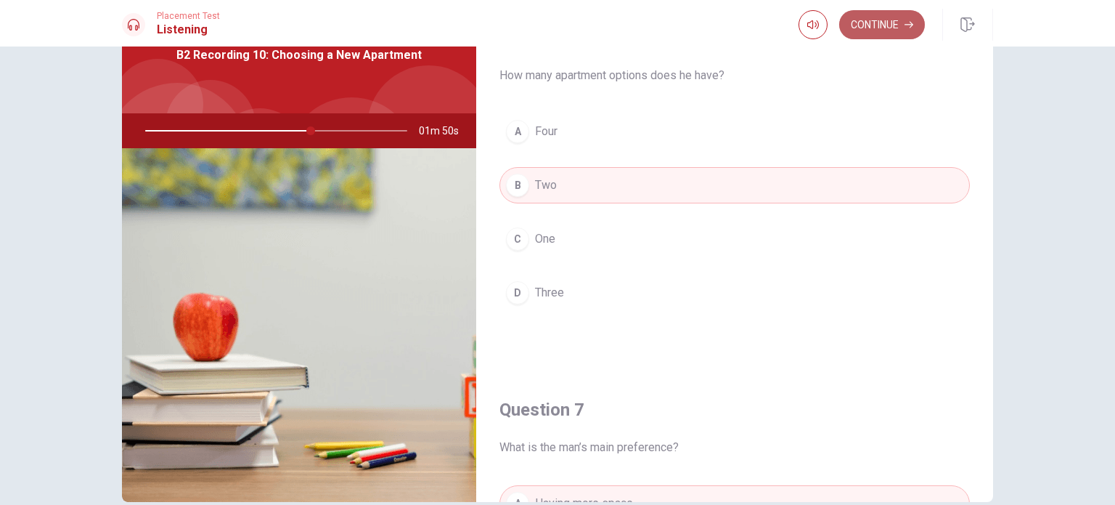
click at [873, 30] on button "Continue" at bounding box center [882, 24] width 86 height 29
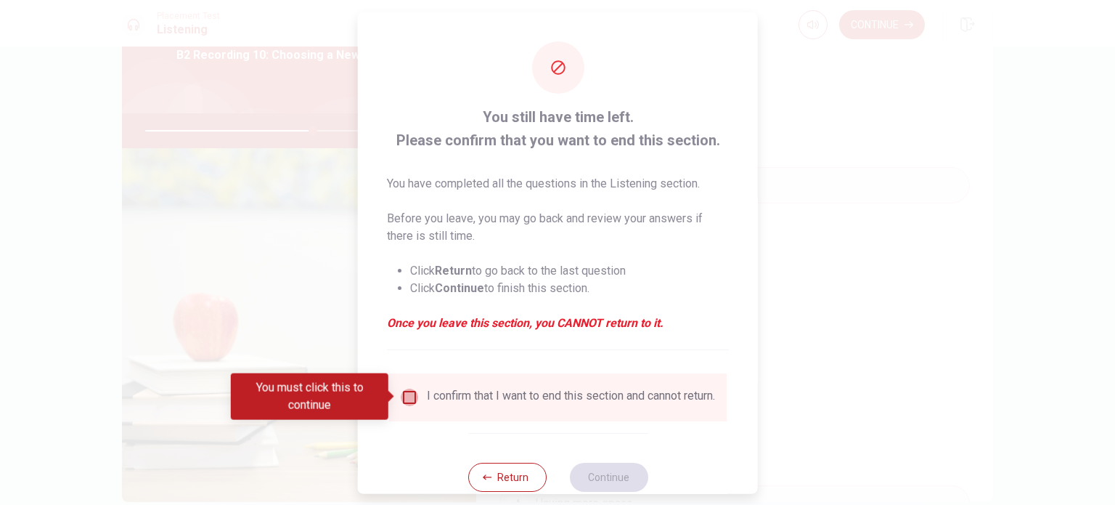
click at [407, 394] on input "You must click this to continue" at bounding box center [409, 396] width 17 height 17
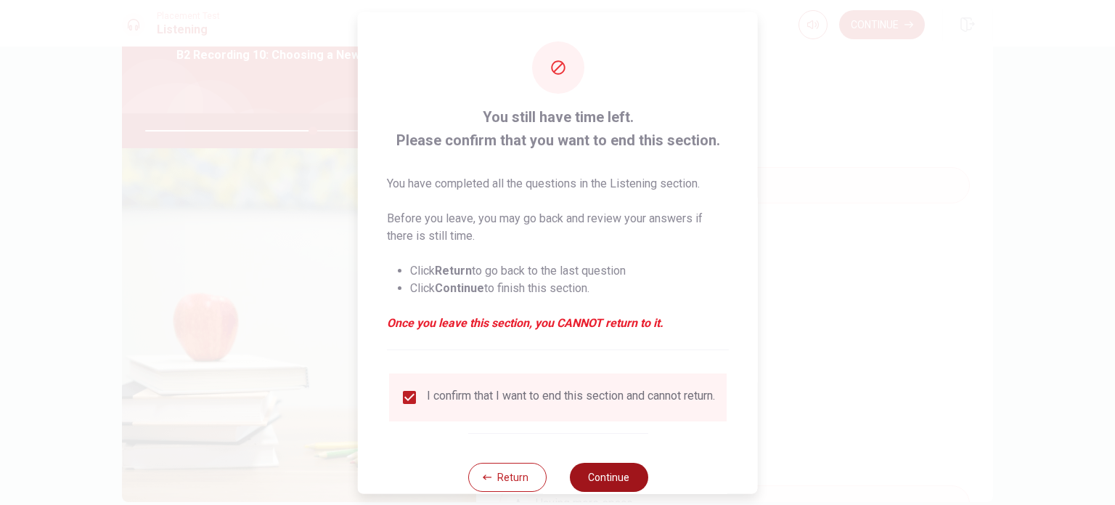
click at [599, 476] on button "Continue" at bounding box center [608, 476] width 78 height 29
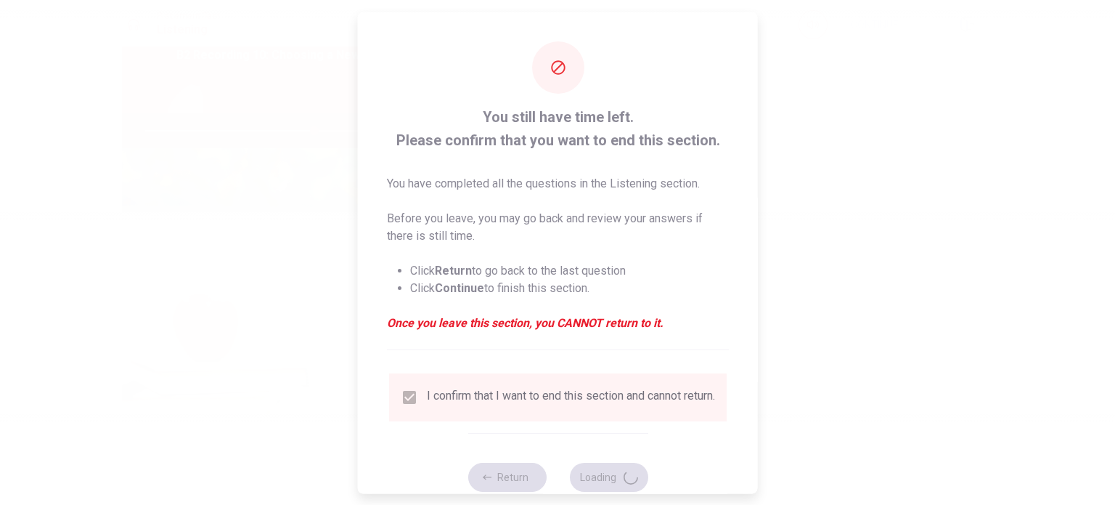
type input "65"
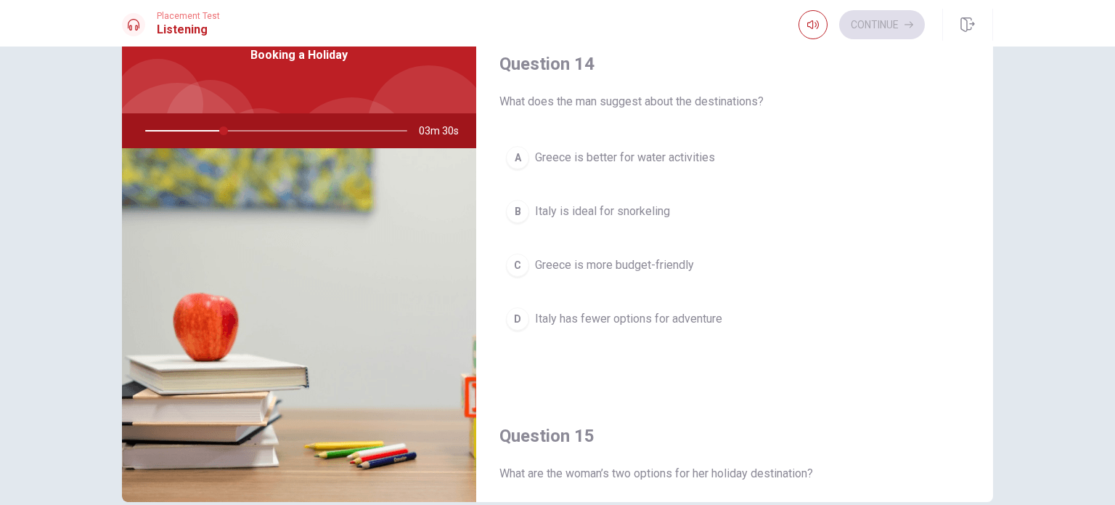
scroll to position [1348, 0]
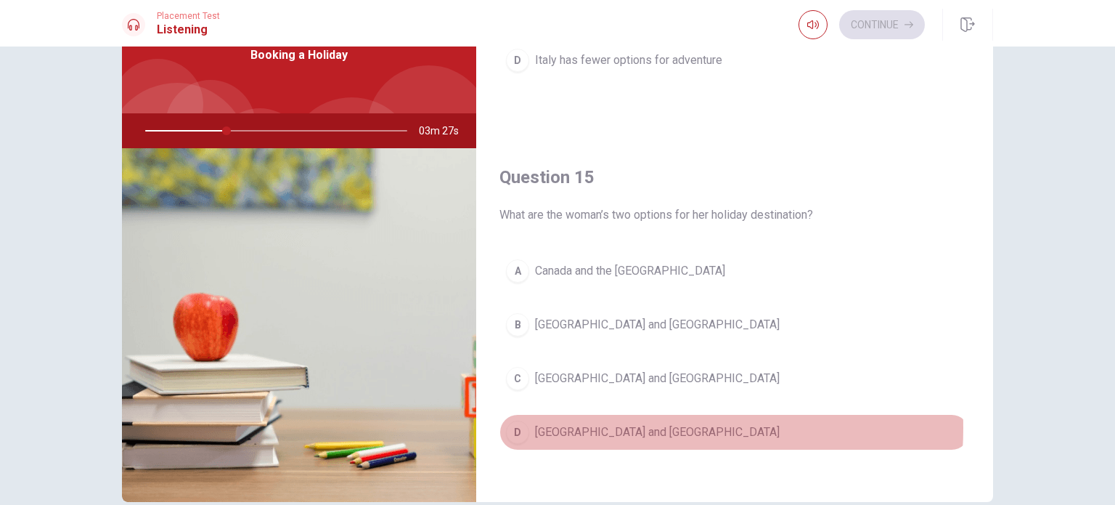
click at [608, 423] on span "[GEOGRAPHIC_DATA] and [GEOGRAPHIC_DATA]" at bounding box center [657, 431] width 245 height 17
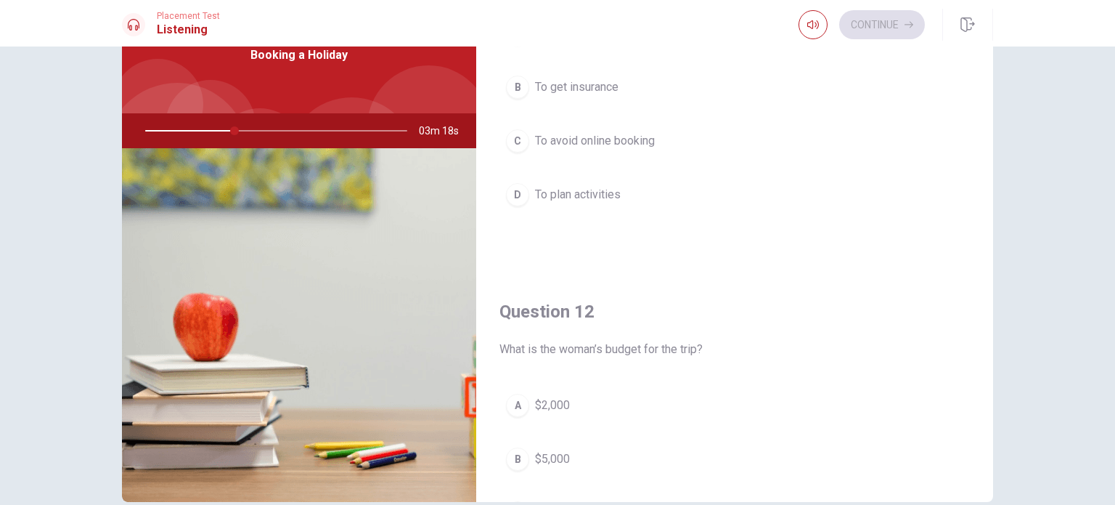
scroll to position [0, 0]
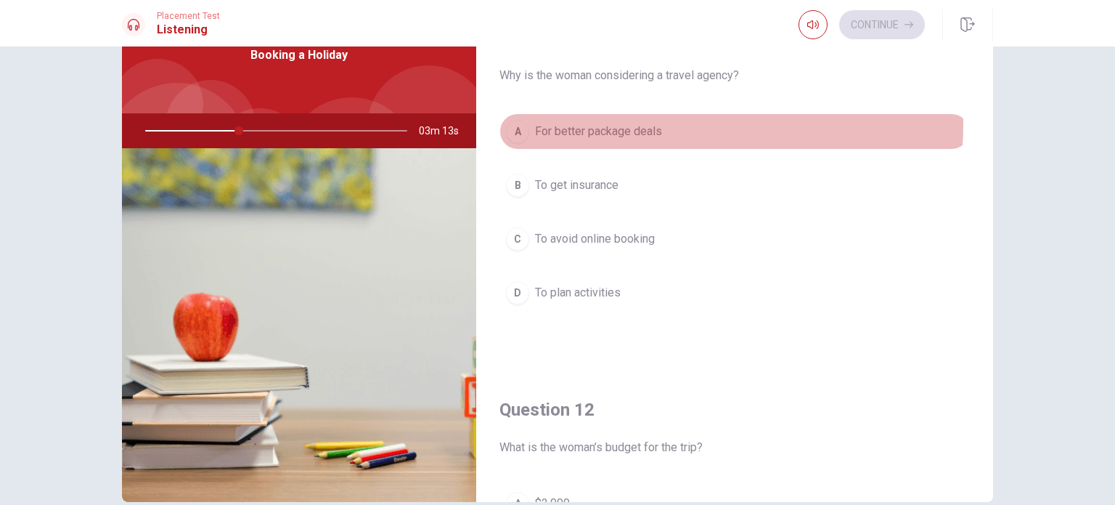
click at [663, 126] on button "A For better package deals" at bounding box center [735, 131] width 471 height 36
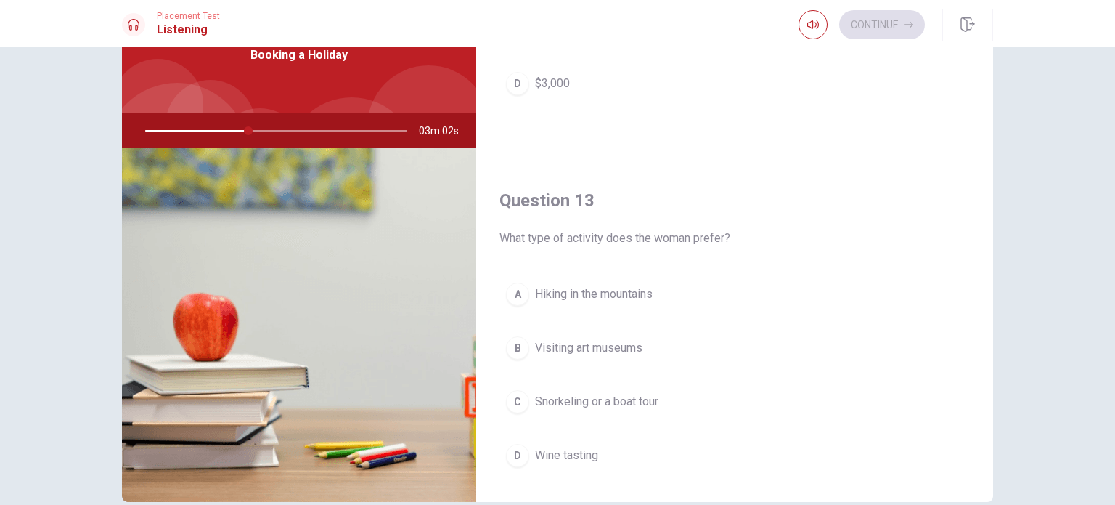
scroll to position [653, 0]
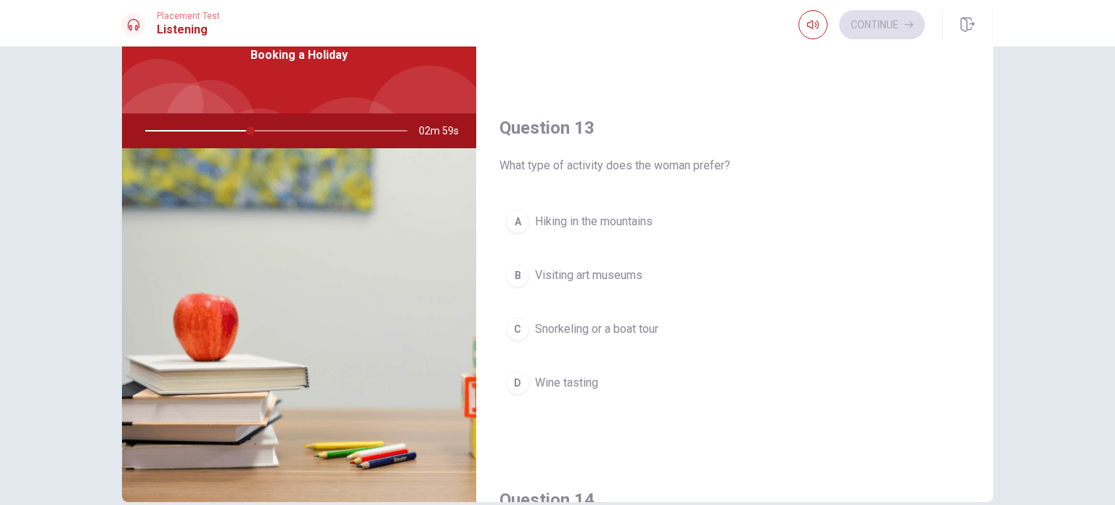
click at [669, 322] on button "C Snorkeling or a boat tour" at bounding box center [735, 329] width 471 height 36
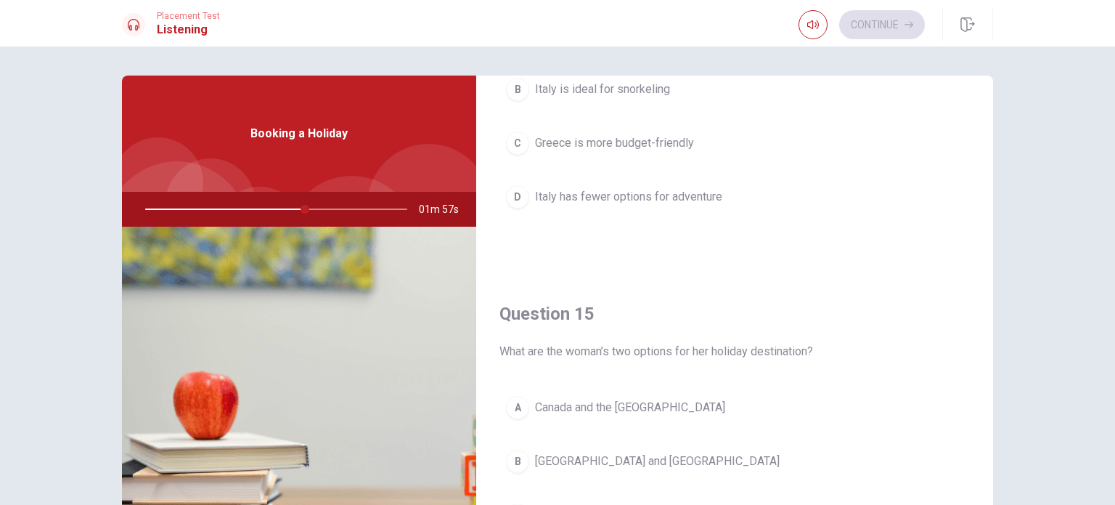
scroll to position [1130, 0]
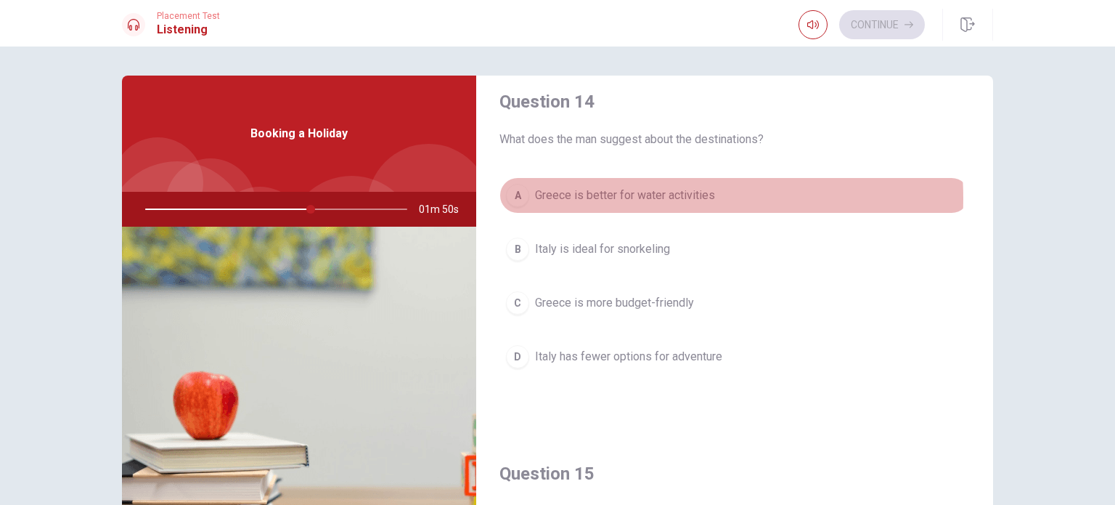
click at [633, 194] on span "Greece is better for water activities" at bounding box center [625, 195] width 180 height 17
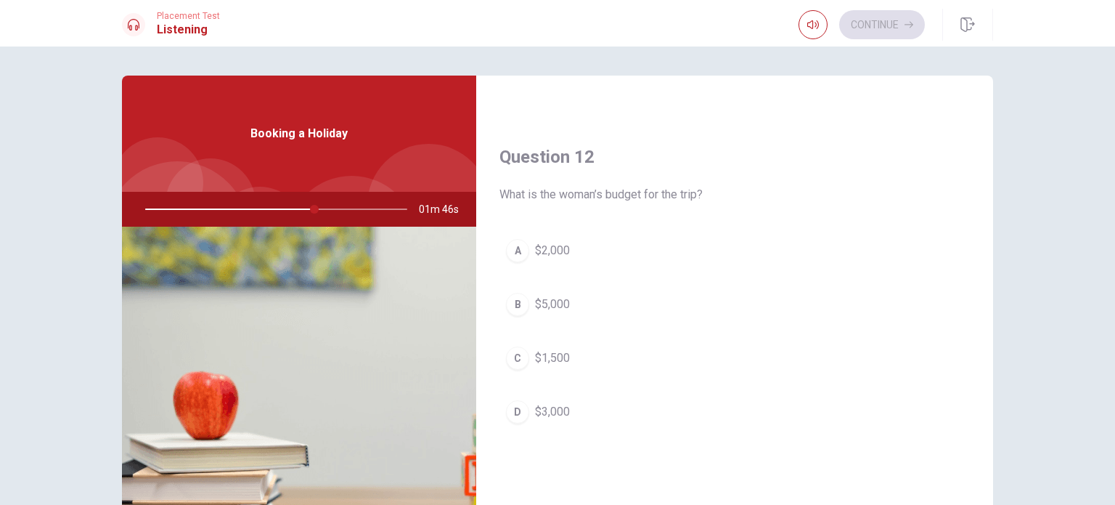
scroll to position [404, 0]
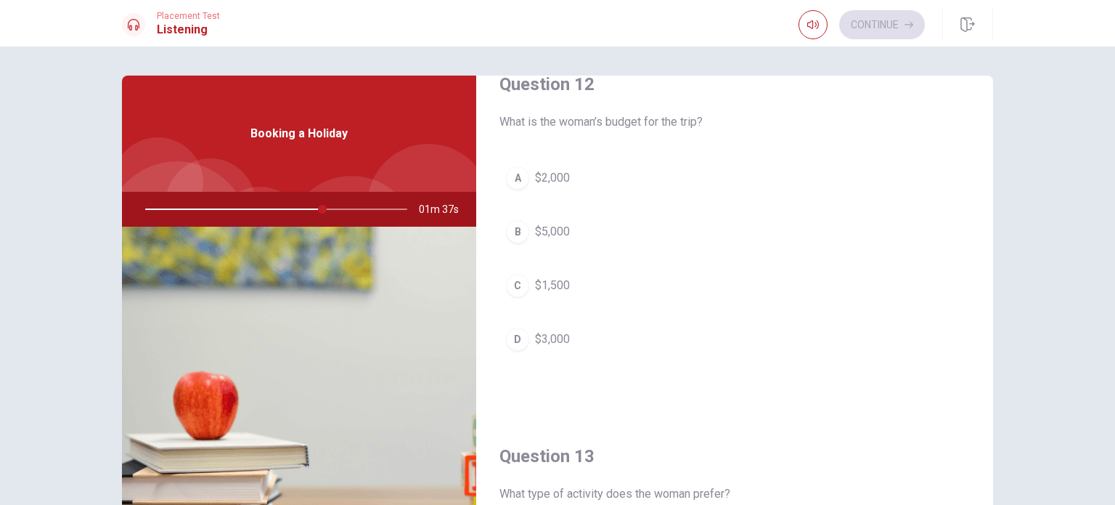
click at [579, 280] on button "C $1,500" at bounding box center [735, 285] width 471 height 36
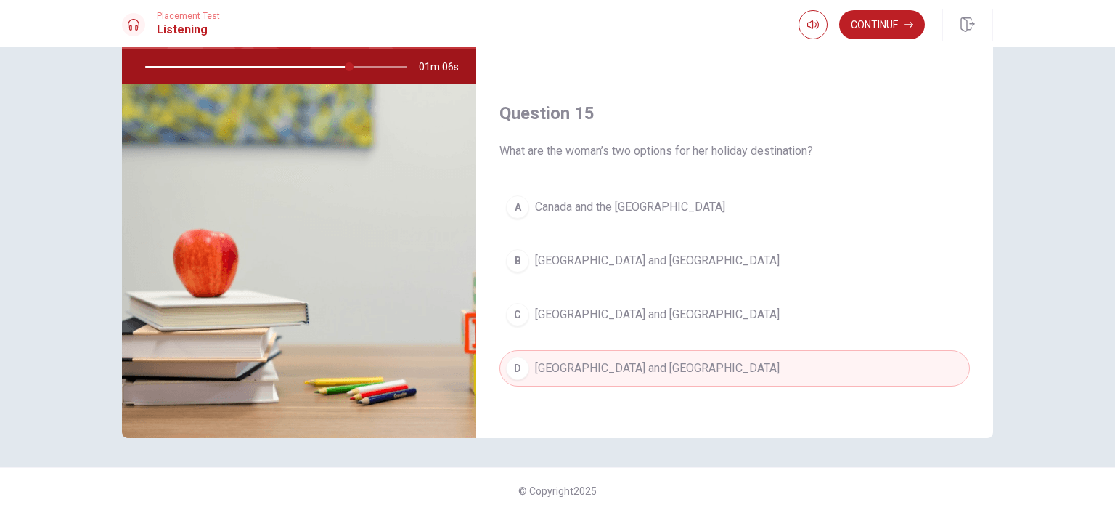
scroll to position [145, 0]
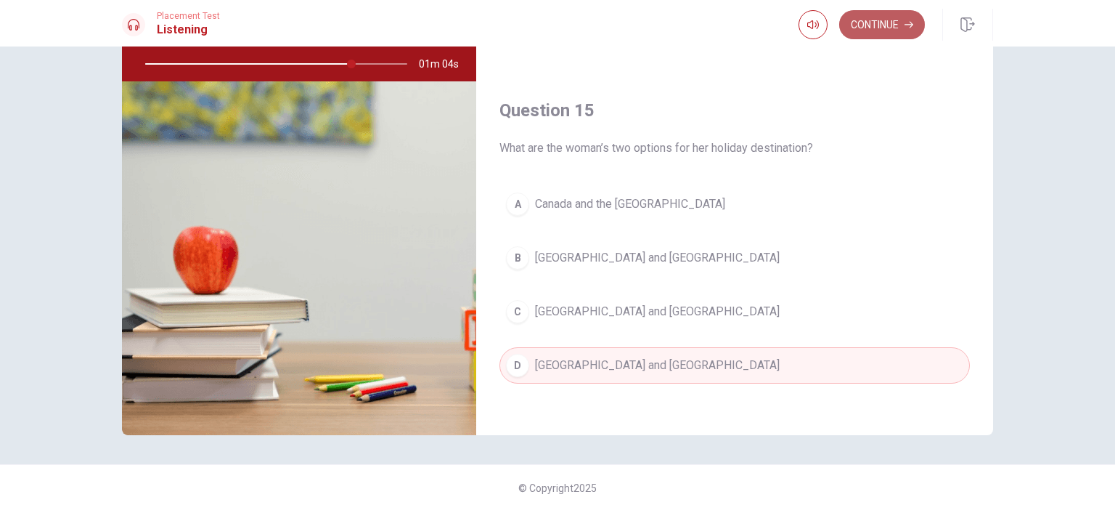
click at [881, 21] on button "Continue" at bounding box center [882, 24] width 86 height 29
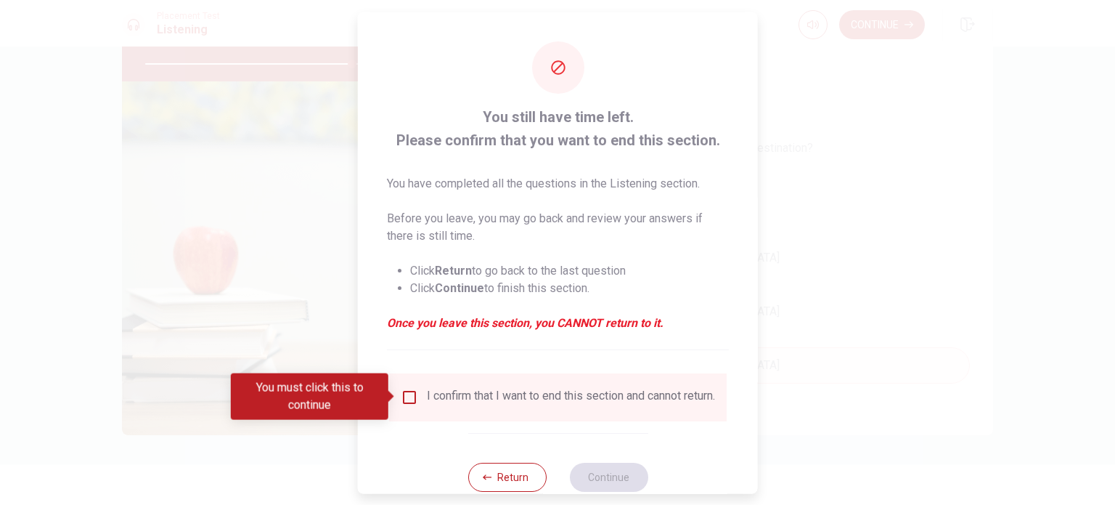
drag, startPoint x: 411, startPoint y: 397, endPoint x: 466, endPoint y: 407, distance: 56.1
click at [412, 396] on input "You must click this to continue" at bounding box center [409, 396] width 17 height 17
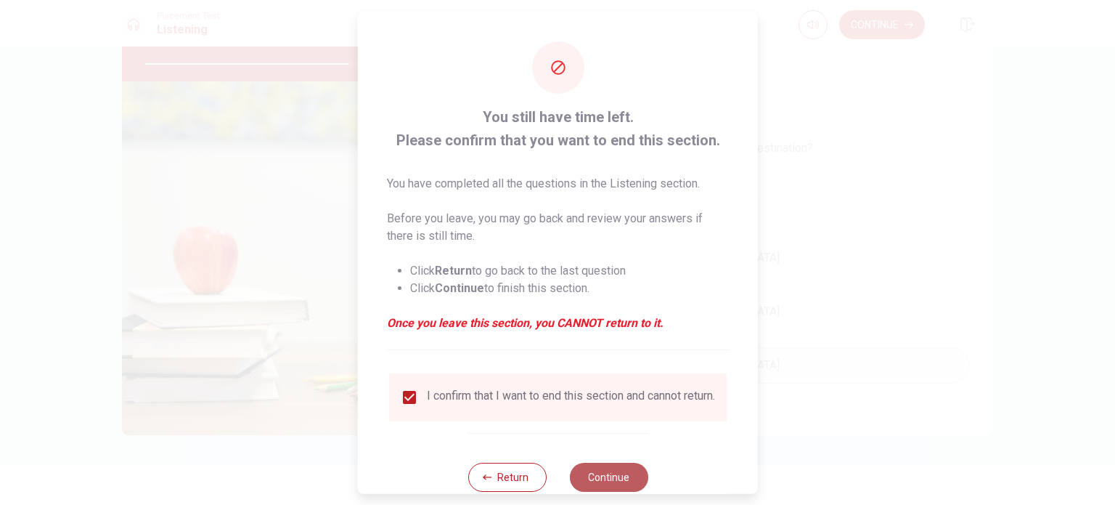
click at [601, 487] on button "Continue" at bounding box center [608, 476] width 78 height 29
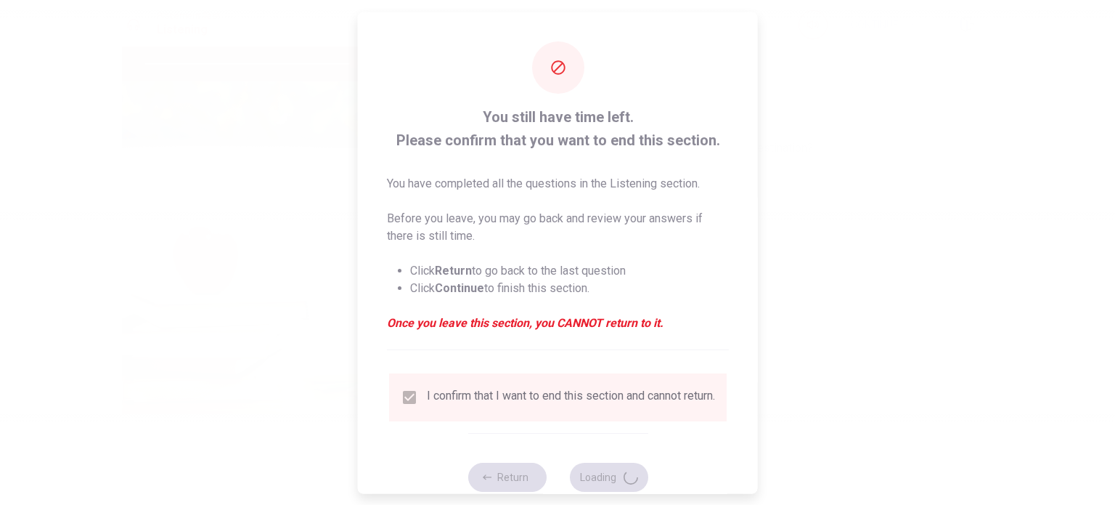
type input "80"
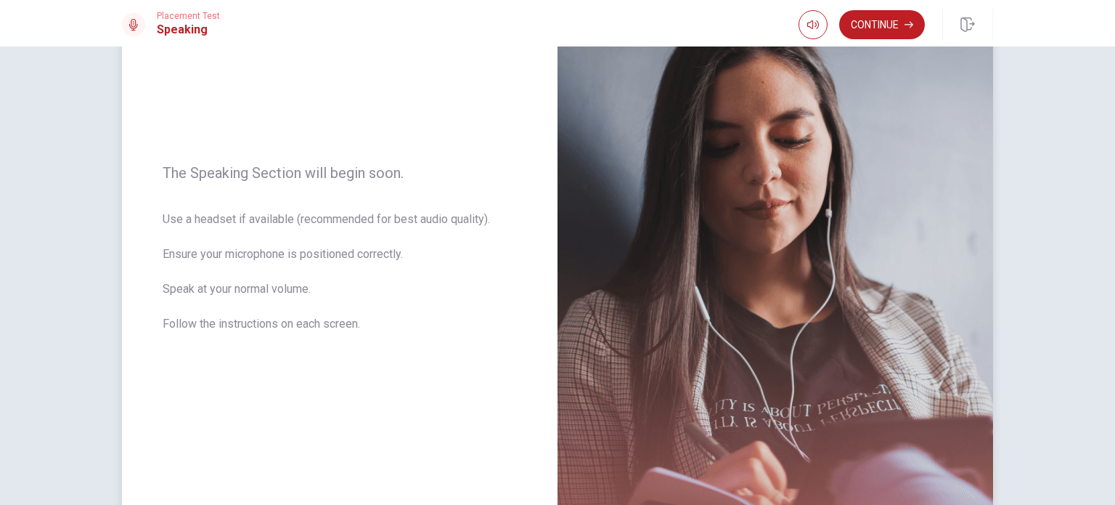
scroll to position [134, 0]
click at [867, 28] on button "Continue" at bounding box center [882, 24] width 86 height 29
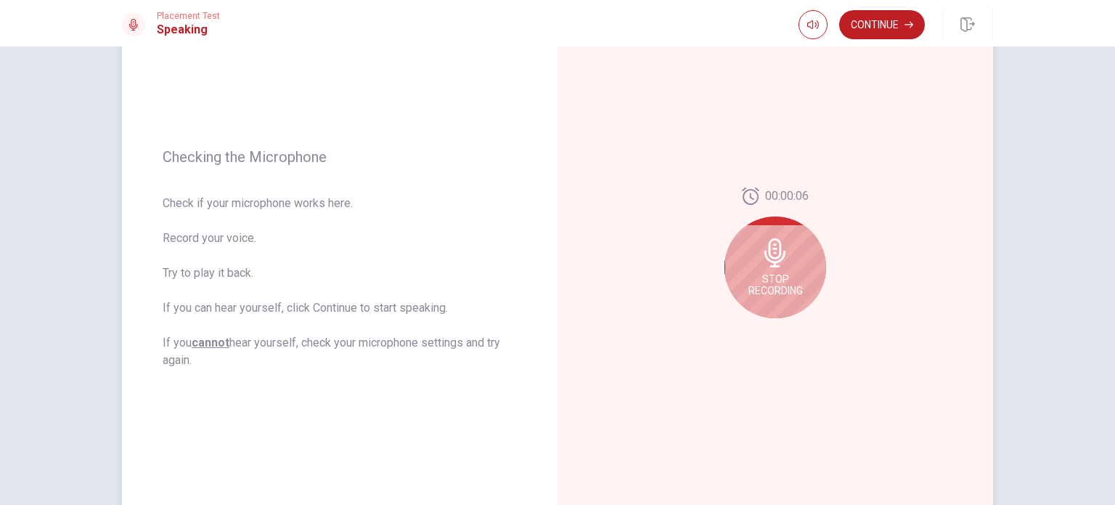
click at [765, 256] on icon at bounding box center [775, 252] width 21 height 29
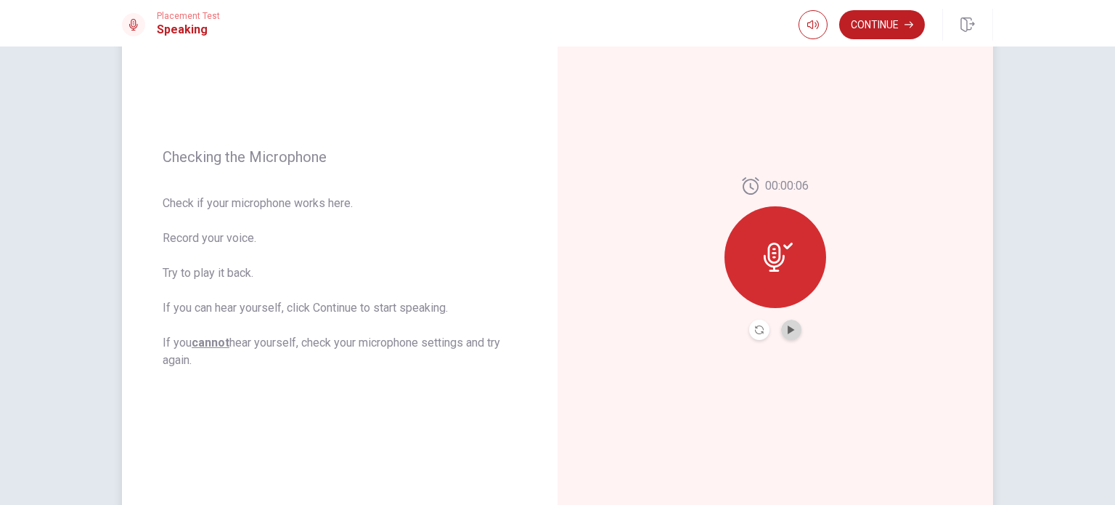
click at [791, 335] on button "Play Audio" at bounding box center [791, 329] width 20 height 20
click at [788, 327] on icon "Pause Audio" at bounding box center [791, 329] width 7 height 9
click at [789, 329] on icon "Play Audio" at bounding box center [791, 329] width 7 height 9
click at [758, 331] on icon "Record Again" at bounding box center [759, 329] width 9 height 9
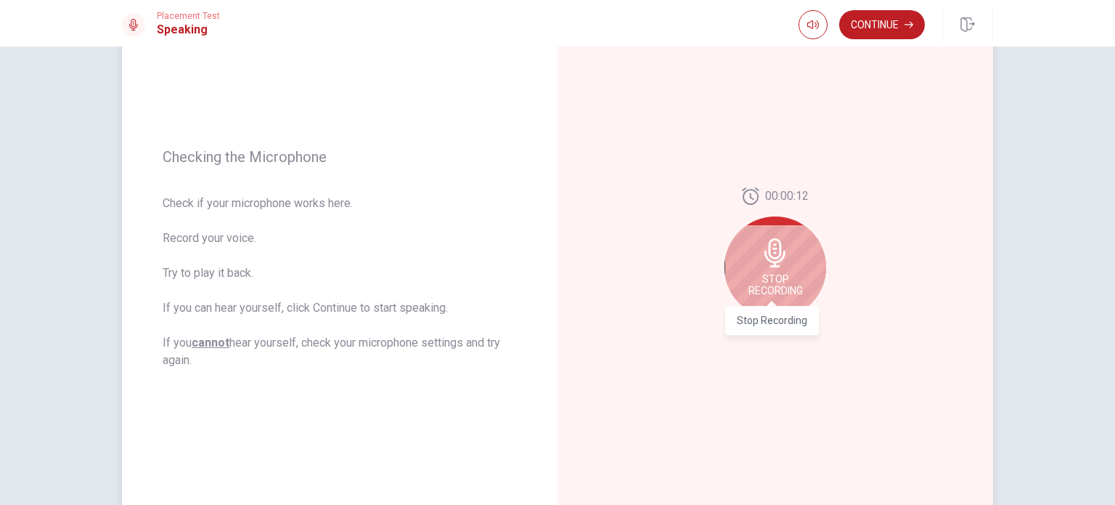
drag, startPoint x: 766, startPoint y: 288, endPoint x: 789, endPoint y: 364, distance: 79.0
click at [789, 364] on div "00:00:12 Stop Recording" at bounding box center [776, 258] width 436 height 633
click at [775, 284] on span "Stop Recording" at bounding box center [776, 284] width 54 height 23
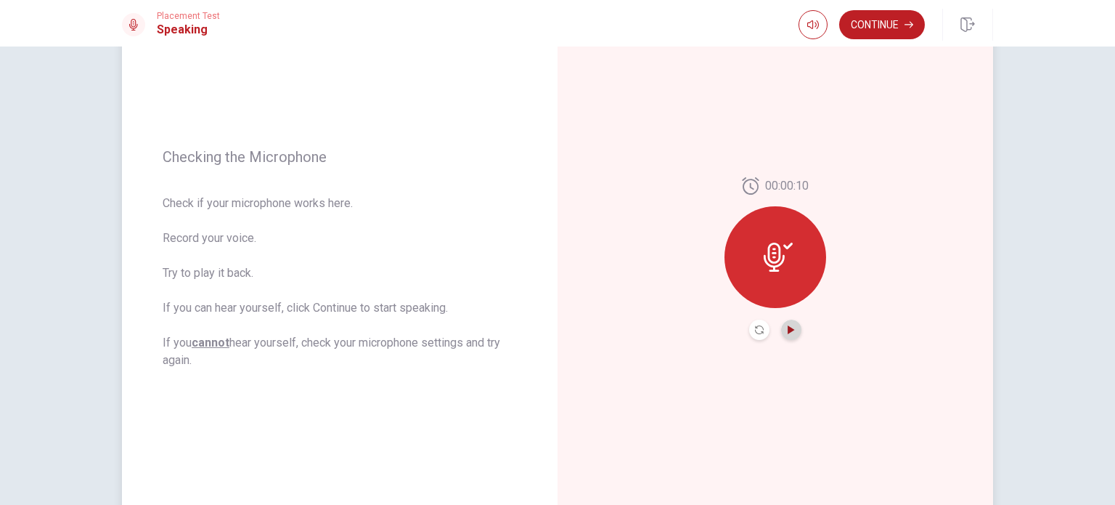
click at [790, 330] on icon "Play Audio" at bounding box center [791, 329] width 9 height 9
click at [787, 325] on icon "Play Audio" at bounding box center [791, 329] width 9 height 9
click at [788, 331] on icon "Pause Audio" at bounding box center [791, 329] width 9 height 9
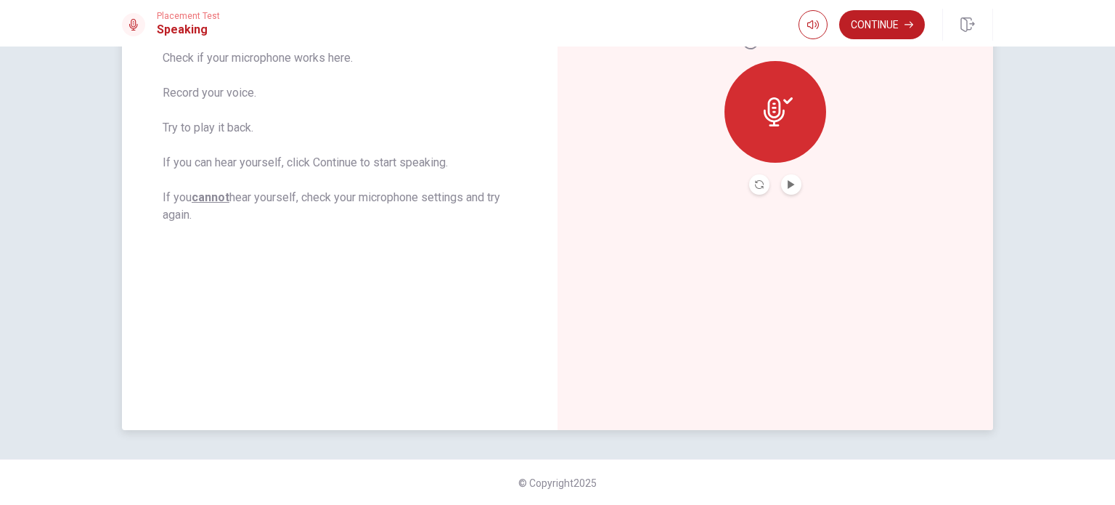
scroll to position [61, 0]
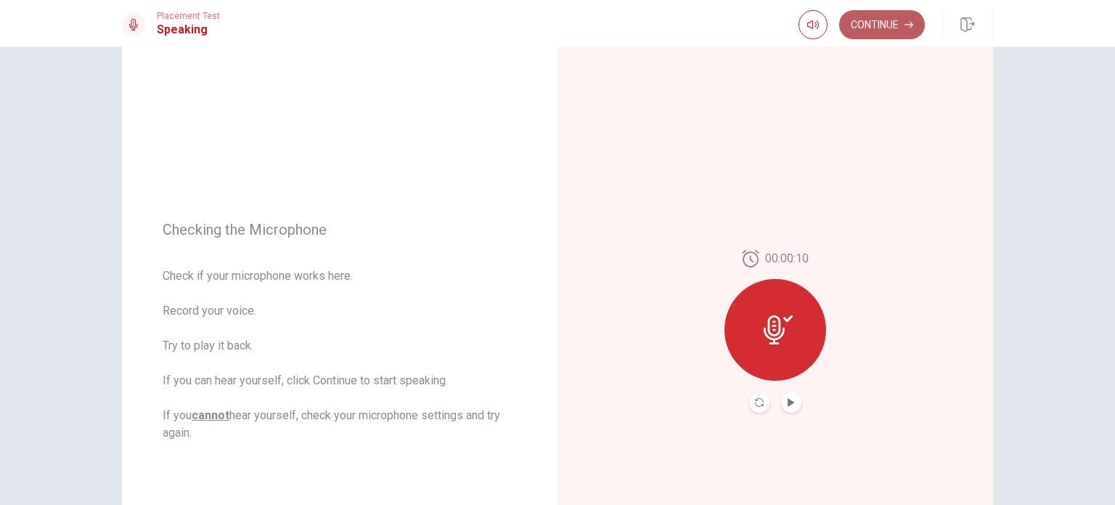
click at [868, 23] on button "Continue" at bounding box center [882, 24] width 86 height 29
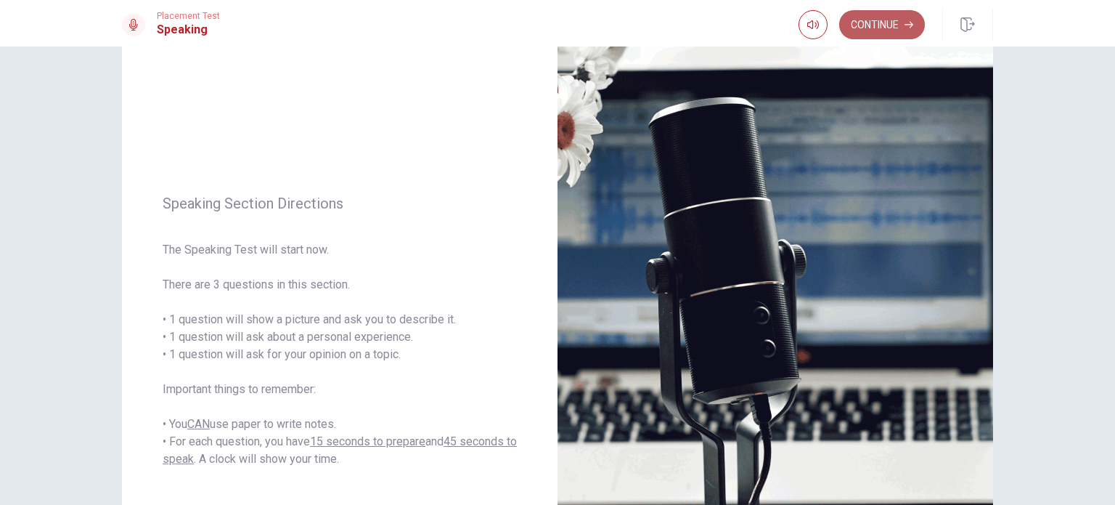
click at [885, 25] on button "Continue" at bounding box center [882, 24] width 86 height 29
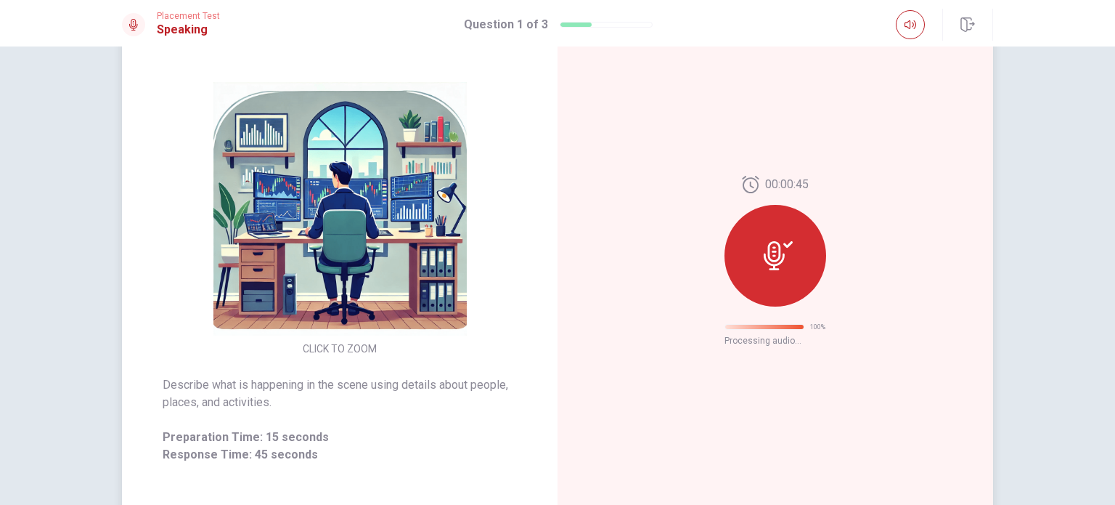
scroll to position [0, 0]
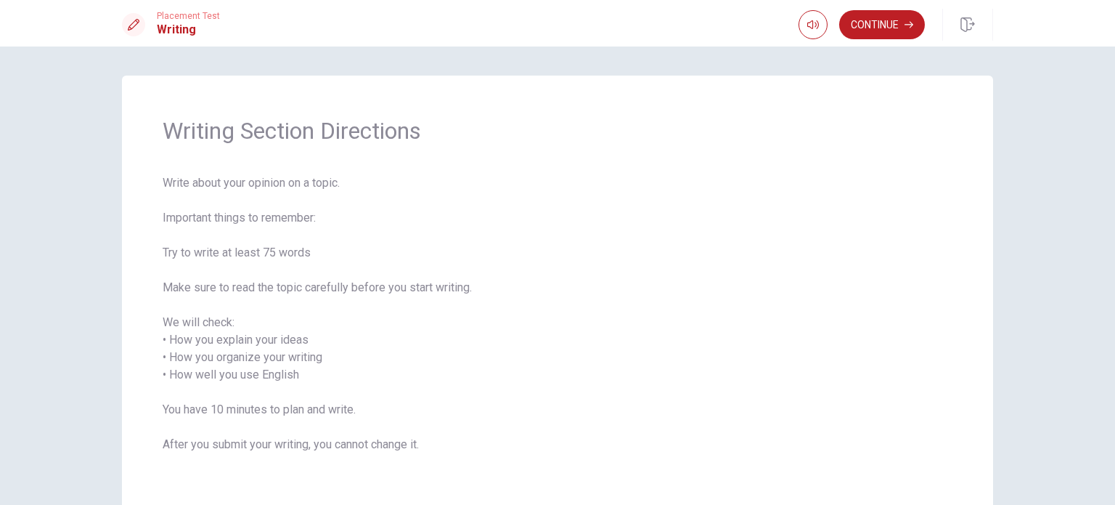
drag, startPoint x: 192, startPoint y: 182, endPoint x: 335, endPoint y: 185, distance: 142.3
click at [333, 184] on span "Write about your opinion on a topic. Important things to remember: Try to write…" at bounding box center [558, 322] width 790 height 296
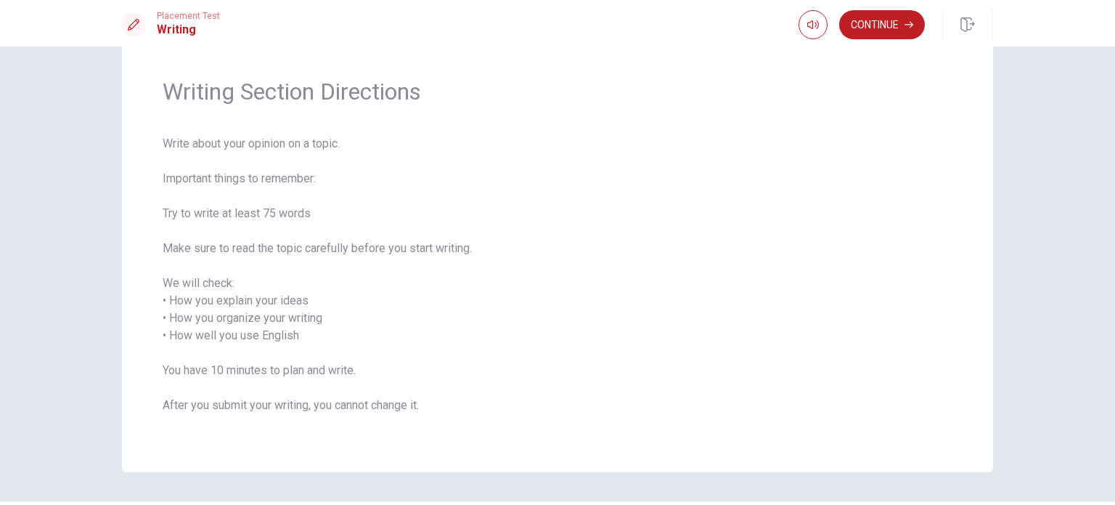
scroll to position [73, 0]
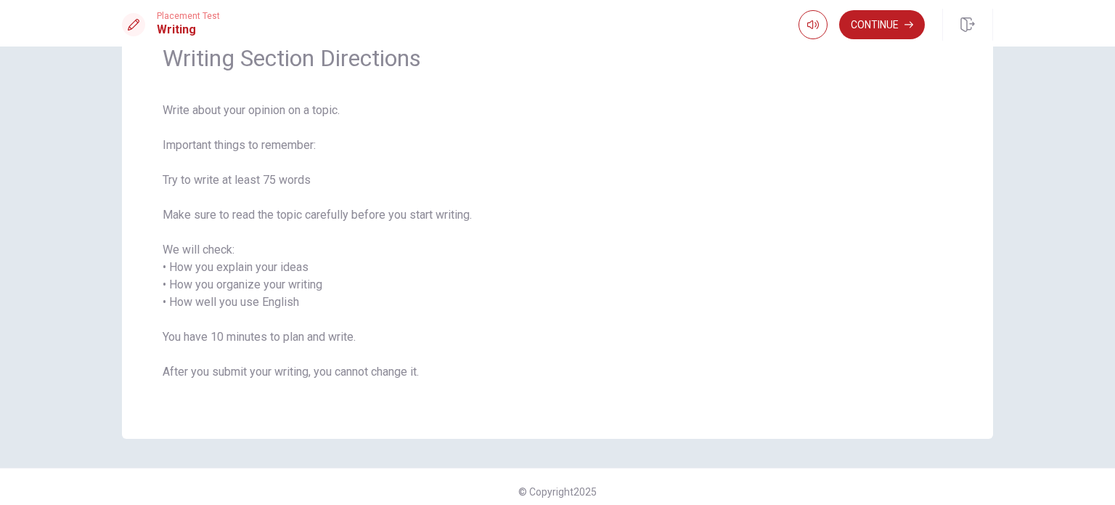
drag, startPoint x: 183, startPoint y: 249, endPoint x: 244, endPoint y: 262, distance: 62.4
click at [242, 258] on span "Write about your opinion on a topic. Important things to remember: Try to write…" at bounding box center [558, 250] width 790 height 296
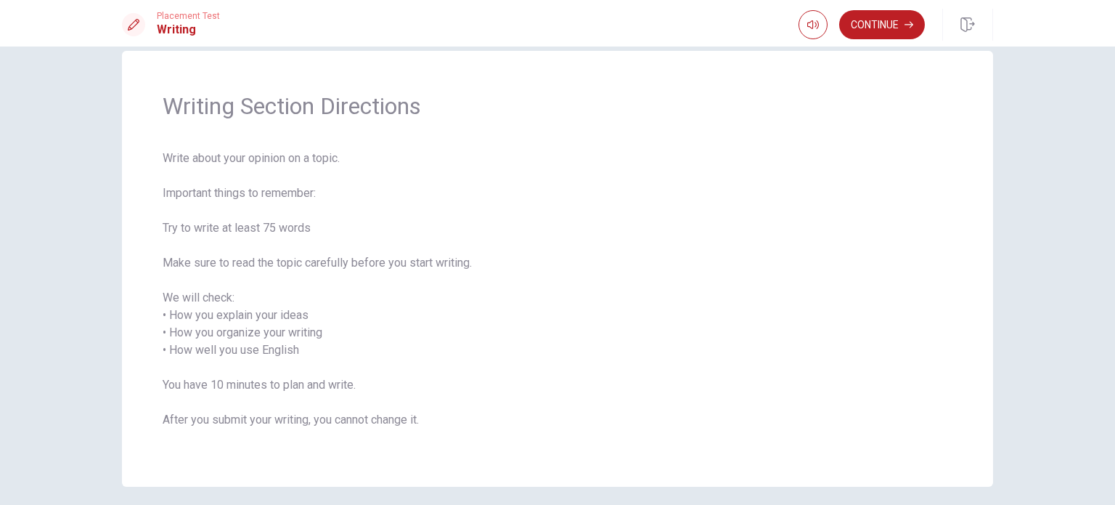
scroll to position [0, 0]
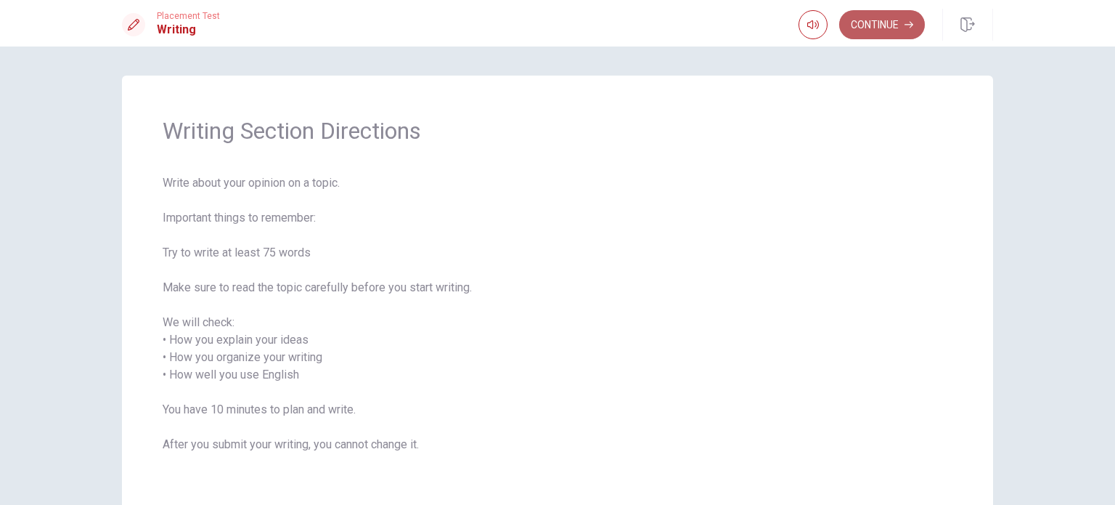
click at [897, 17] on button "Continue" at bounding box center [882, 24] width 86 height 29
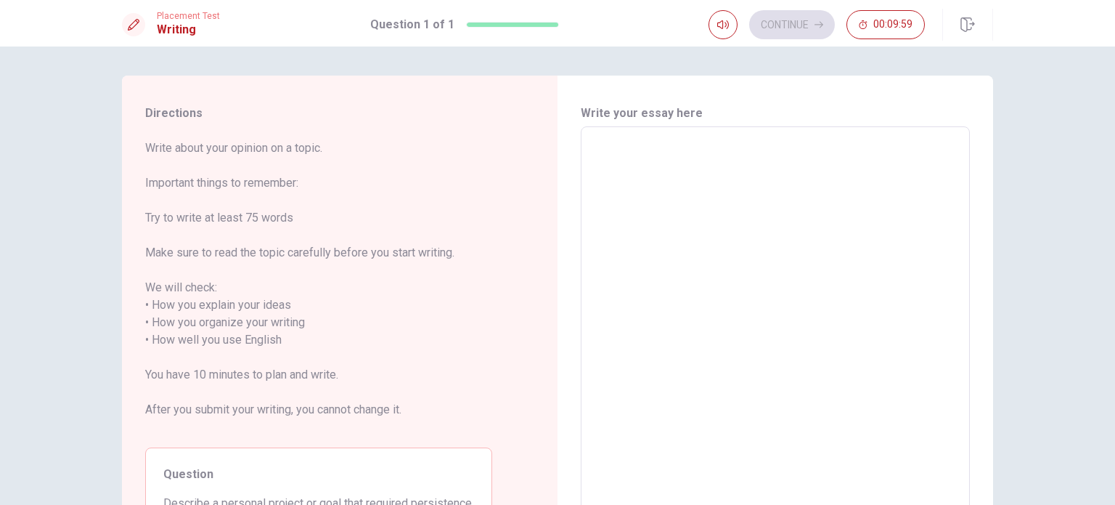
click at [690, 182] on textarea at bounding box center [775, 332] width 369 height 386
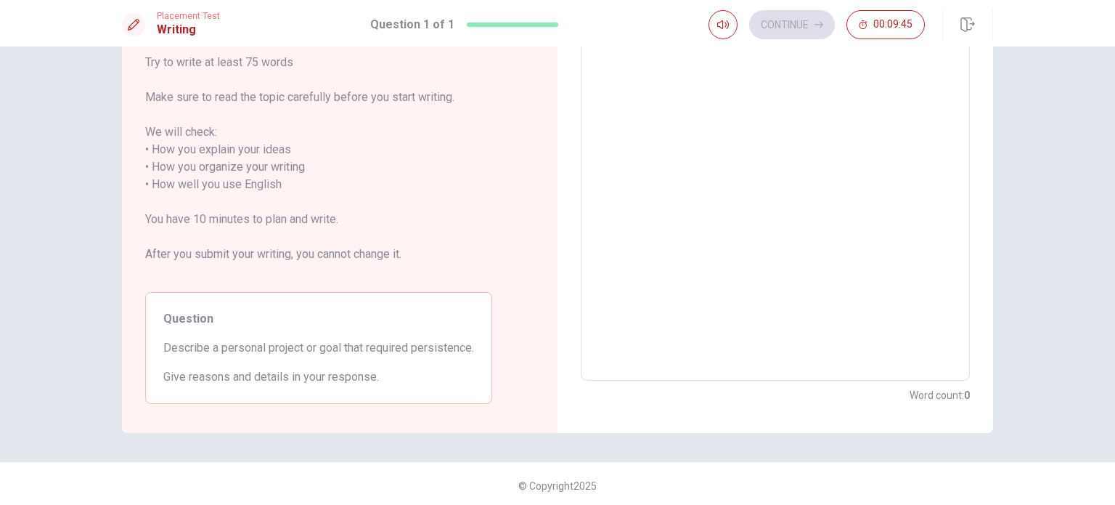
scroll to position [158, 0]
click at [790, 160] on textarea at bounding box center [775, 173] width 369 height 386
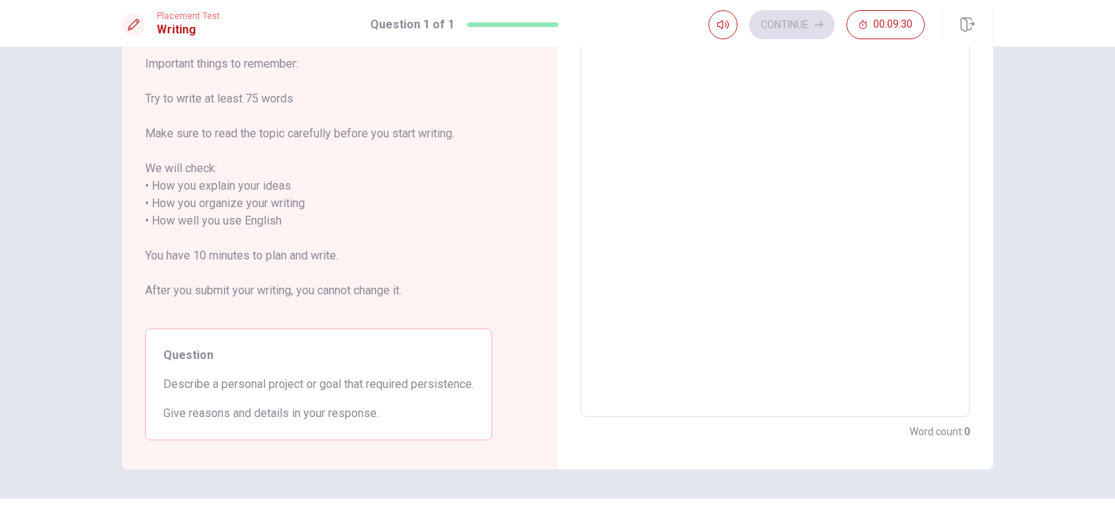
scroll to position [86, 0]
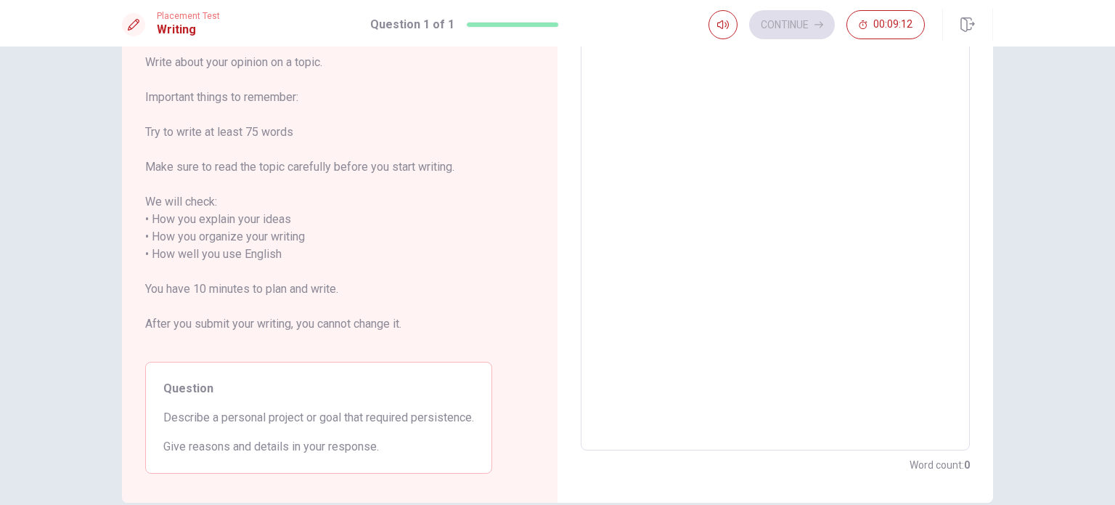
type textarea "A"
type textarea "x"
type textarea "A"
type textarea "x"
type textarea "A p"
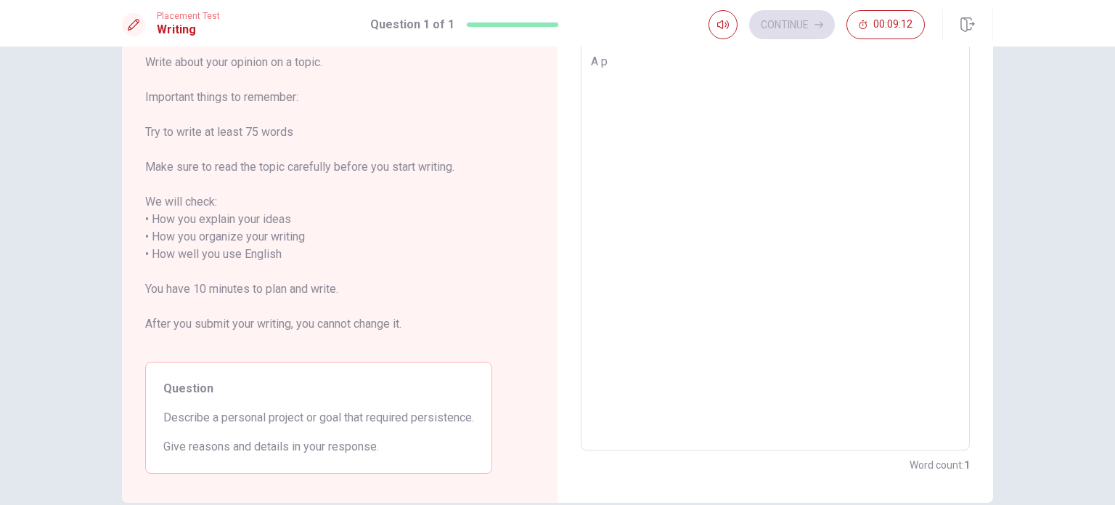
type textarea "x"
type textarea "A pe"
type textarea "x"
type textarea "A per"
type textarea "x"
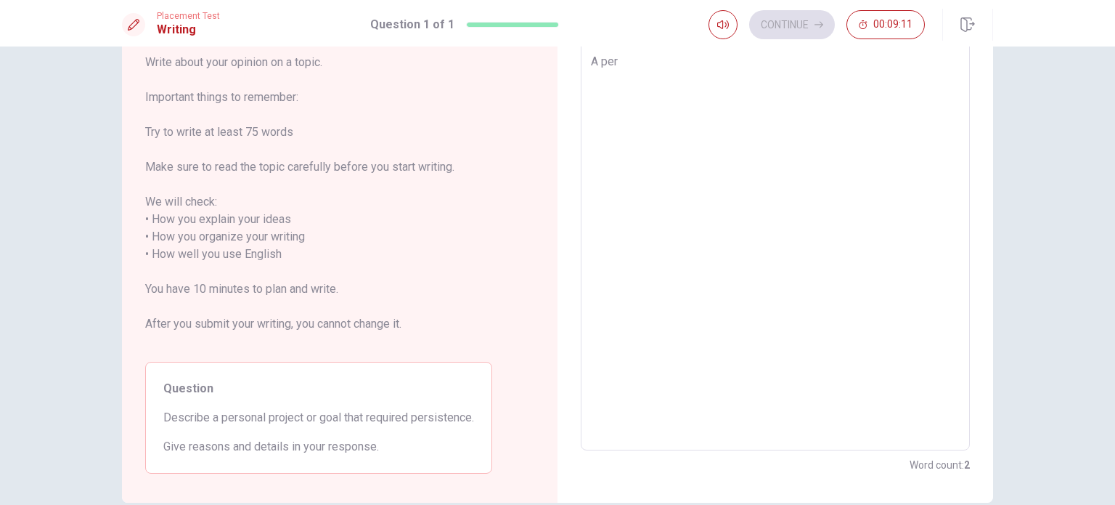
type textarea "A pers"
type textarea "x"
type textarea "A perso"
type textarea "x"
type textarea "A person"
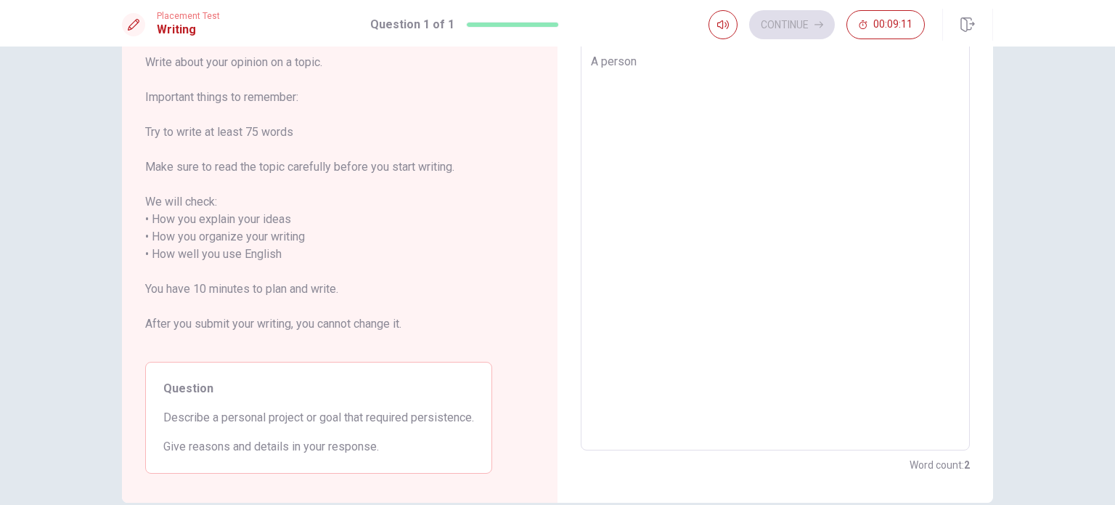
type textarea "x"
type textarea "A persona"
type textarea "x"
type textarea "A personal"
type textarea "x"
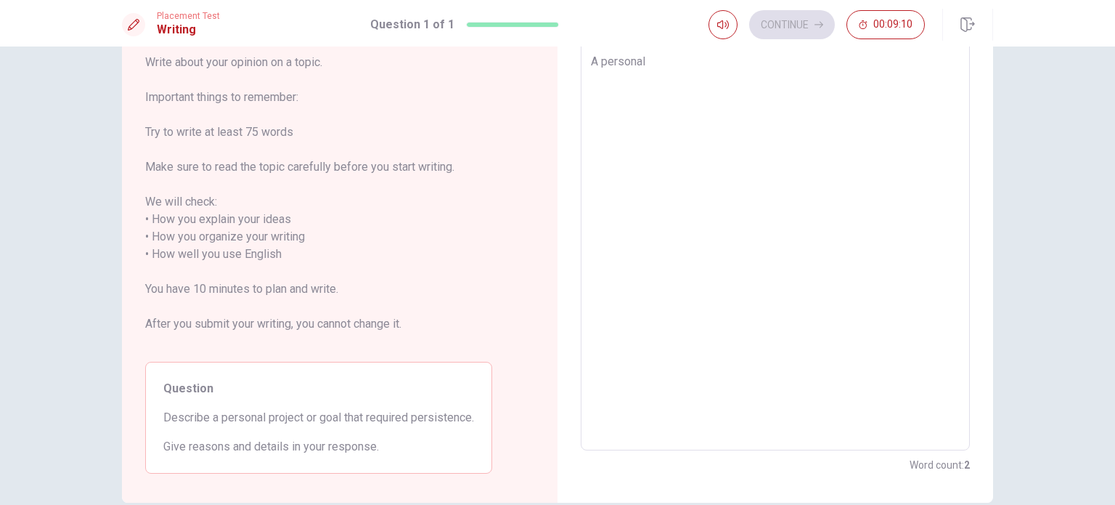
type textarea "A personal"
type textarea "x"
type textarea "A personal g"
type textarea "x"
type textarea "A personal go"
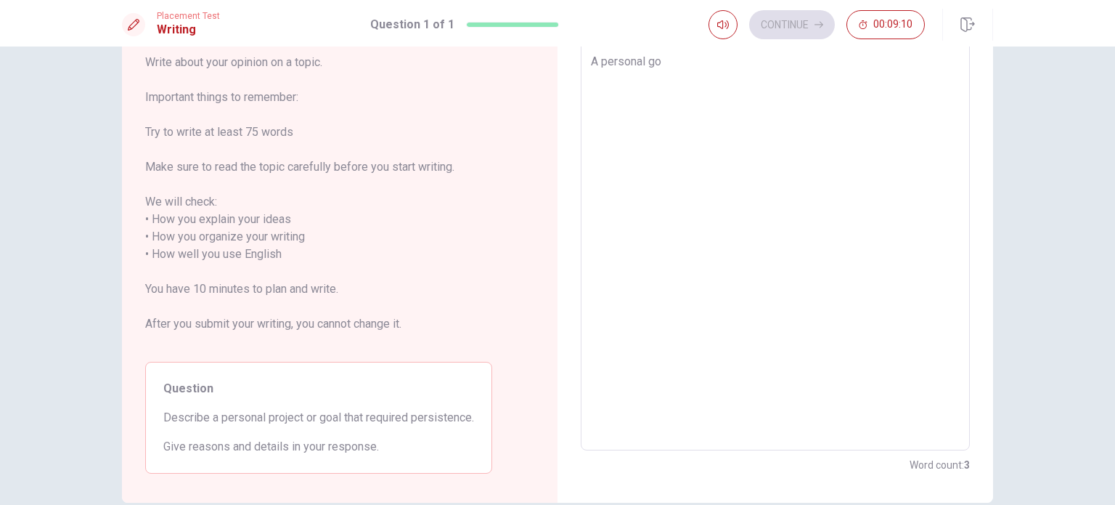
type textarea "x"
type textarea "A personal goa"
type textarea "x"
type textarea "A personal goal"
type textarea "x"
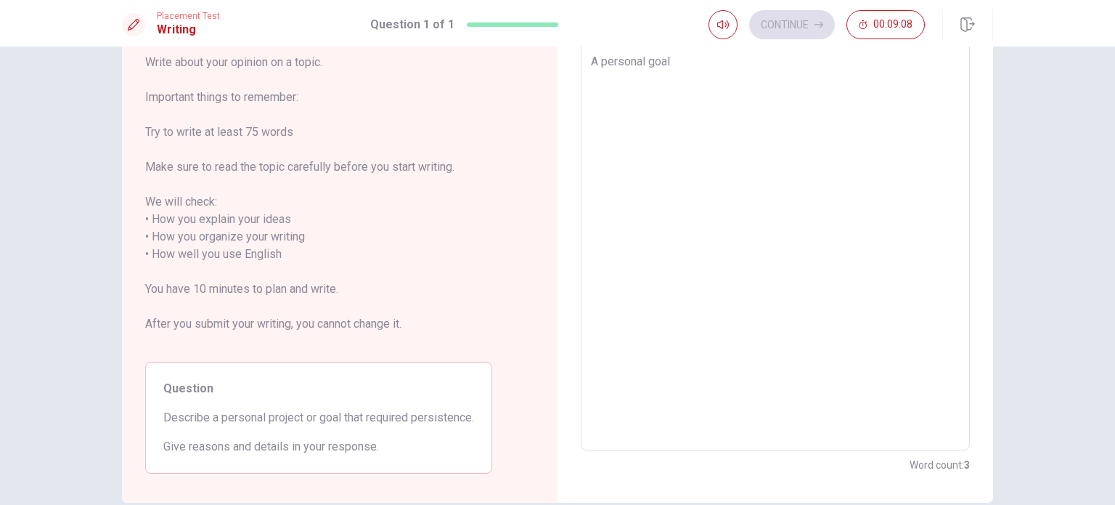
type textarea "A personal goal"
type textarea "x"
type textarea "A personal goal t"
type textarea "x"
type textarea "A personal goal th"
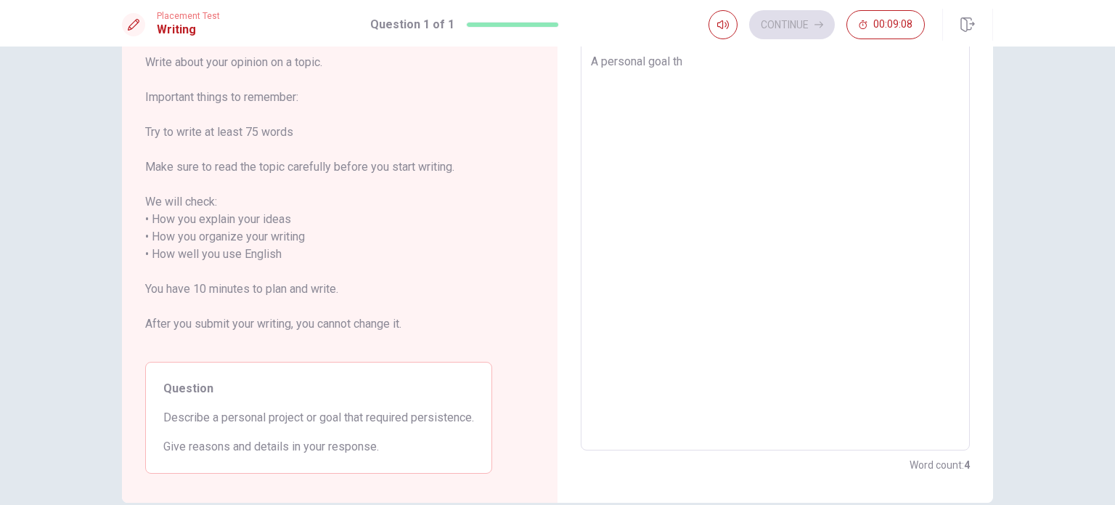
type textarea "x"
type textarea "A personal goal tha"
type textarea "x"
type textarea "A personal goal that"
type textarea "x"
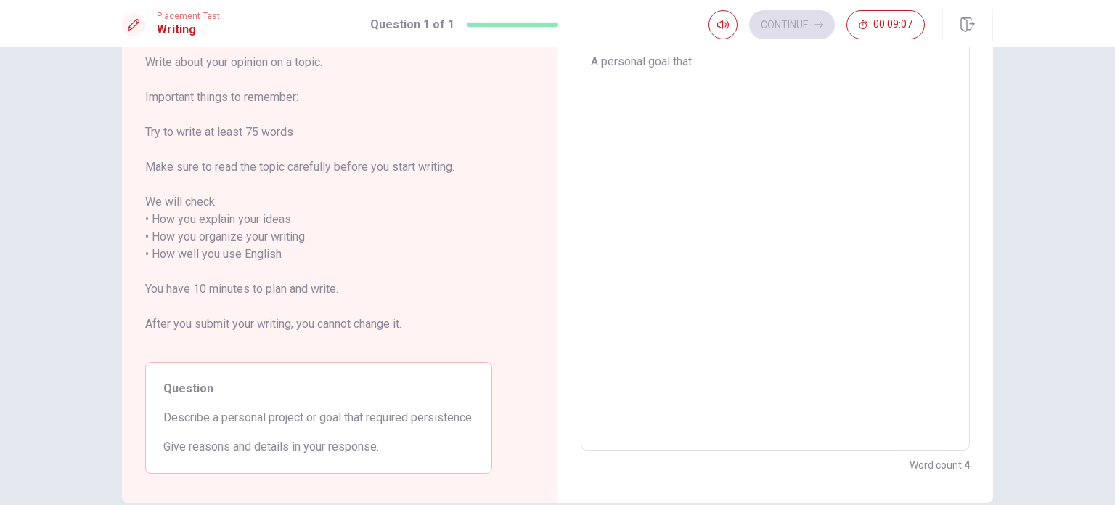
type textarea "A personal goal that"
type textarea "x"
type textarea "A personal goal that r"
type textarea "x"
type textarea "A personal goal that re"
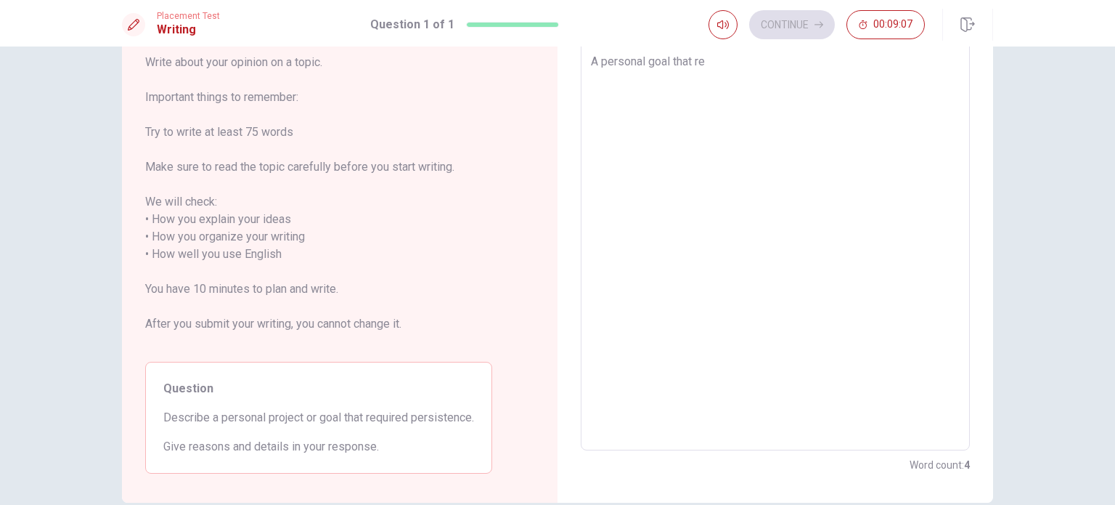
type textarea "x"
type textarea "A personal goal that req"
type textarea "x"
type textarea "A personal goal that requ"
type textarea "x"
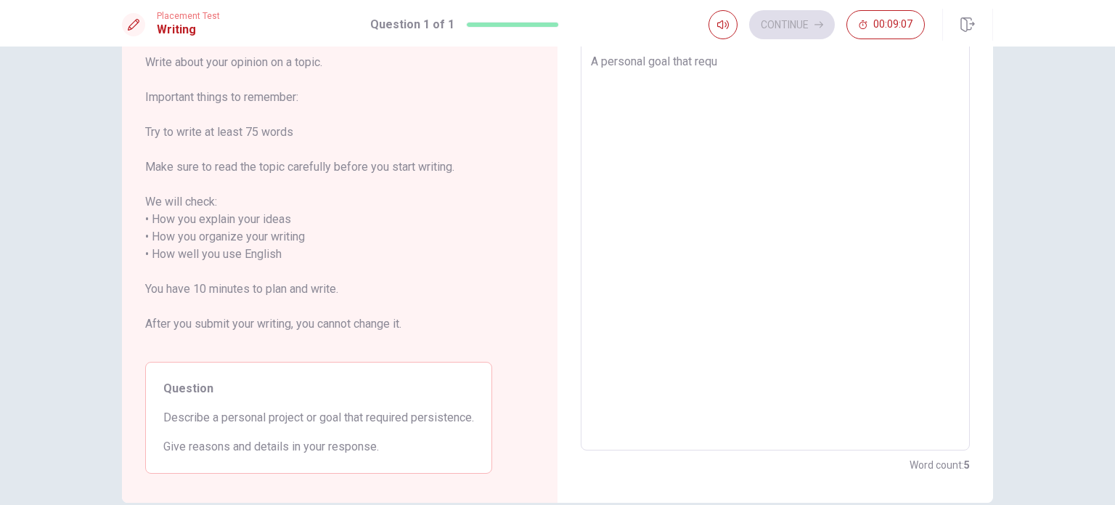
type textarea "A personal goal that requi"
type textarea "x"
type textarea "A personal goal that requir"
type textarea "x"
type textarea "A personal goal that require"
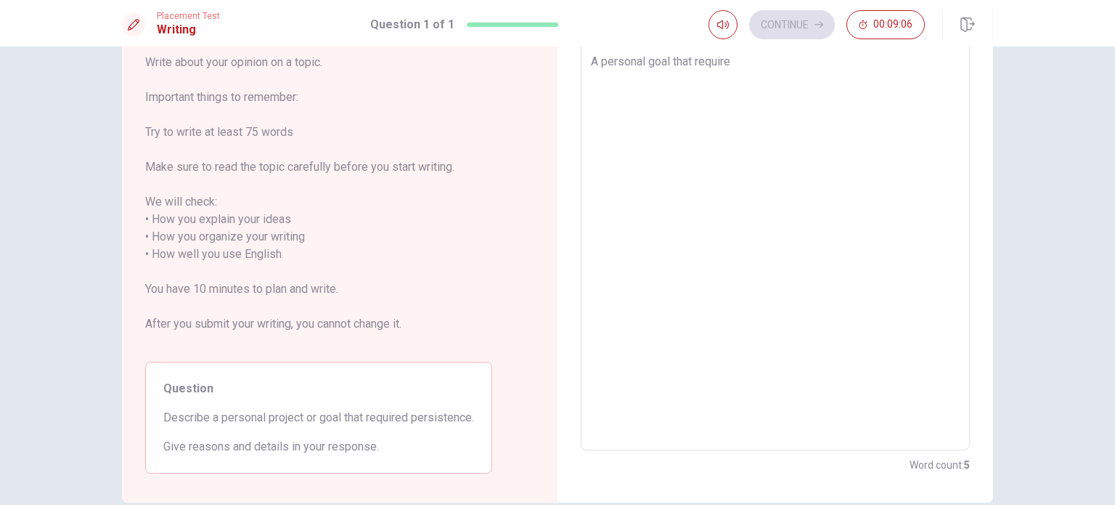
type textarea "x"
type textarea "A personal goal that required"
type textarea "x"
type textarea "A personal goal that required"
type textarea "x"
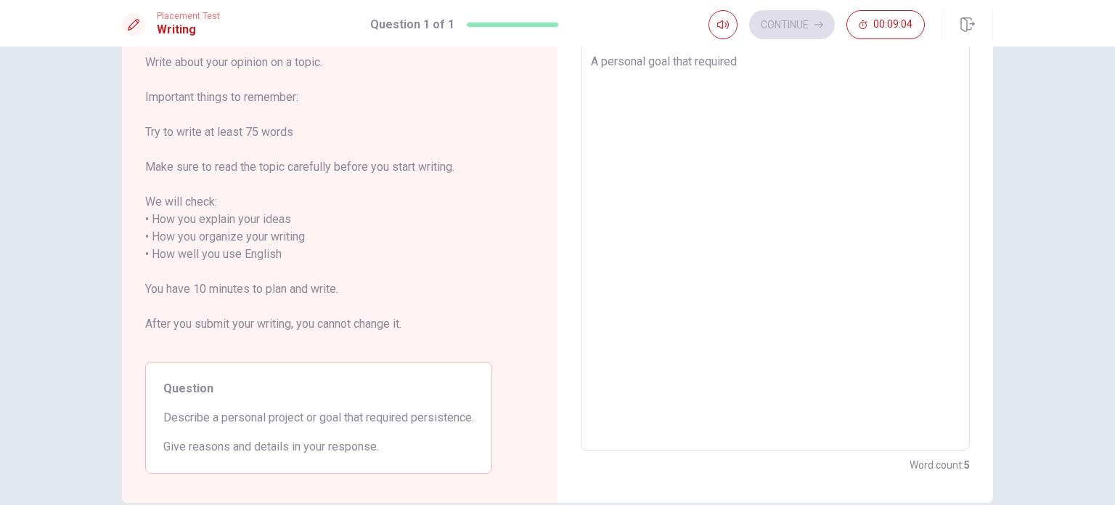
type textarea "A personal goal that required p"
type textarea "x"
type textarea "A personal goal that required"
type textarea "x"
type textarea "A personal goal that required"
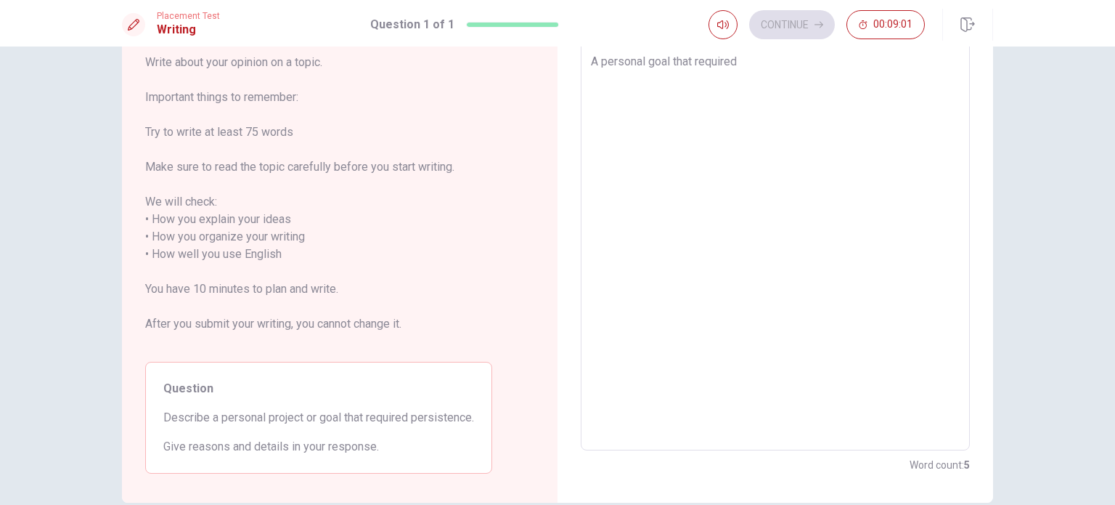
type textarea "x"
type textarea "A personal goal that require"
type textarea "x"
type textarea "A personal goal that requir"
type textarea "x"
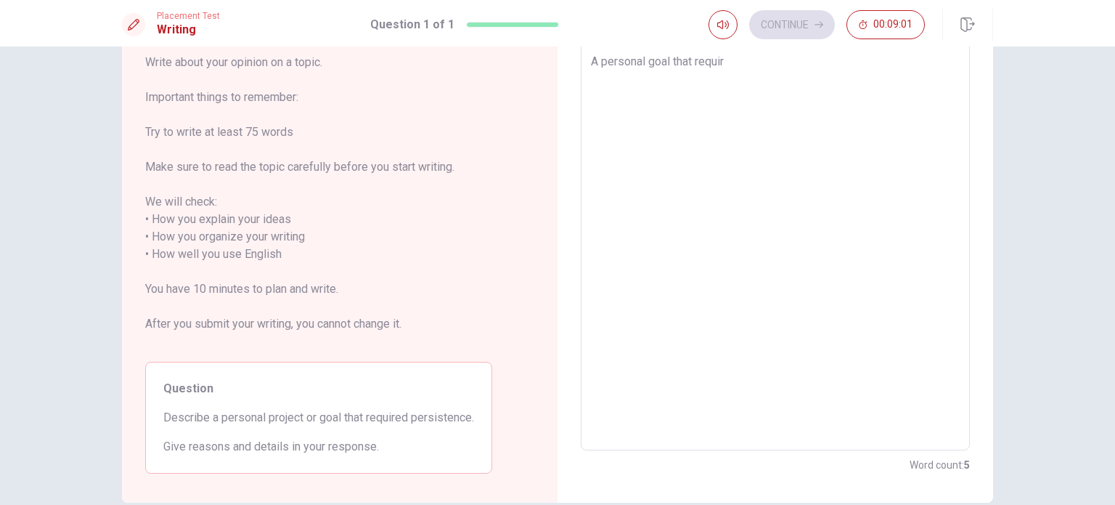
type textarea "A personal goal that requi"
type textarea "x"
type textarea "A personal goal that requ"
type textarea "x"
type textarea "A personal goal that req"
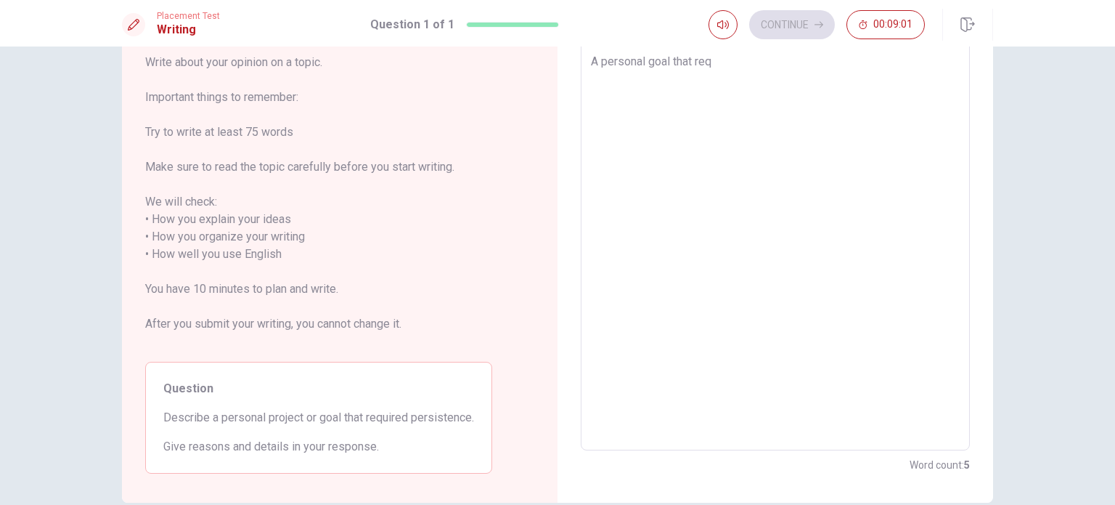
type textarea "x"
type textarea "A personal goal that re"
type textarea "x"
type textarea "A personal goal that r"
type textarea "x"
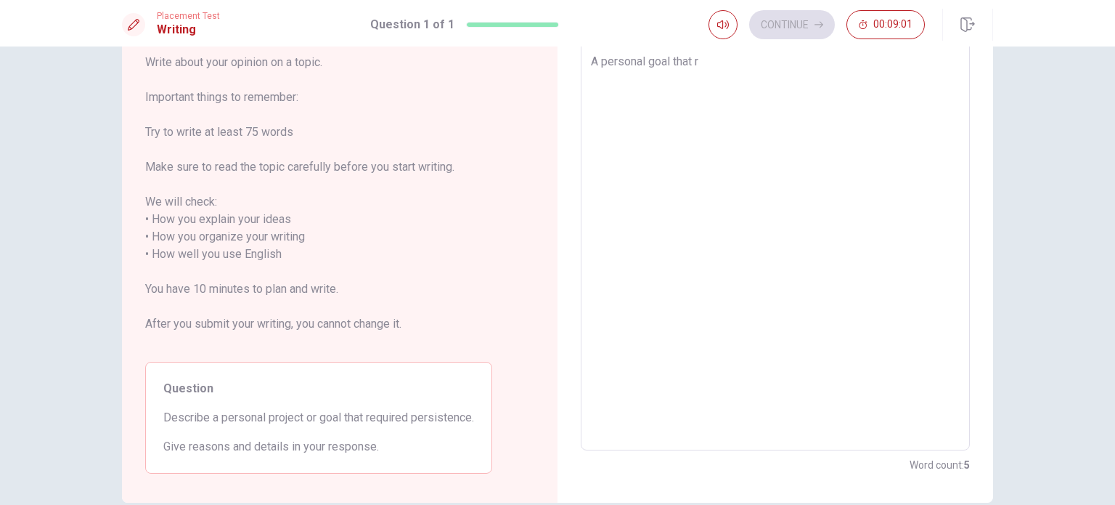
type textarea "A personal goal that"
type textarea "x"
type textarea "A personal goal that"
type textarea "x"
type textarea "A personal goal tha"
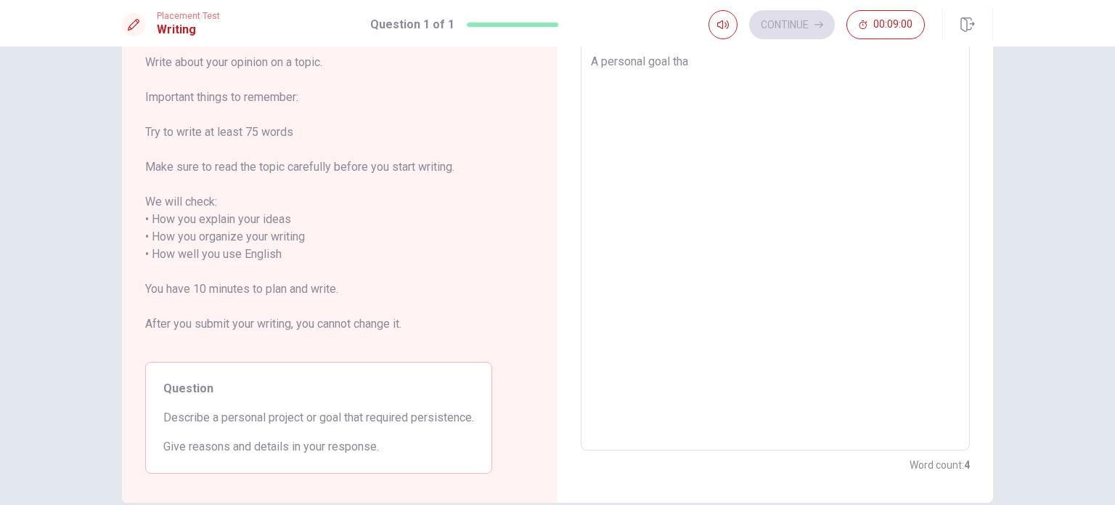
type textarea "x"
type textarea "A personal goal th"
type textarea "x"
type textarea "A personal goal t"
type textarea "x"
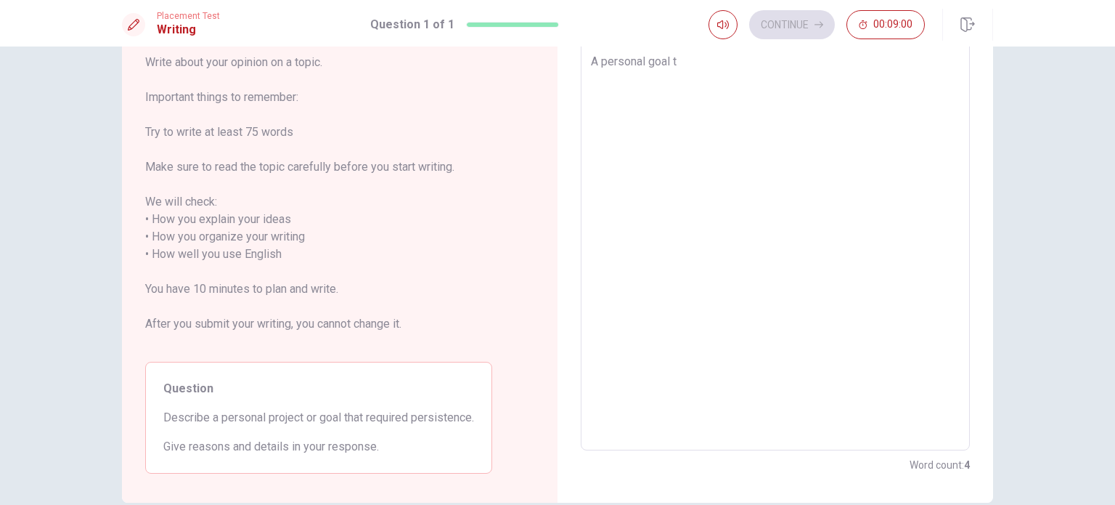
type textarea "A personal goal"
type textarea "x"
type textarea "A personal goal p"
type textarea "x"
type textarea "A personal goal pr"
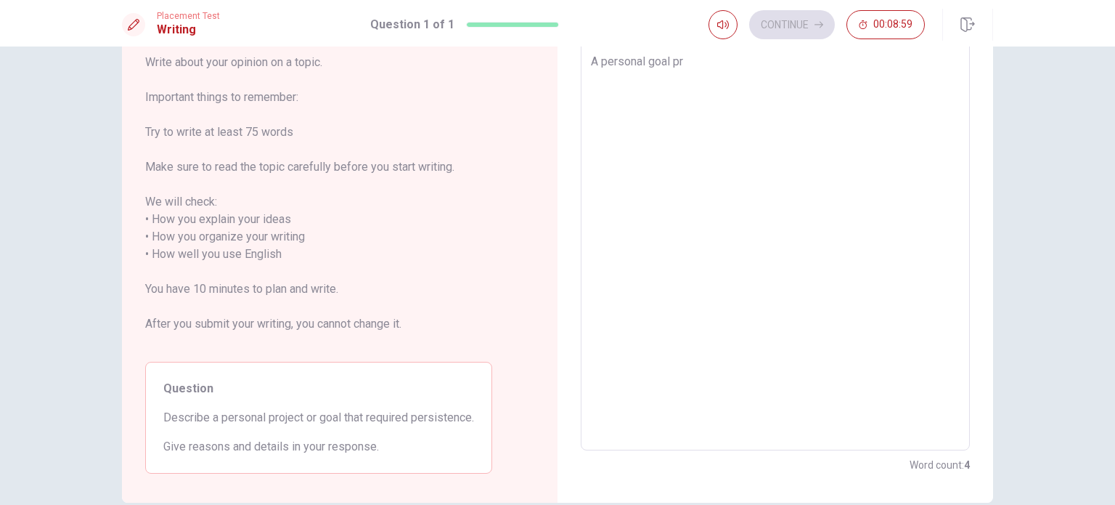
type textarea "x"
type textarea "A personal goal pro"
type textarea "x"
type textarea "A personal goal proj"
type textarea "x"
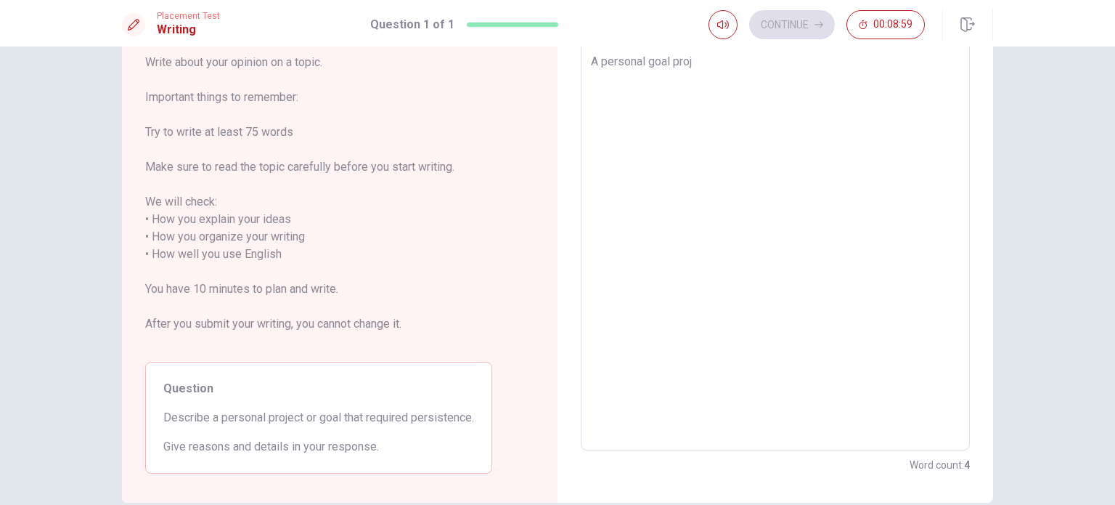
type textarea "A personal goal proje"
type textarea "x"
type textarea "A personal goal projec"
type textarea "x"
type textarea "A personal goal project"
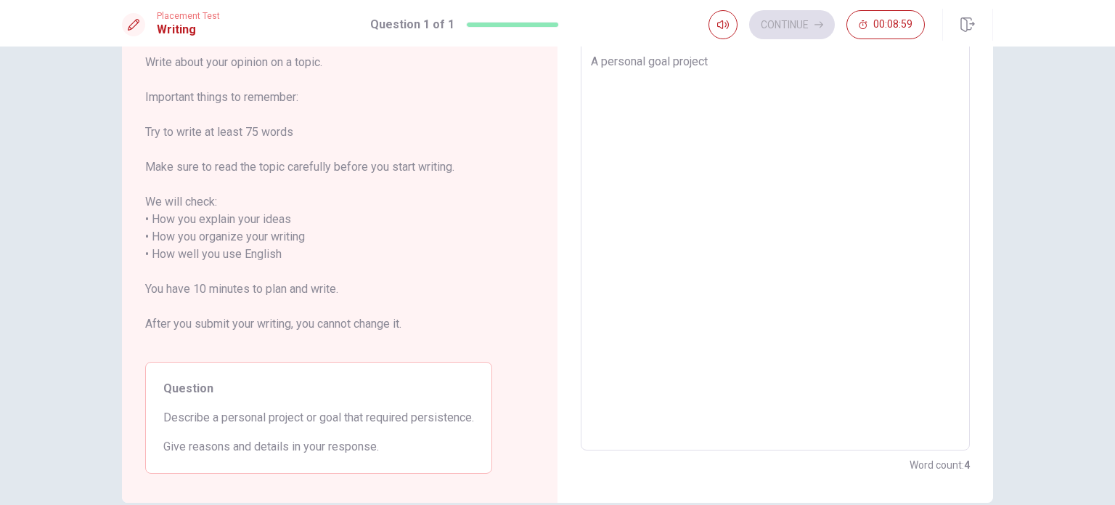
type textarea "x"
type textarea "A personal goal project"
type textarea "x"
type textarea "A personal goal project t"
type textarea "x"
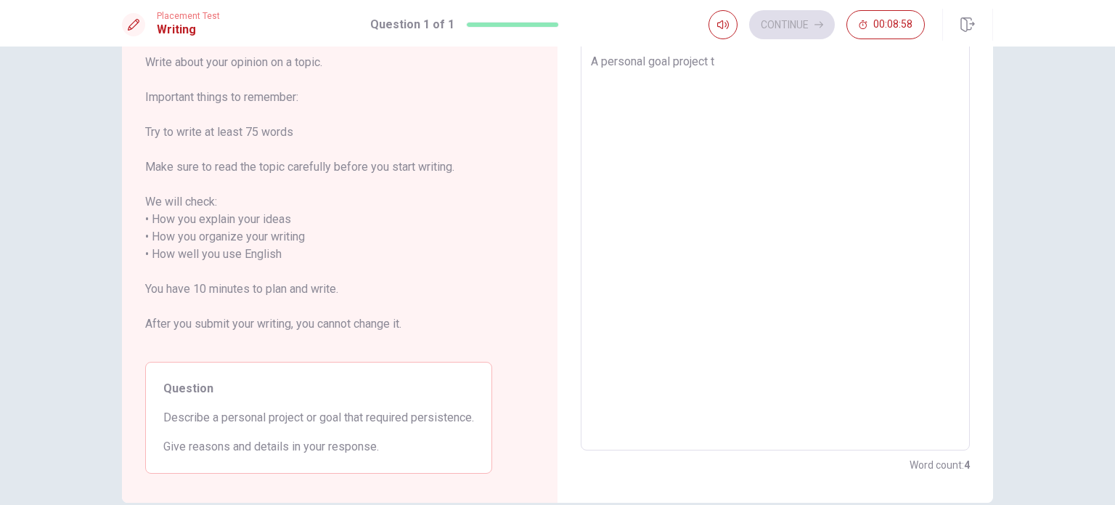
type textarea "A personal goal project th"
type textarea "x"
type textarea "A personal goal project tha"
type textarea "x"
type textarea "A personal goal project that"
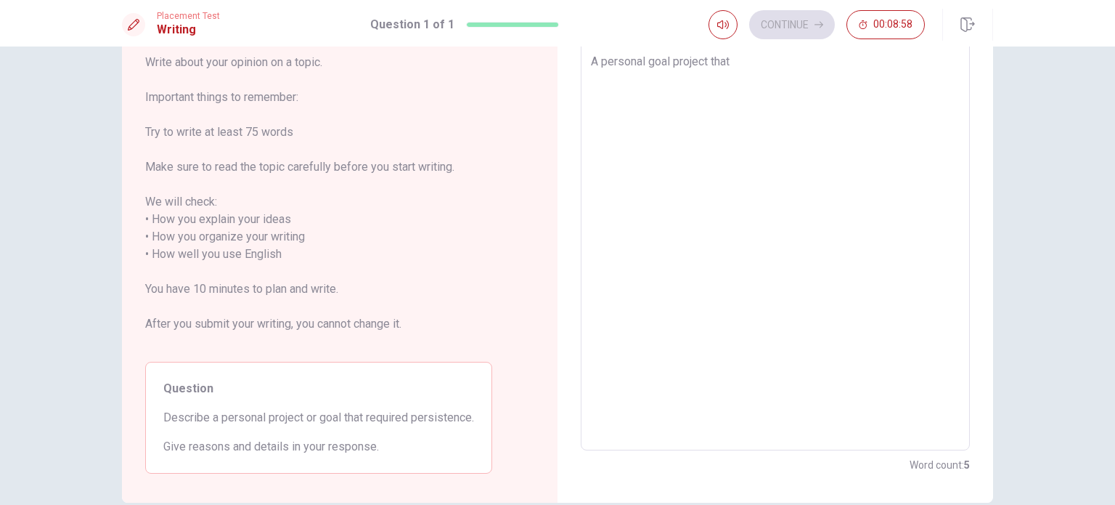
type textarea "x"
type textarea "A personal goal project that"
type textarea "x"
type textarea "A personal goal project that r"
type textarea "x"
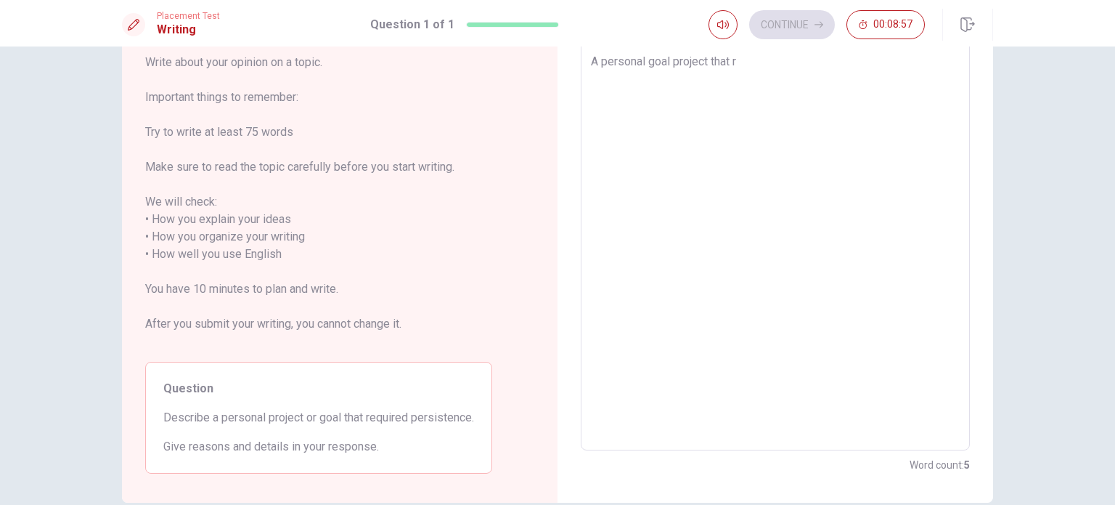
type textarea "A personal goal project that re"
type textarea "x"
type textarea "A personal goal project that req"
type textarea "x"
type textarea "A personal goal project that requ"
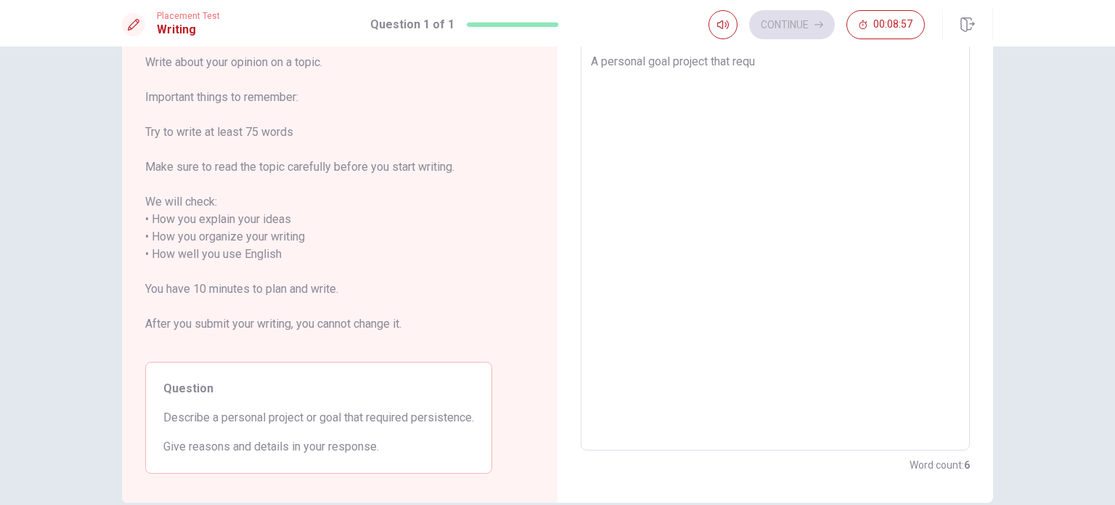
type textarea "x"
type textarea "A personal goal project that requi"
type textarea "x"
type textarea "A personal goal project that requir"
type textarea "x"
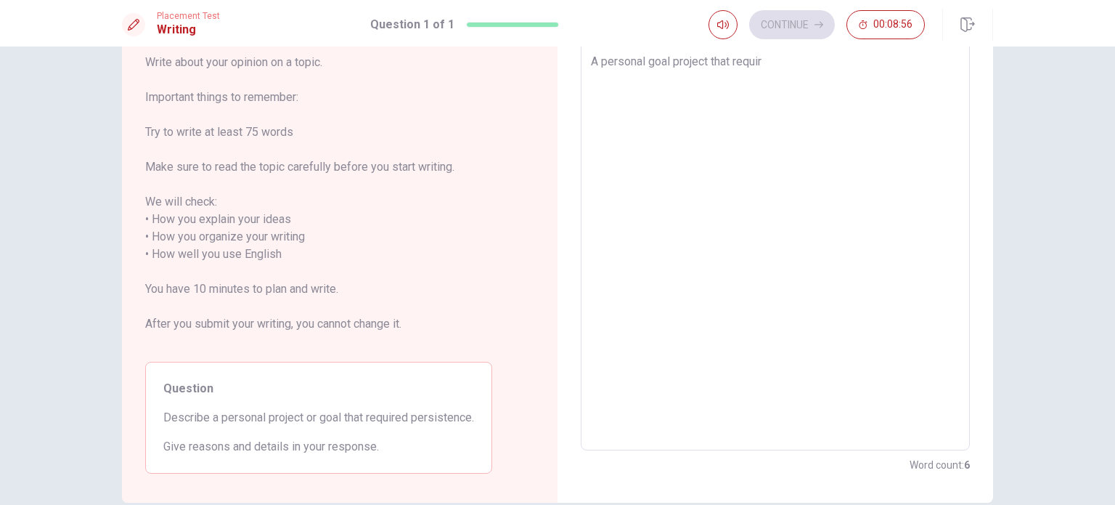
type textarea "A personal goal project that require"
type textarea "x"
type textarea "A personal goal project that required"
type textarea "x"
type textarea "A personal goal project that required"
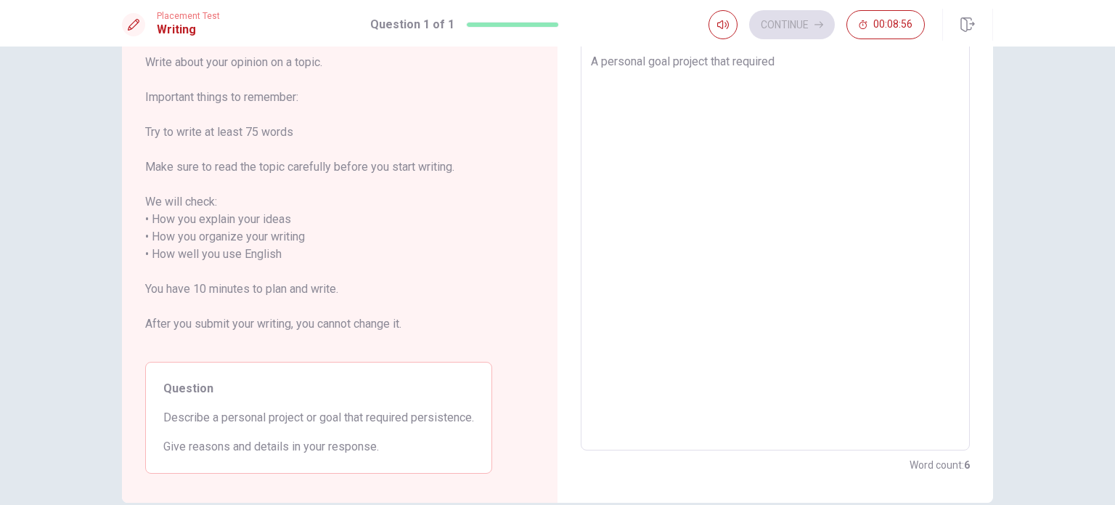
type textarea "x"
type textarea "A personal goal project that required p"
type textarea "x"
type textarea "A personal goal project that required pe"
type textarea "x"
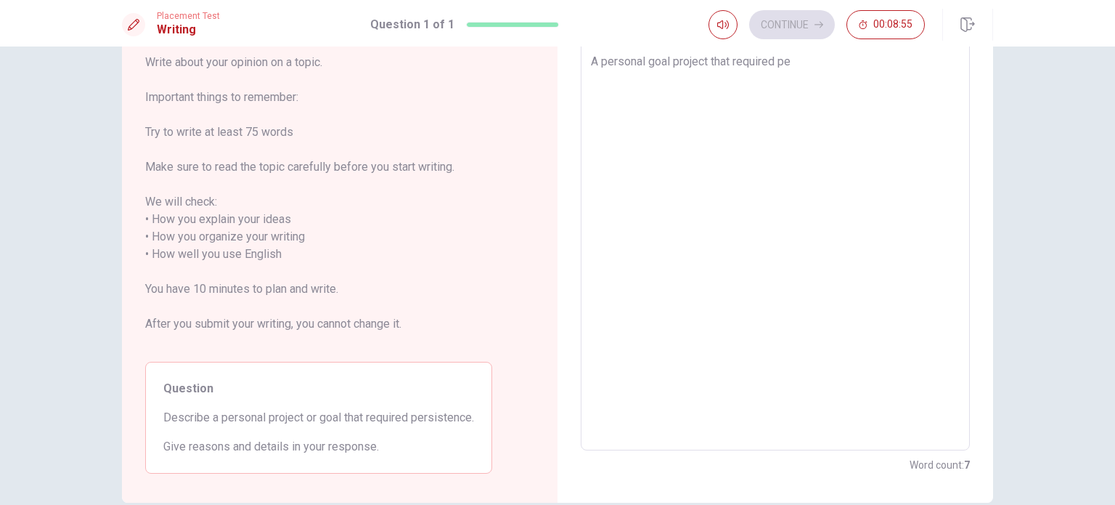
type textarea "A personal goal project that required per"
type textarea "x"
type textarea "A personal goal project that required pers"
type textarea "x"
type textarea "A personal goal project that required persi"
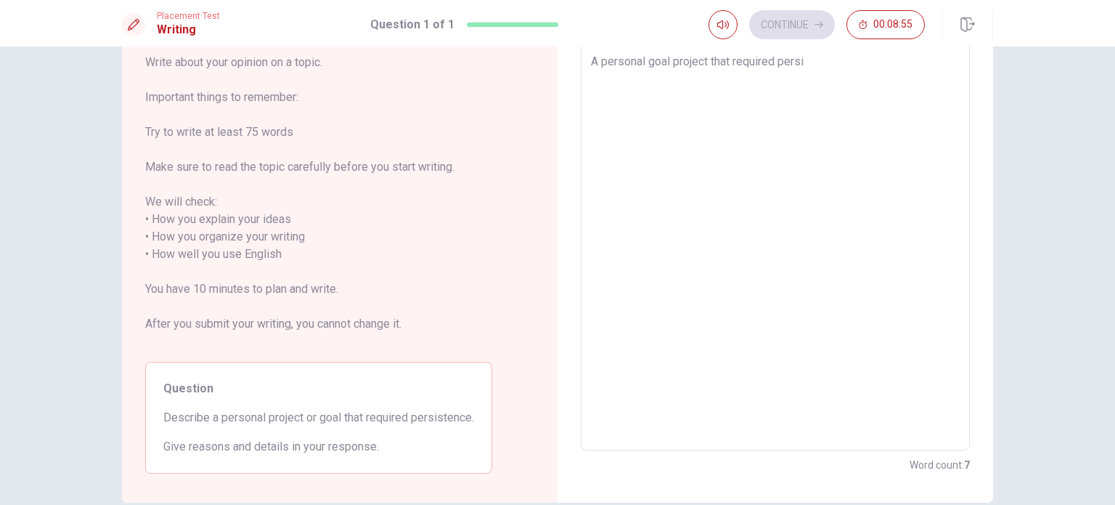
type textarea "x"
type textarea "A personal goal project that required persis"
type textarea "x"
type textarea "A personal goal project that required persist"
type textarea "x"
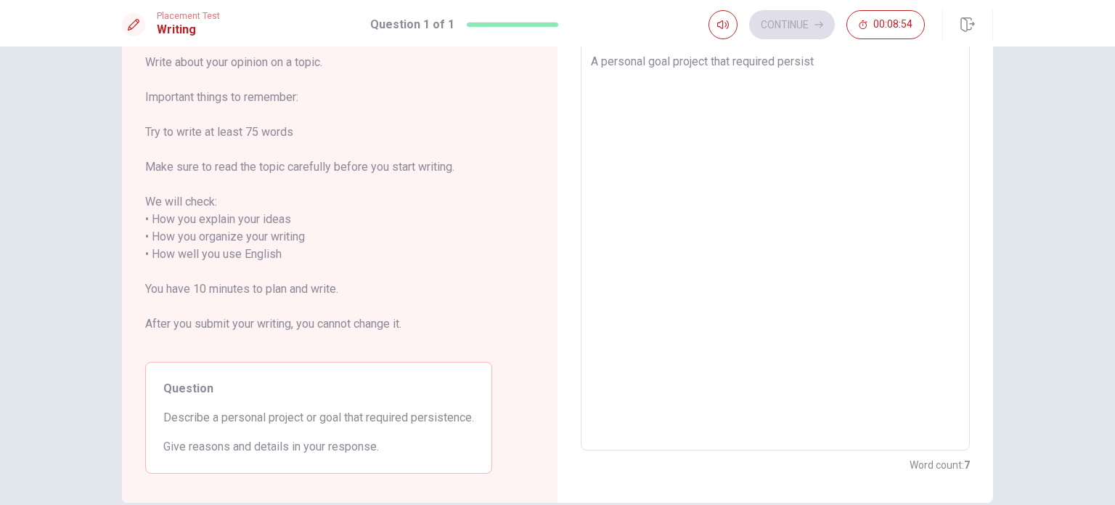
type textarea "A personal goal project that required persiste"
type textarea "x"
type textarea "A personal goal project that required persisten"
type textarea "x"
type textarea "A personal goal project that required persistenc"
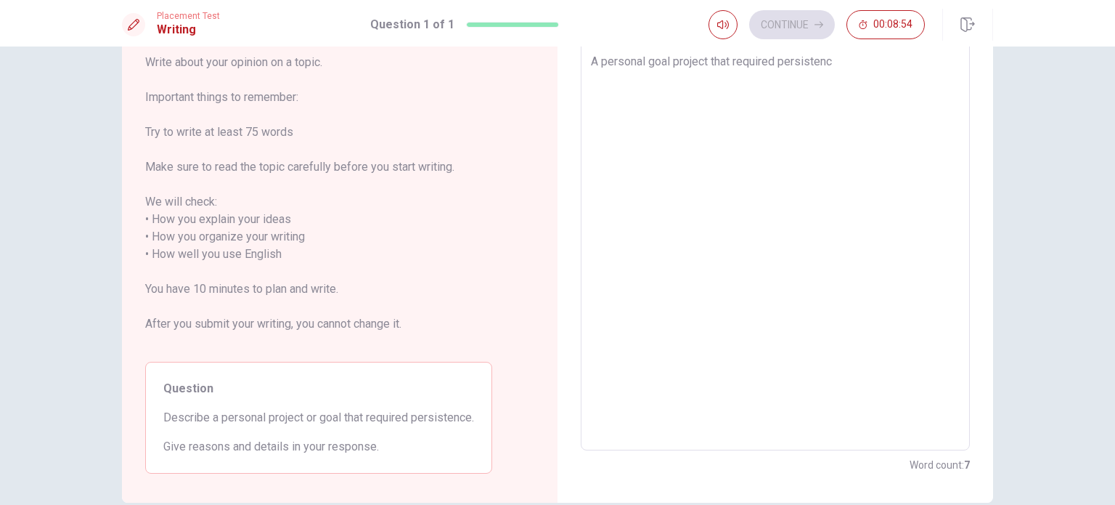
type textarea "x"
type textarea "A personal goal project that required persistence"
type textarea "x"
type textarea "A personal goal project that required persistence"
type textarea "x"
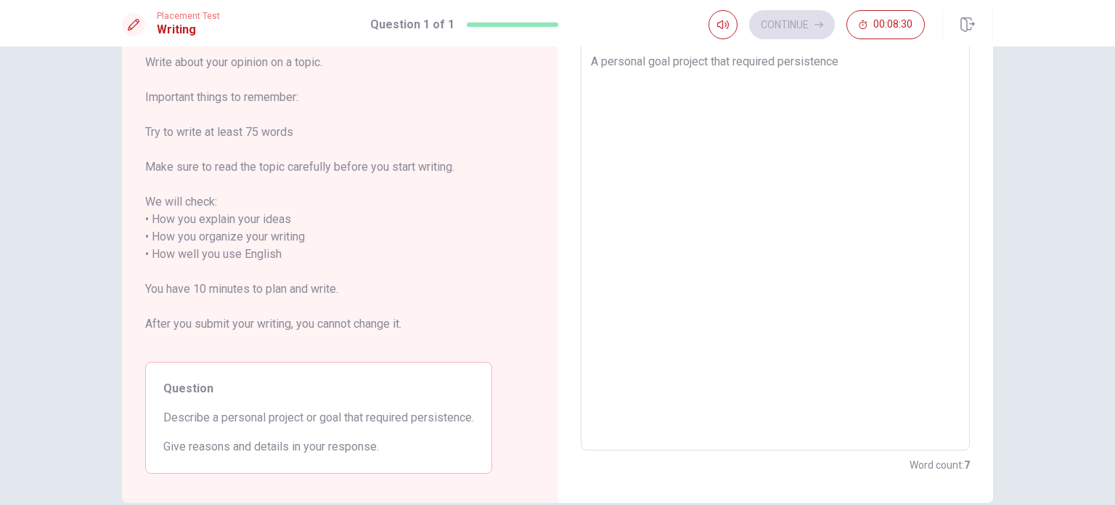
type textarea "A personal goal project that required persistence i"
type textarea "x"
type textarea "A personal goal project that required persistence in"
type textarea "x"
type textarea "A personal goal project that required persistence in"
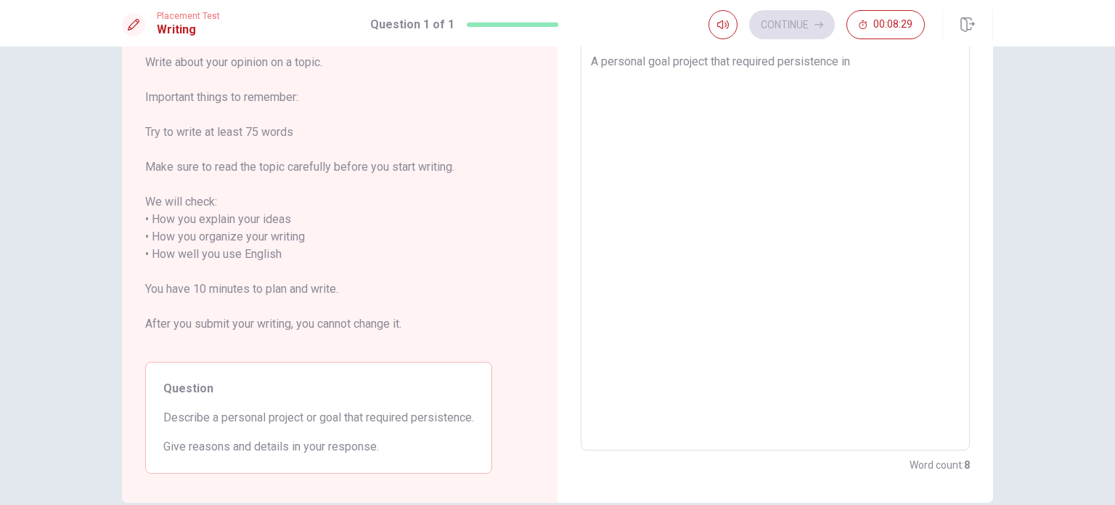
type textarea "x"
type textarea "A personal goal project that required persistence in m"
type textarea "x"
type textarea "A personal goal project that required persistence in my"
type textarea "x"
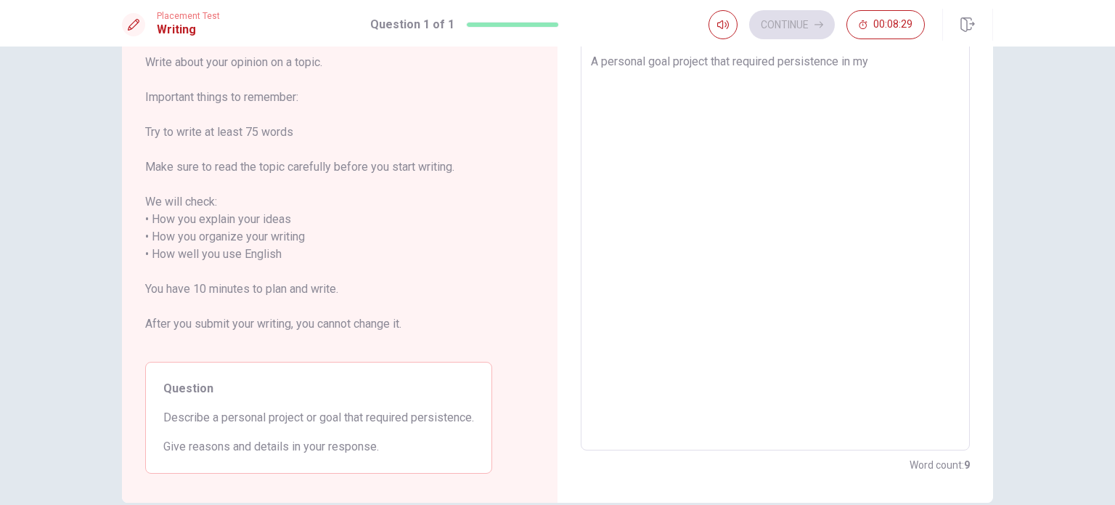
type textarea "A personal goal project that required persistence in my"
type textarea "x"
type textarea "A personal goal project that required persistence in my l"
type textarea "x"
type textarea "A personal goal project that required persistence in my li"
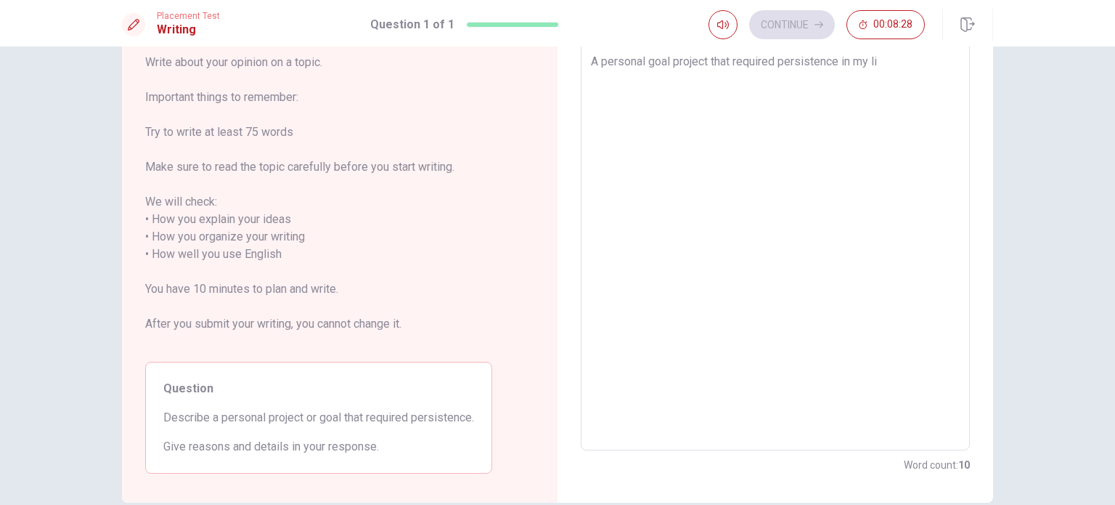
type textarea "x"
type textarea "A personal goal project that required persistence in my lif"
type textarea "x"
type textarea "A personal goal project that required persistence in my life"
type textarea "x"
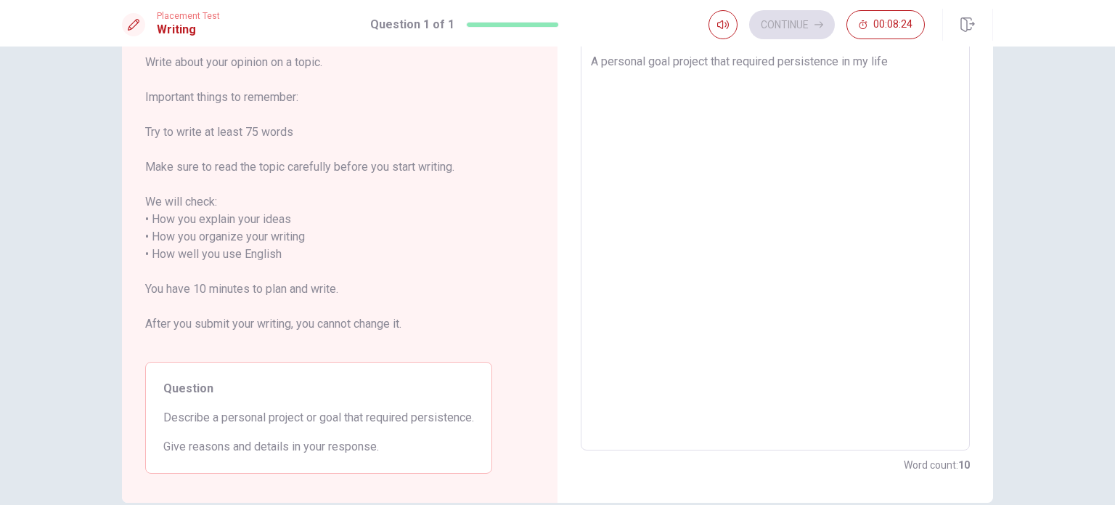
type textarea "A personal goal project that required persistence in my life"
type textarea "x"
type textarea "A personal goal project that required persistence in my life w"
type textarea "x"
type textarea "A personal goal project that required persistence in my life wa"
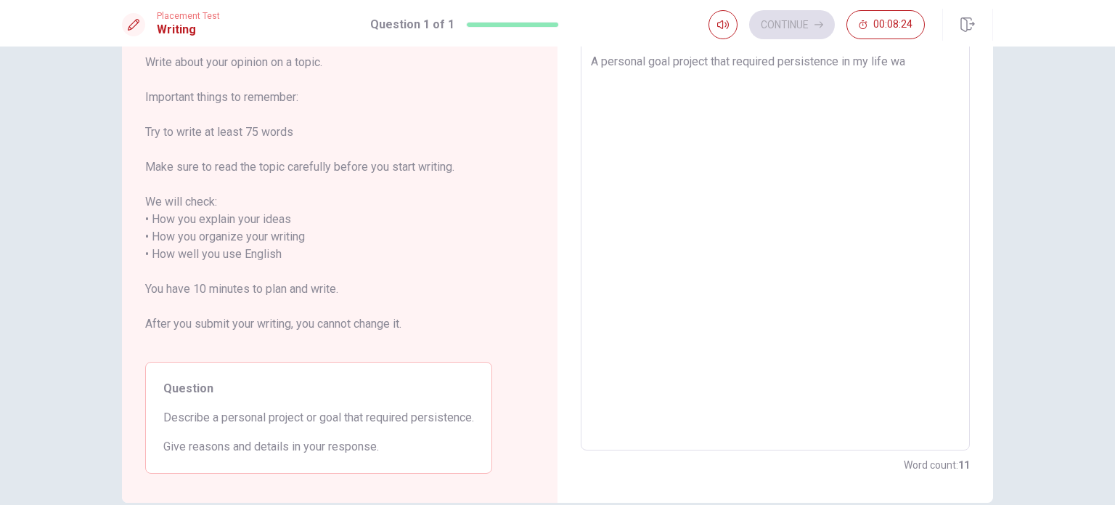
type textarea "x"
type textarea "A personal goal project that required persistence in my life was"
type textarea "x"
type textarea "A personal goal project that required persistence in my life was"
type textarea "x"
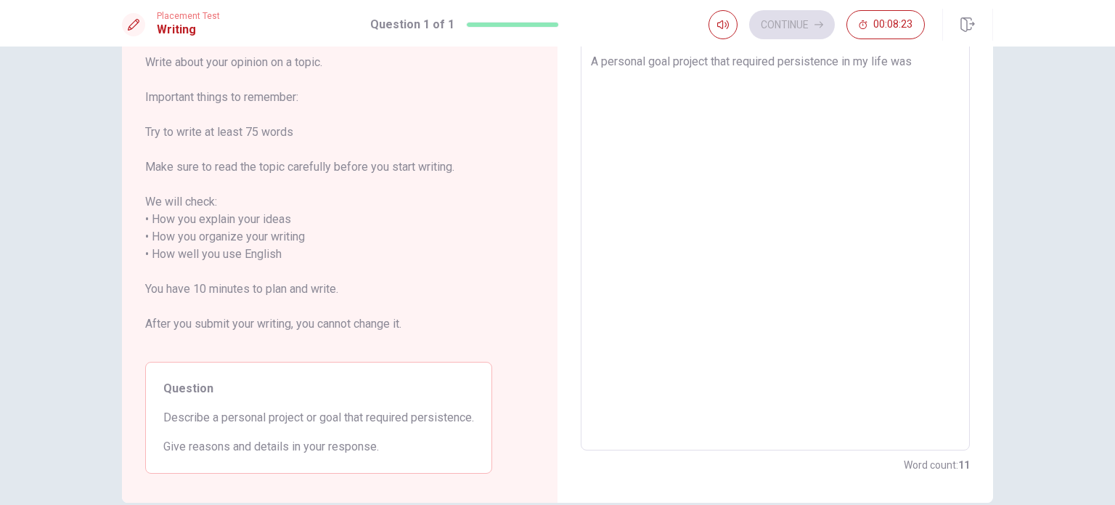
type textarea "A personal goal project that required persistence in my life was g"
type textarea "x"
type textarea "A personal goal project that required persistence in my life was ge"
type textarea "x"
type textarea "A personal goal project that required persistence in my life was get"
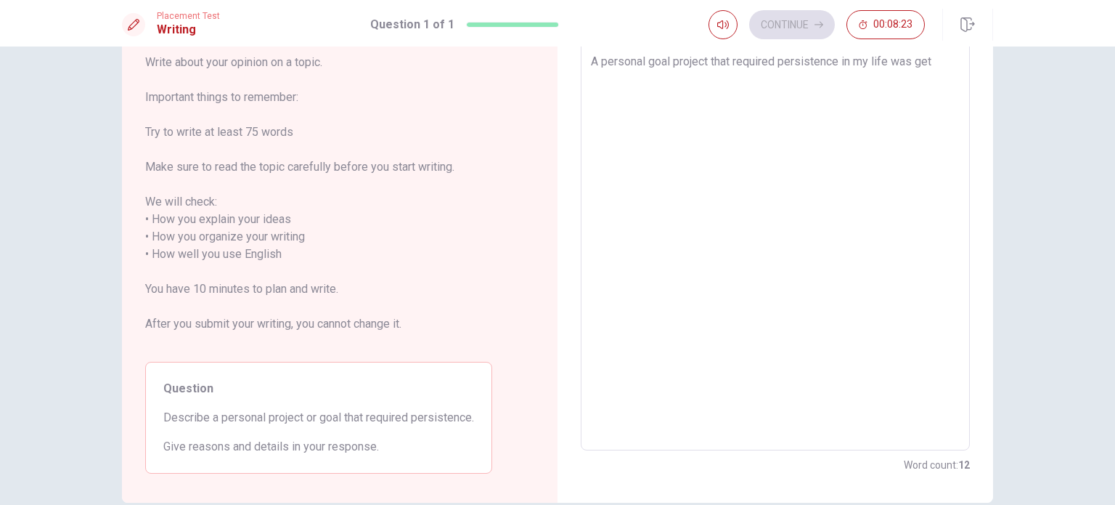
type textarea "x"
type textarea "A personal goal project that required persistence in my life was gett"
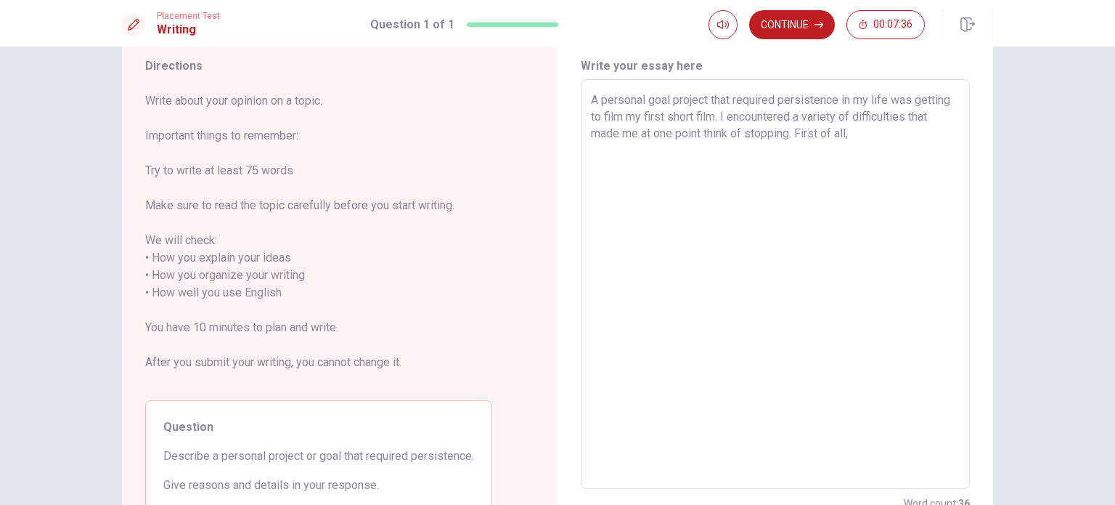
scroll to position [73, 0]
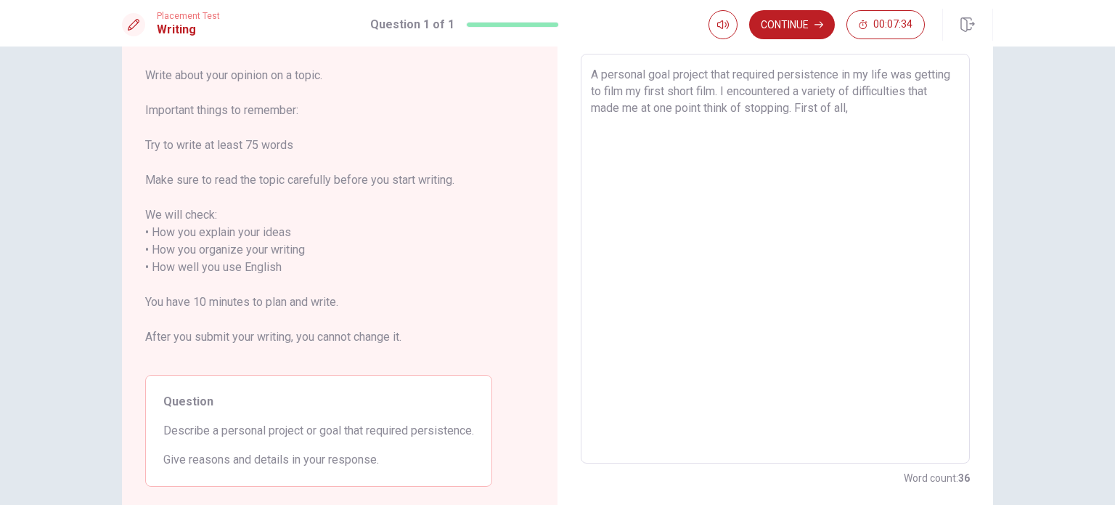
drag, startPoint x: 877, startPoint y: 113, endPoint x: 796, endPoint y: 124, distance: 82.0
click at [796, 124] on textarea "A personal goal project that required persistence in my life was getting to fil…" at bounding box center [775, 259] width 369 height 386
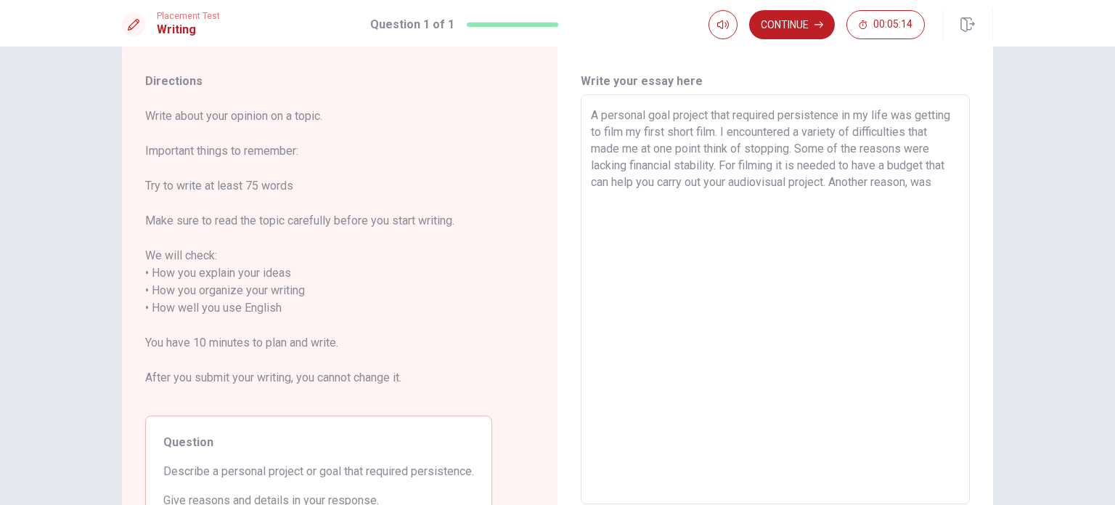
scroll to position [0, 0]
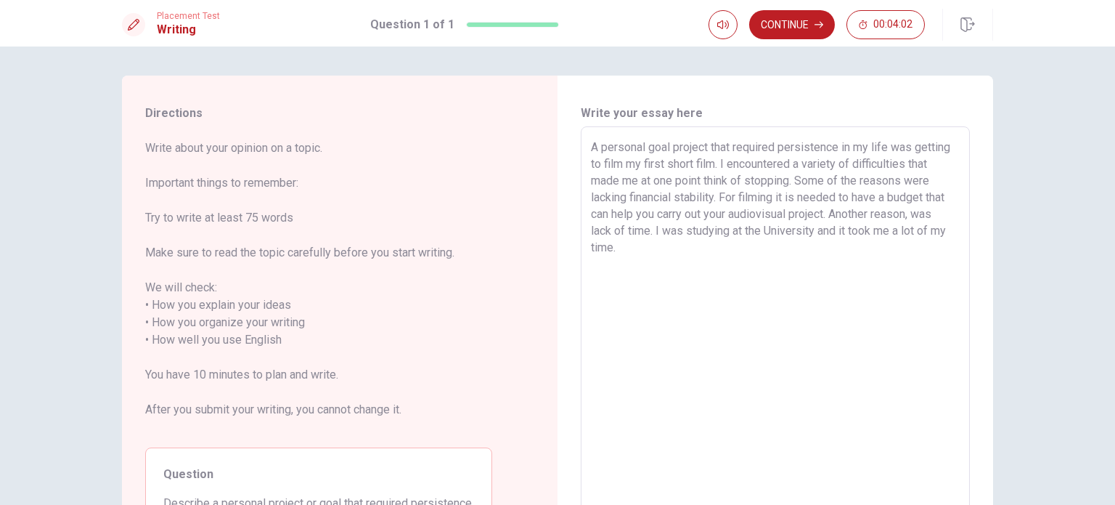
drag, startPoint x: 637, startPoint y: 259, endPoint x: 661, endPoint y: 241, distance: 30.6
click at [661, 241] on textarea "A personal goal project that required persistence in my life was getting to fil…" at bounding box center [775, 332] width 369 height 386
drag, startPoint x: 741, startPoint y: 257, endPoint x: 729, endPoint y: 246, distance: 15.9
click at [729, 246] on textarea "A personal goal project that required persistence in my life was getting to fil…" at bounding box center [775, 332] width 369 height 386
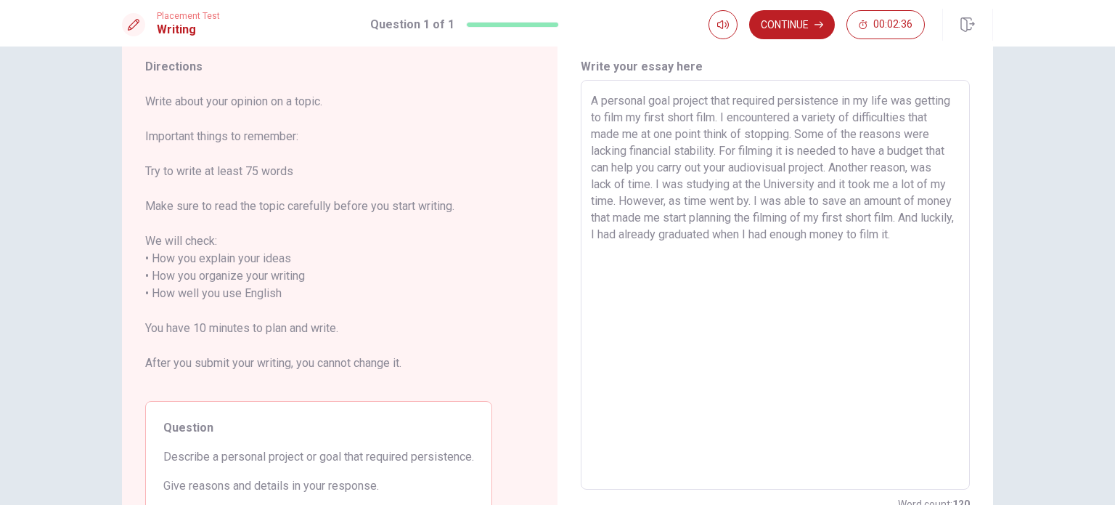
scroll to position [73, 0]
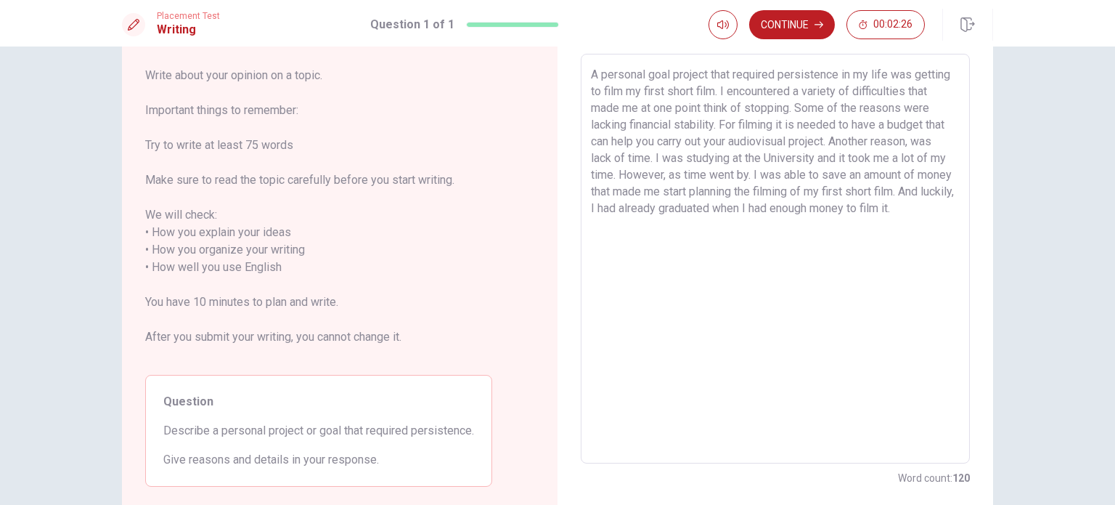
click at [656, 229] on textarea "A personal goal project that required persistence in my life was getting to fil…" at bounding box center [775, 259] width 369 height 386
drag, startPoint x: 924, startPoint y: 238, endPoint x: 919, endPoint y: 224, distance: 15.2
click at [919, 224] on textarea "A personal goal project that required persistence in my life was getting to fil…" at bounding box center [775, 259] width 369 height 386
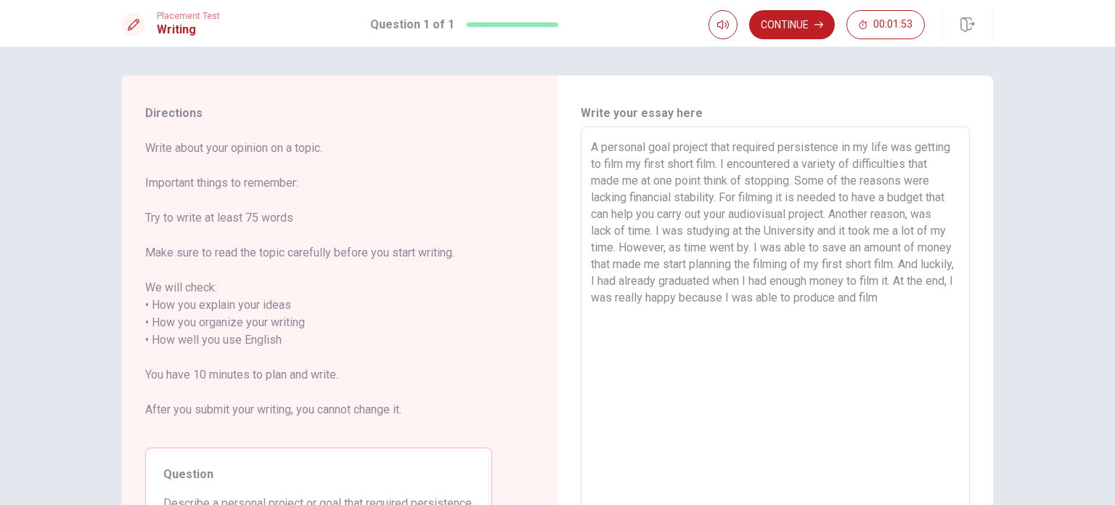
drag, startPoint x: 906, startPoint y: 281, endPoint x: 593, endPoint y: 295, distance: 313.2
click at [593, 295] on textarea "A personal goal project that required persistence in my life was getting to fil…" at bounding box center [775, 332] width 369 height 386
click at [930, 305] on textarea "A personal goal project that required persistence in my life was getting to fil…" at bounding box center [775, 332] width 369 height 386
click at [615, 311] on textarea "A personal goal project that required persistence in my life was getting to fil…" at bounding box center [775, 332] width 369 height 386
click at [695, 328] on textarea "A personal goal project that required persistence in my life was getting to fil…" at bounding box center [775, 332] width 369 height 386
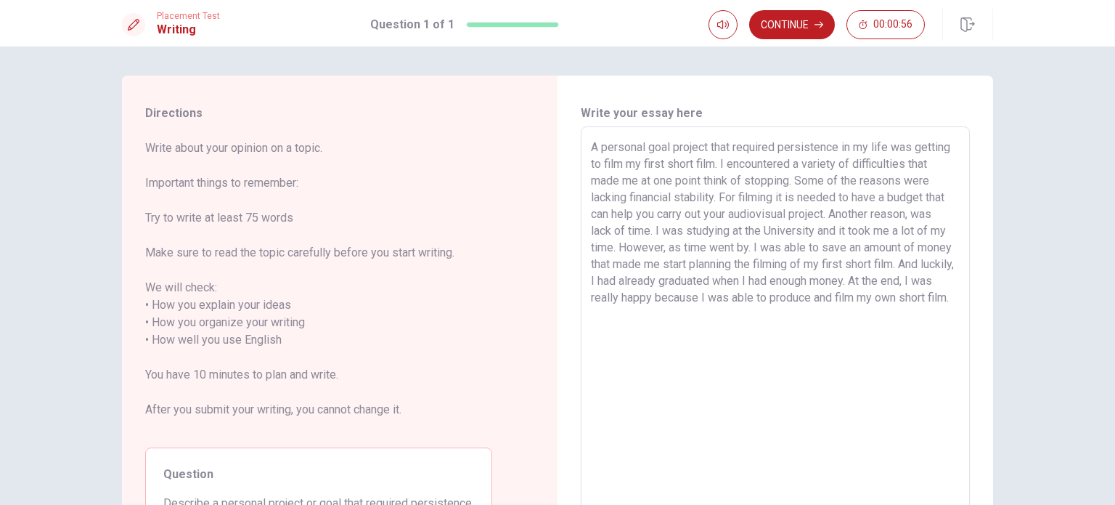
drag, startPoint x: 624, startPoint y: 264, endPoint x: 696, endPoint y: 265, distance: 71.9
click at [696, 265] on textarea "A personal goal project that required persistence in my life was getting to fil…" at bounding box center [775, 332] width 369 height 386
click at [761, 329] on textarea "A personal goal project that required persistence in my life was getting to fil…" at bounding box center [775, 332] width 369 height 386
drag, startPoint x: 811, startPoint y: 262, endPoint x: 909, endPoint y: 257, distance: 98.2
click at [909, 257] on textarea "A personal goal project that required persistence in my life was getting to fil…" at bounding box center [775, 332] width 369 height 386
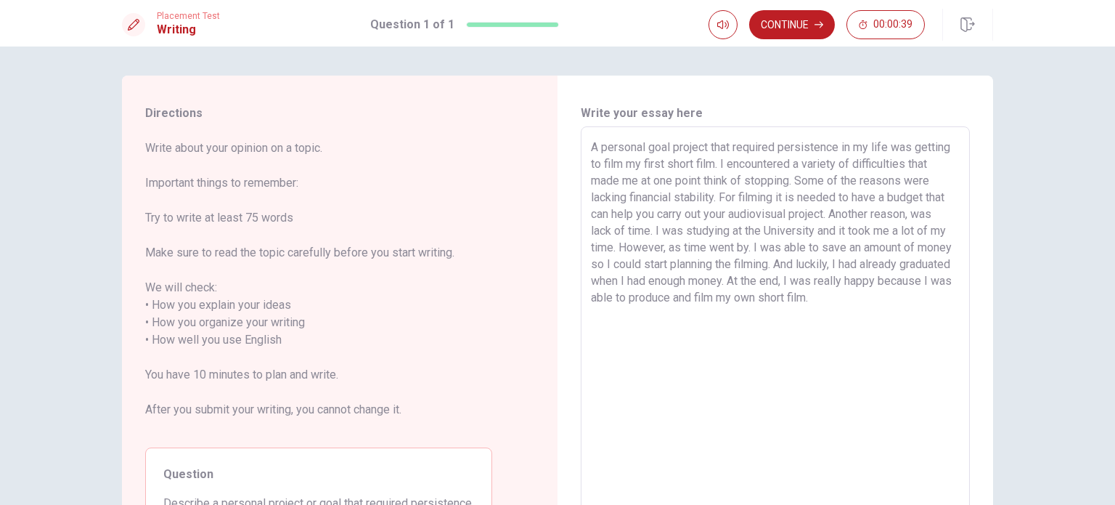
click at [907, 304] on textarea "A personal goal project that required persistence in my life was getting to fil…" at bounding box center [775, 332] width 369 height 386
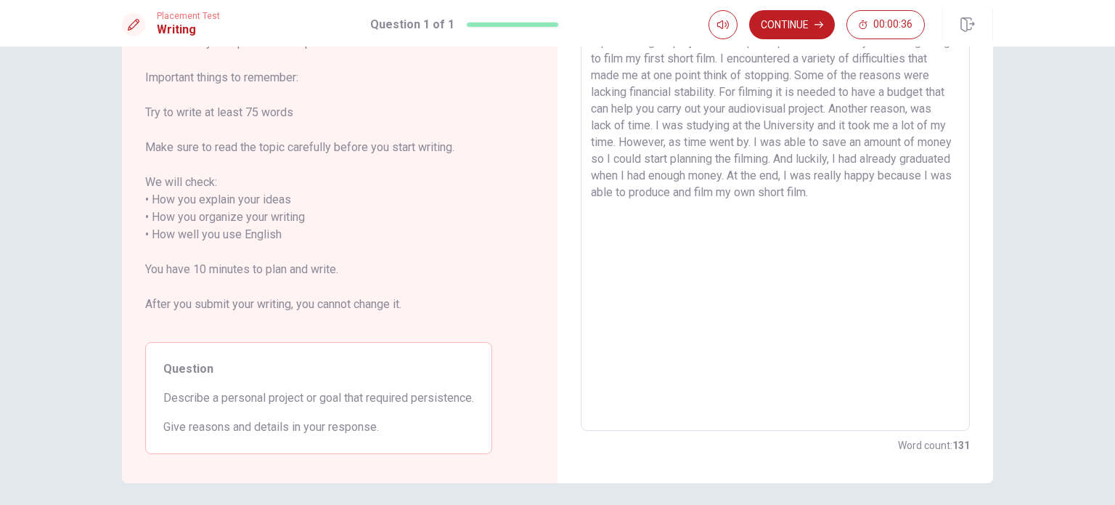
scroll to position [73, 0]
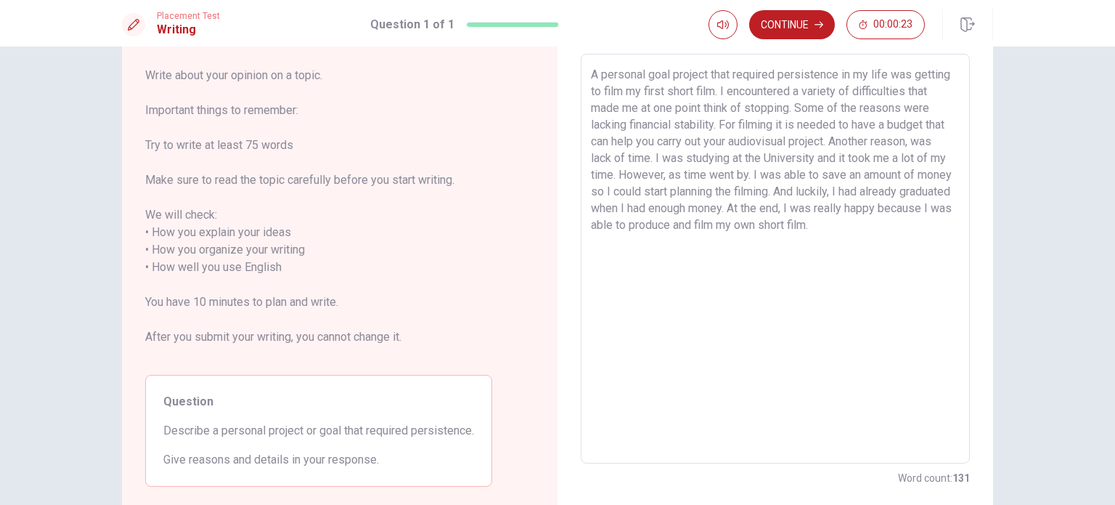
click at [775, 208] on textarea "A personal goal project that required persistence in my life was getting to fil…" at bounding box center [775, 259] width 369 height 386
click at [935, 238] on textarea "A personal goal project that required persistence in my life was getting to fil…" at bounding box center [775, 259] width 369 height 386
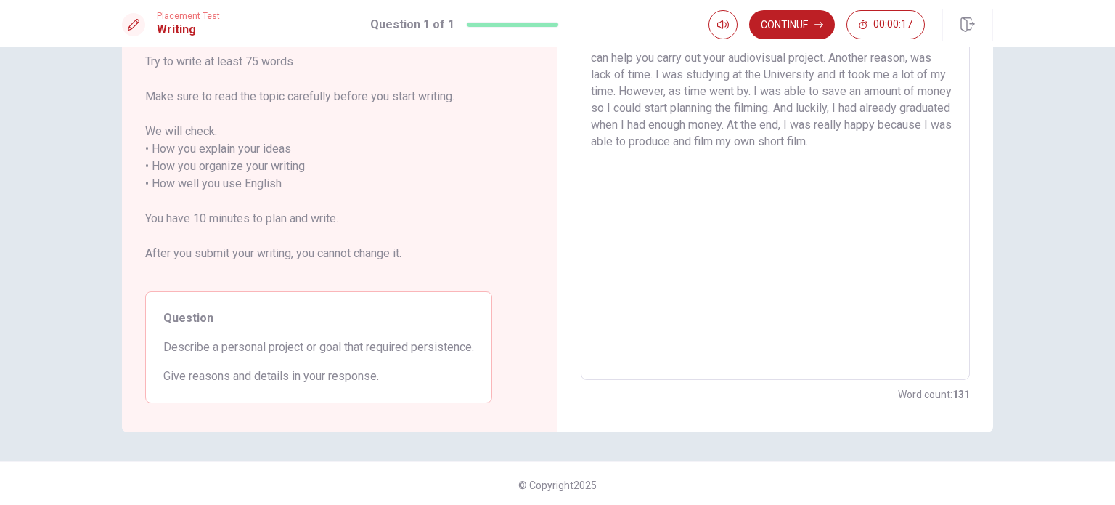
scroll to position [158, 0]
click at [786, 135] on textarea "A personal goal project that required persistence in my life was getting to fil…" at bounding box center [775, 173] width 369 height 386
click at [913, 139] on textarea "A personal goal project that required persistence in my life was getting to fil…" at bounding box center [775, 173] width 369 height 386
click at [1043, 243] on div "Directions Write about your opinion on a topic. Important things to remember: T…" at bounding box center [557, 275] width 1115 height 458
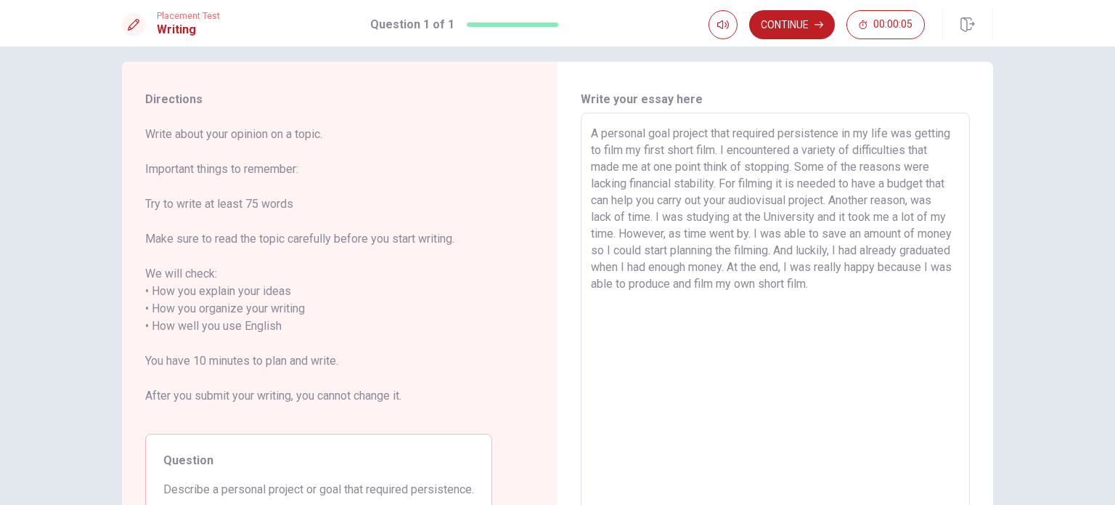
scroll to position [0, 0]
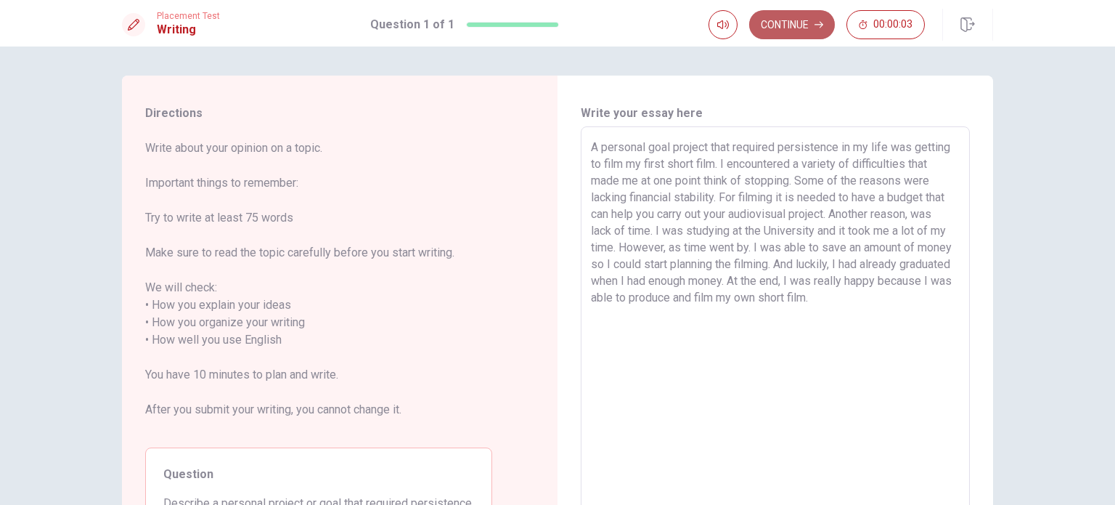
click at [796, 24] on button "Continue" at bounding box center [792, 24] width 86 height 29
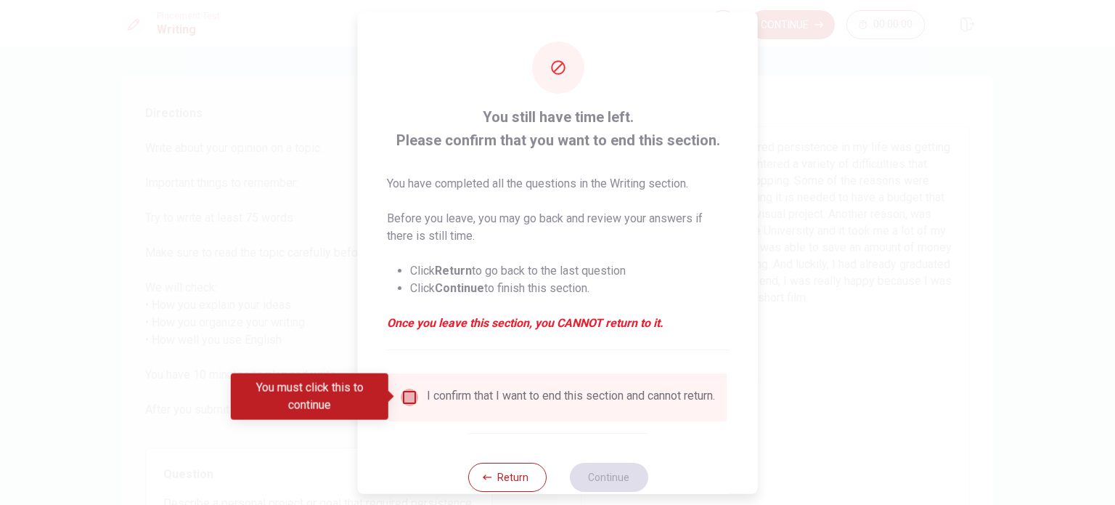
click at [409, 399] on input "You must click this to continue" at bounding box center [409, 396] width 17 height 17
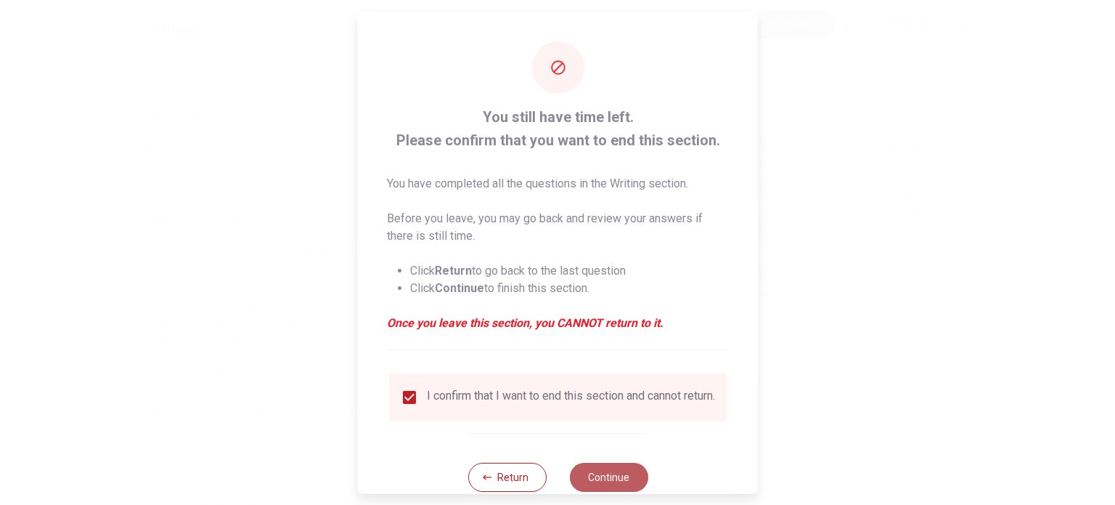
click at [592, 483] on button "Continue" at bounding box center [608, 476] width 78 height 29
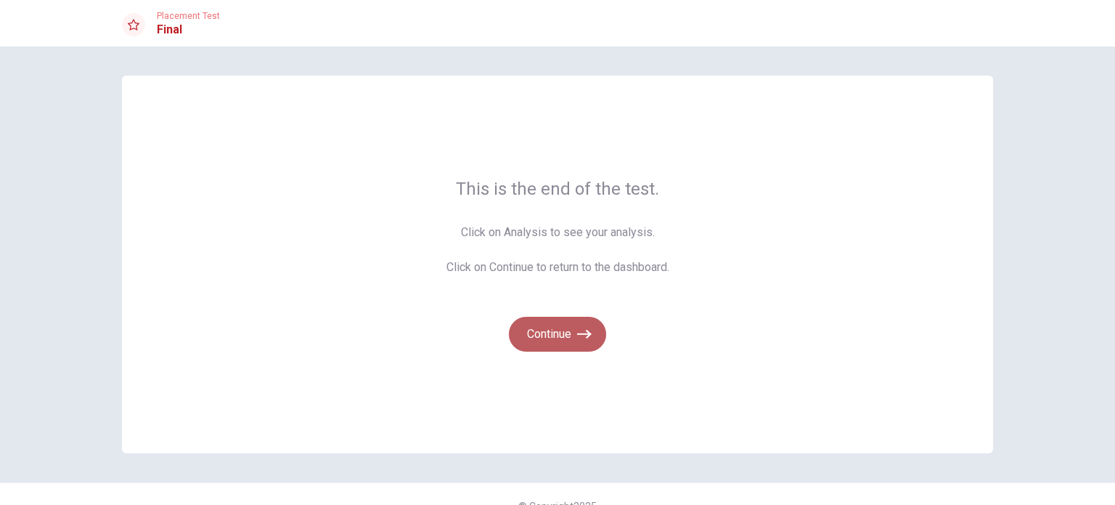
click at [544, 339] on button "Continue" at bounding box center [557, 334] width 97 height 35
